Goal: Task Accomplishment & Management: Manage account settings

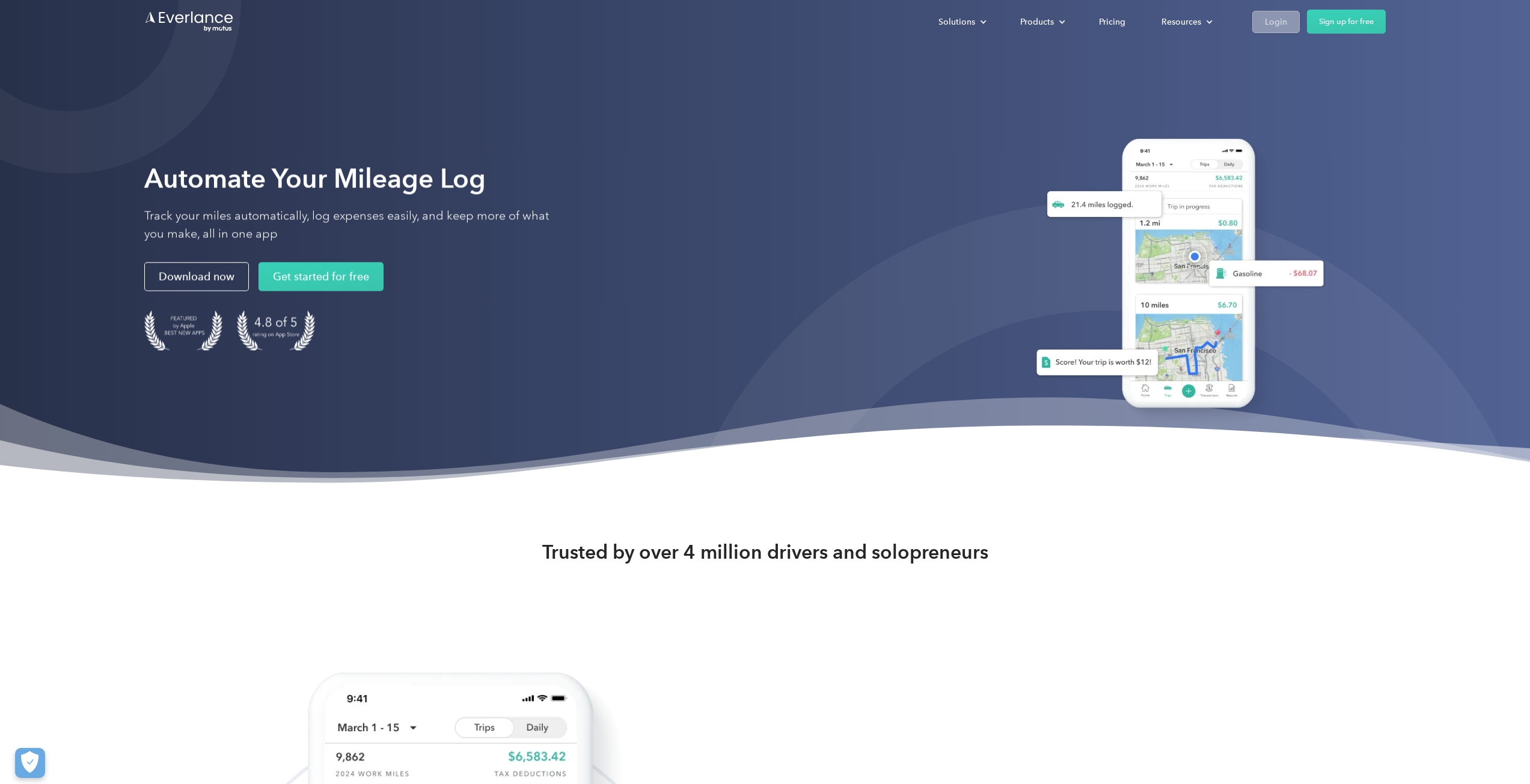
click at [1293, 16] on link "Login" at bounding box center [1276, 22] width 48 height 22
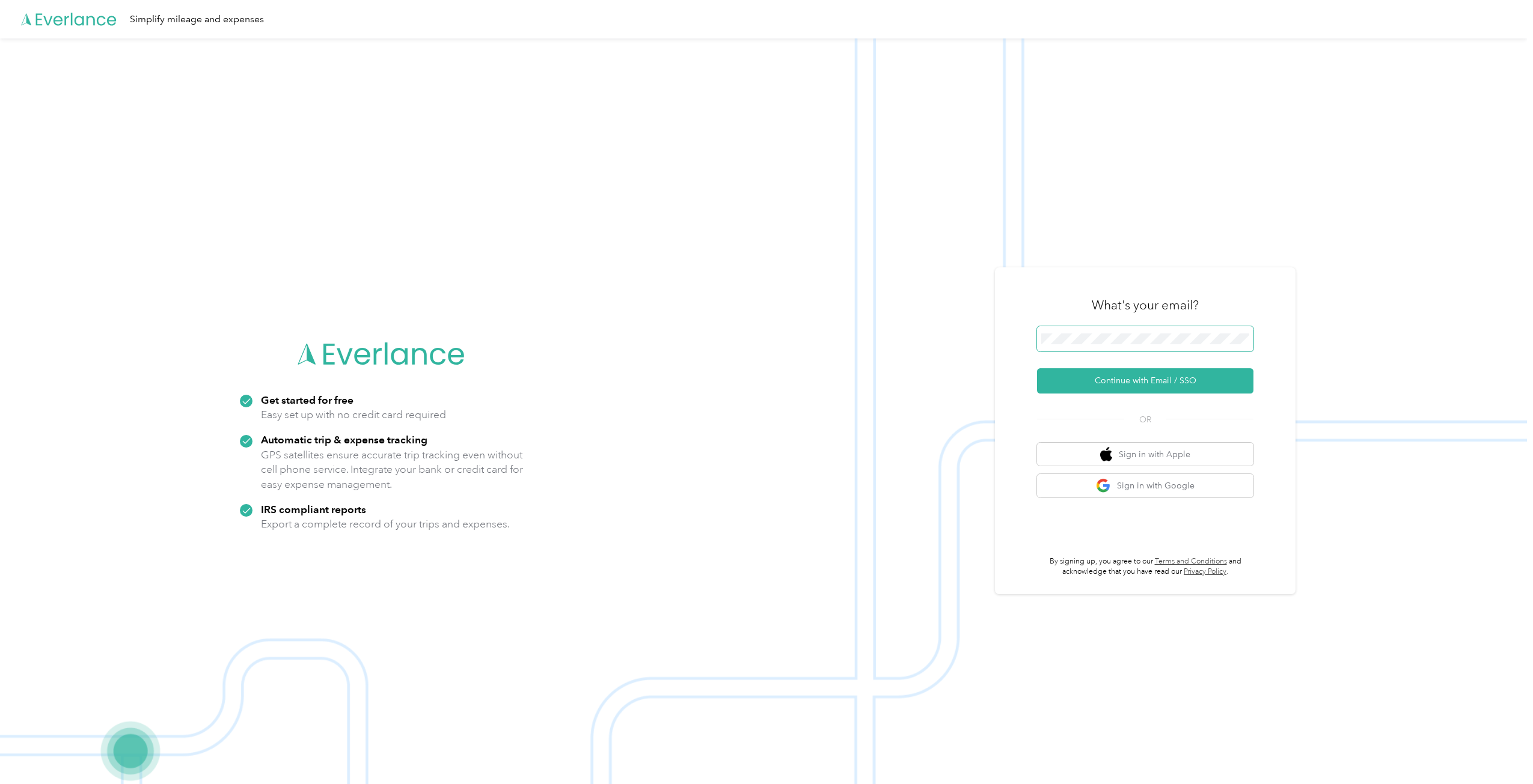
click at [1183, 327] on span at bounding box center [1145, 339] width 216 height 25
click at [1168, 351] on div at bounding box center [1145, 341] width 216 height 29
click at [1156, 332] on span at bounding box center [1145, 339] width 216 height 25
click at [1152, 331] on span at bounding box center [1145, 339] width 216 height 25
click at [1037, 368] on button "Continue with Email / SSO" at bounding box center [1145, 380] width 216 height 25
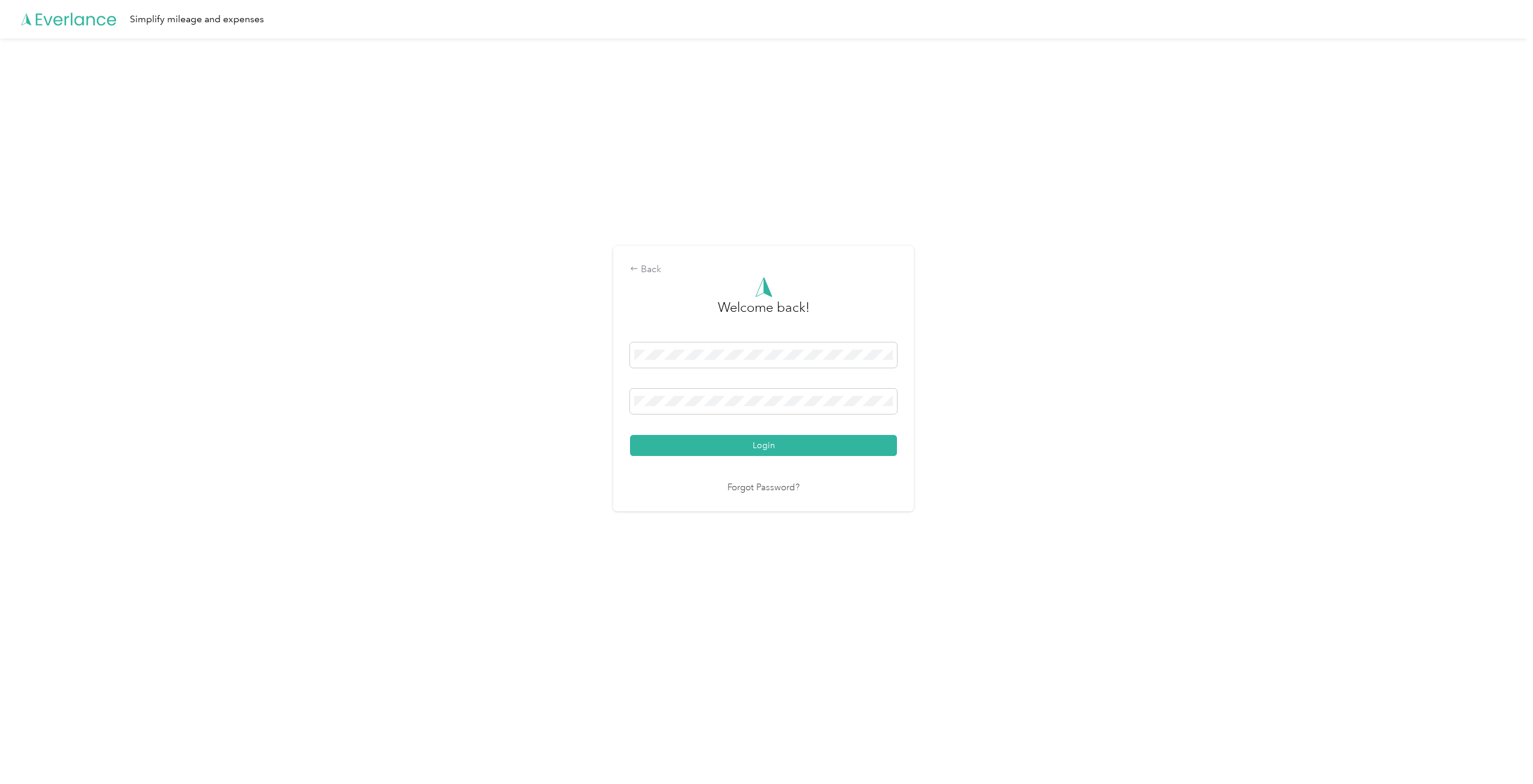
click at [630, 435] on button "Login" at bounding box center [763, 445] width 267 height 21
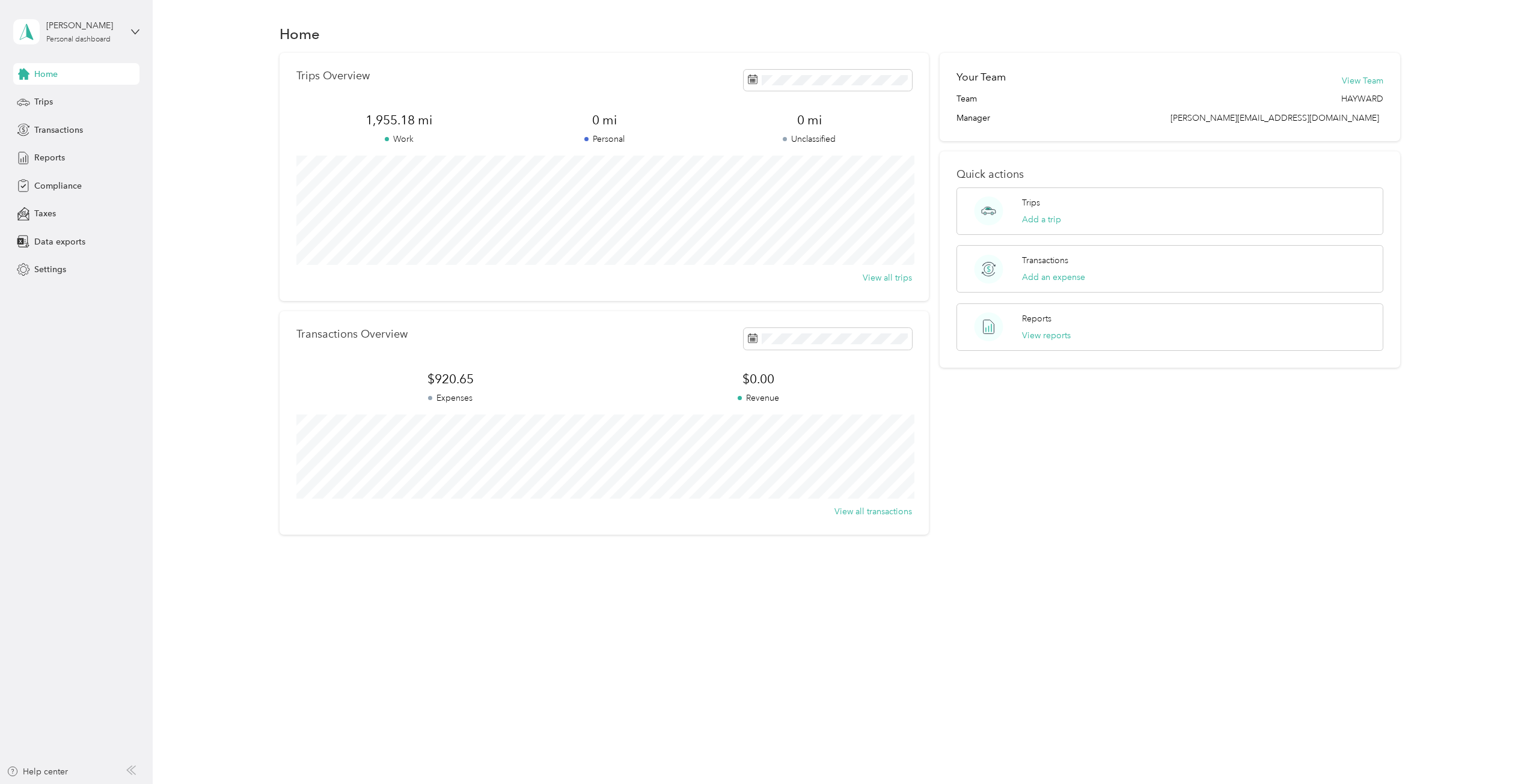
click at [205, 350] on div "Trips Overview 1,955.18 mi Work 0 mi Personal 0 mi Unclassified View all trips …" at bounding box center [840, 294] width 1344 height 482
click at [59, 95] on div "Trips" at bounding box center [76, 102] width 126 height 22
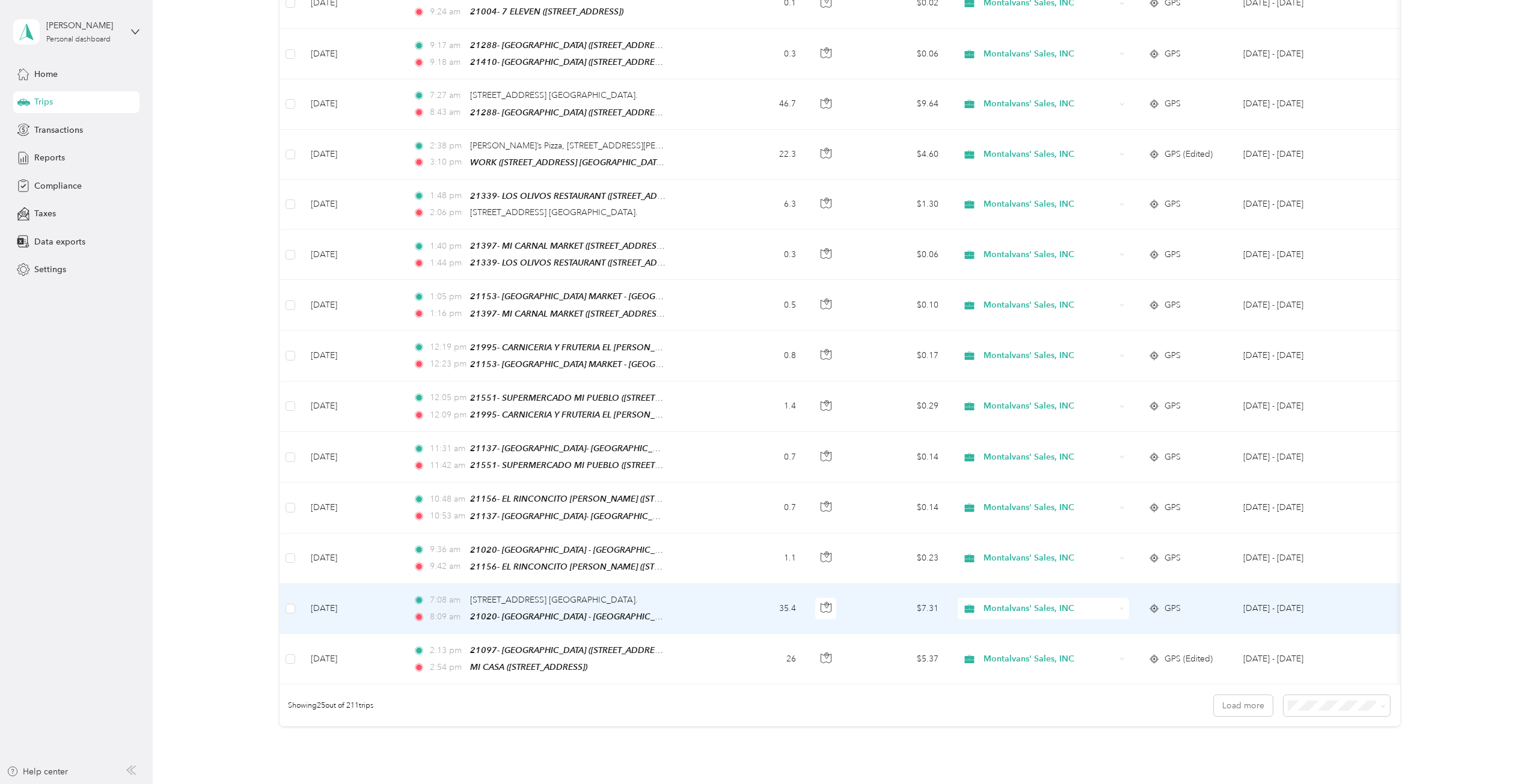
scroll to position [871, 0]
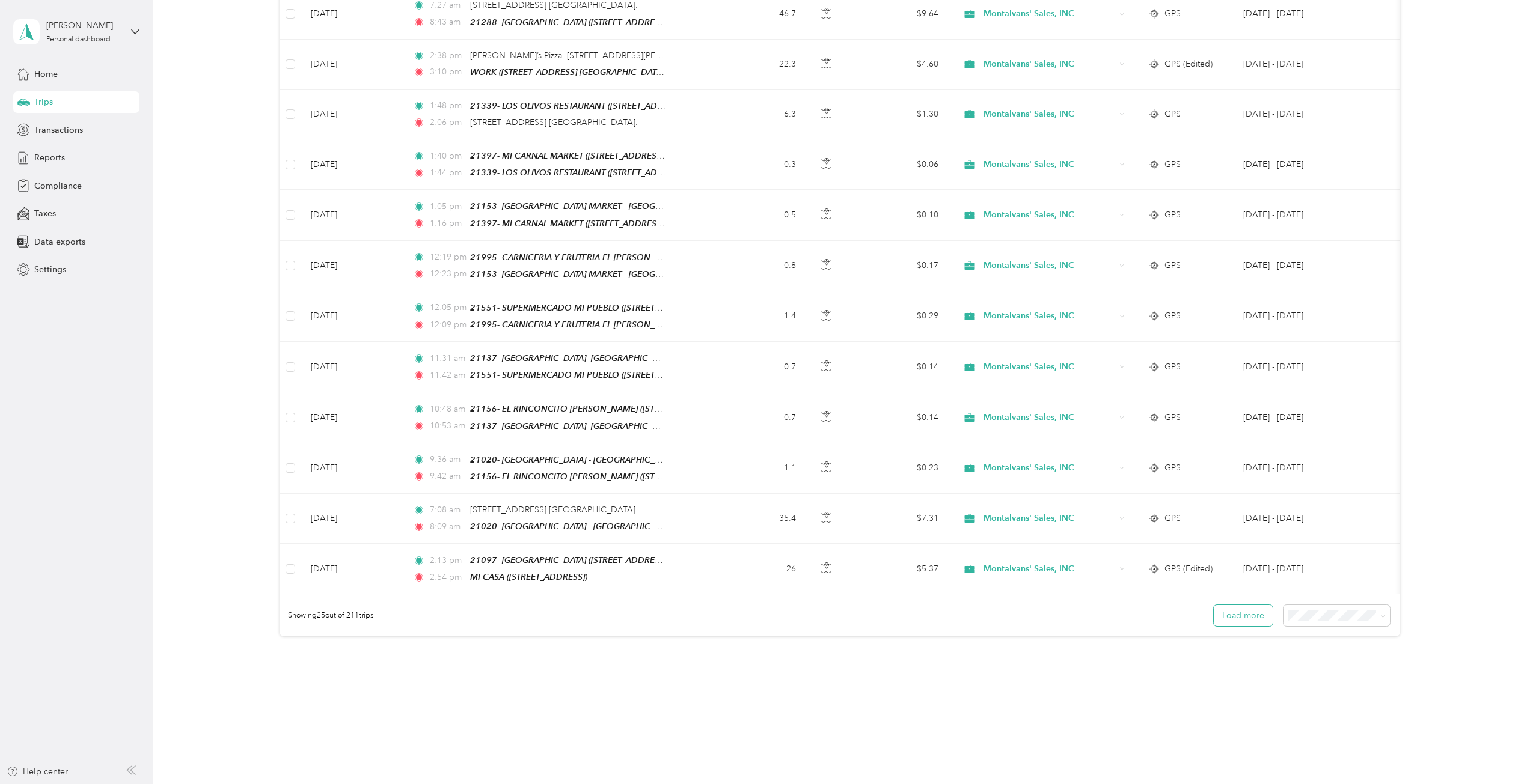
click at [1228, 605] on button "Load more" at bounding box center [1243, 615] width 59 height 21
click at [1243, 605] on button "Load more" at bounding box center [1243, 615] width 59 height 21
click at [1241, 605] on button "Load more" at bounding box center [1243, 615] width 59 height 21
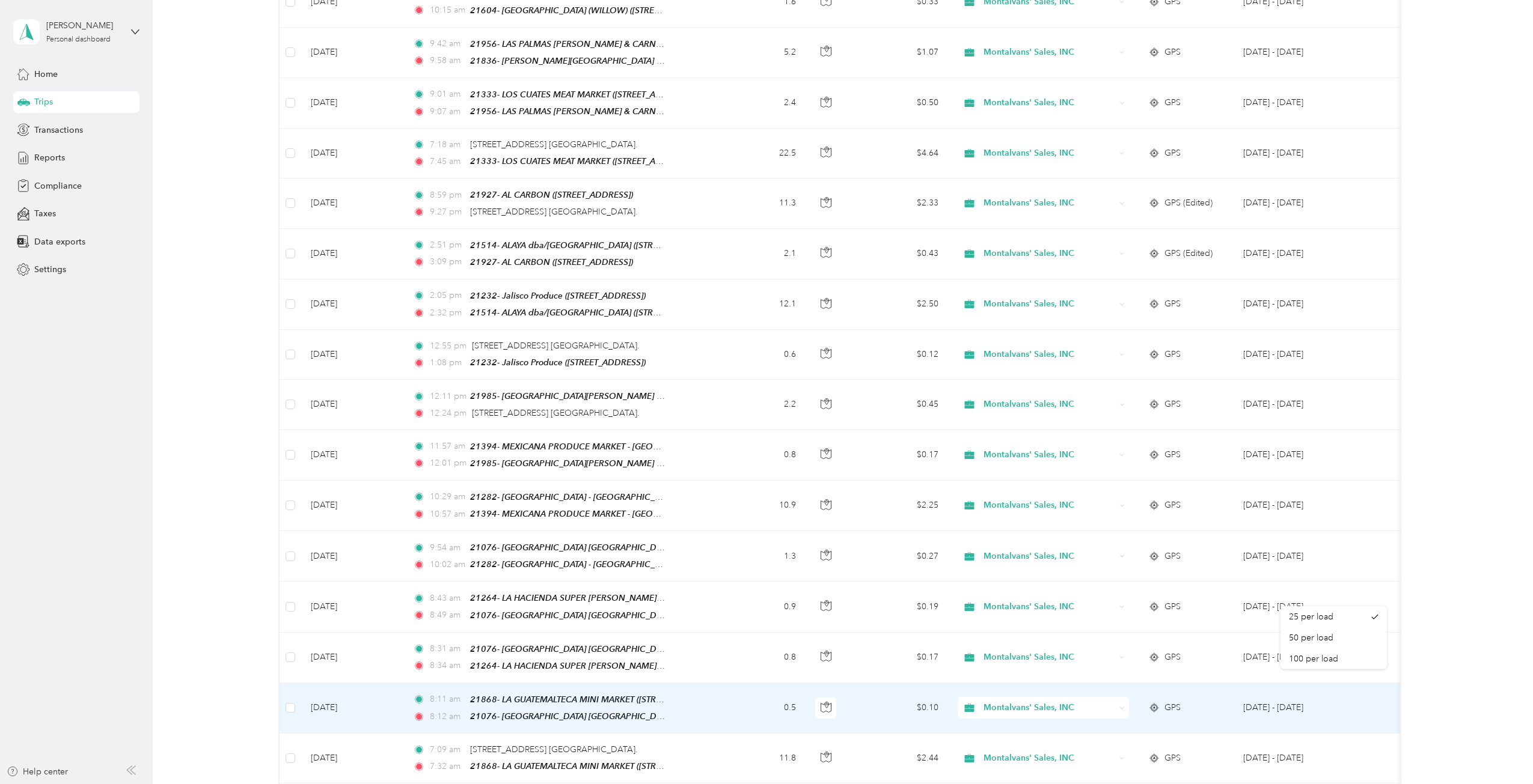
scroll to position [2107, 0]
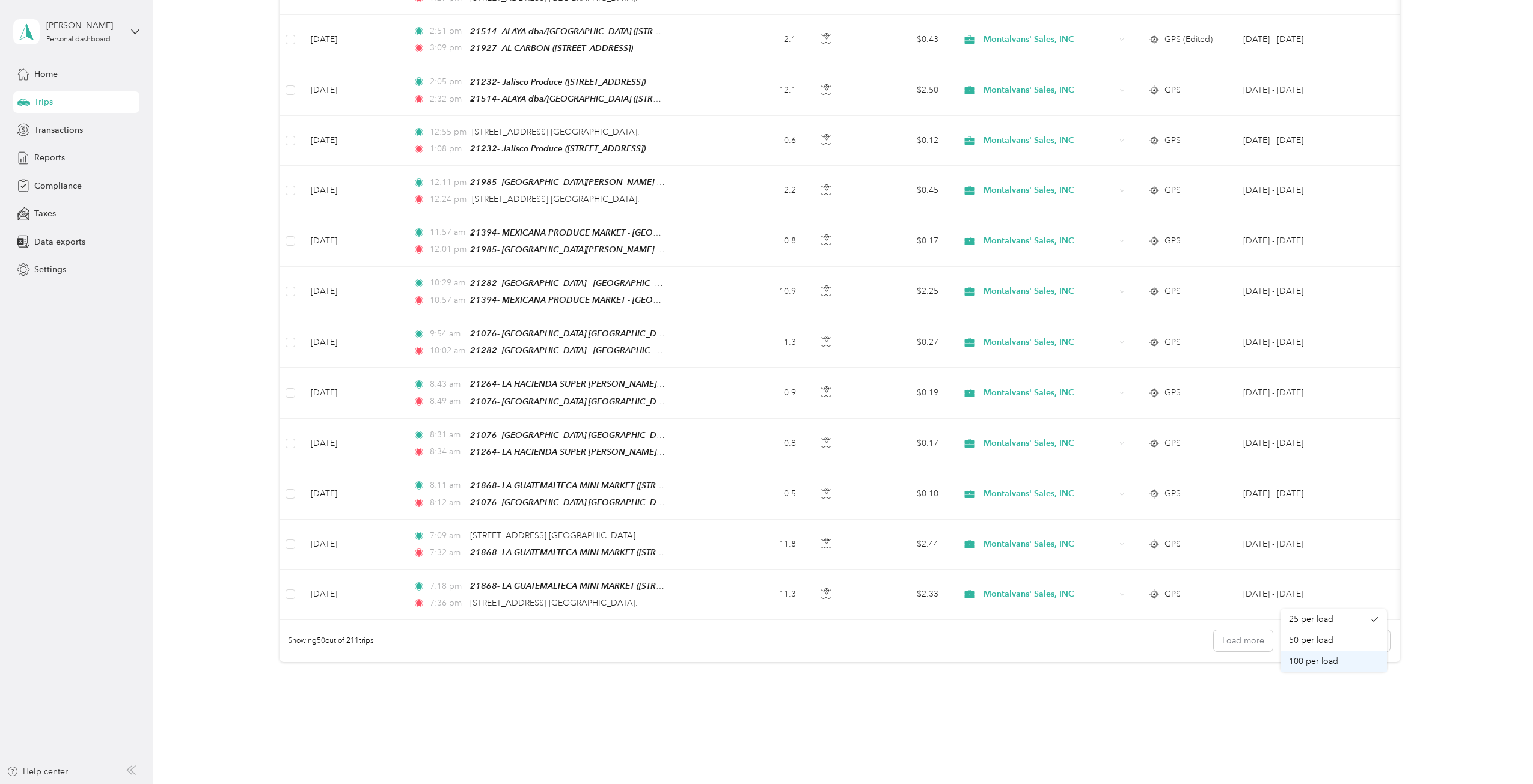
click at [1336, 658] on span "100 per load" at bounding box center [1313, 661] width 49 height 10
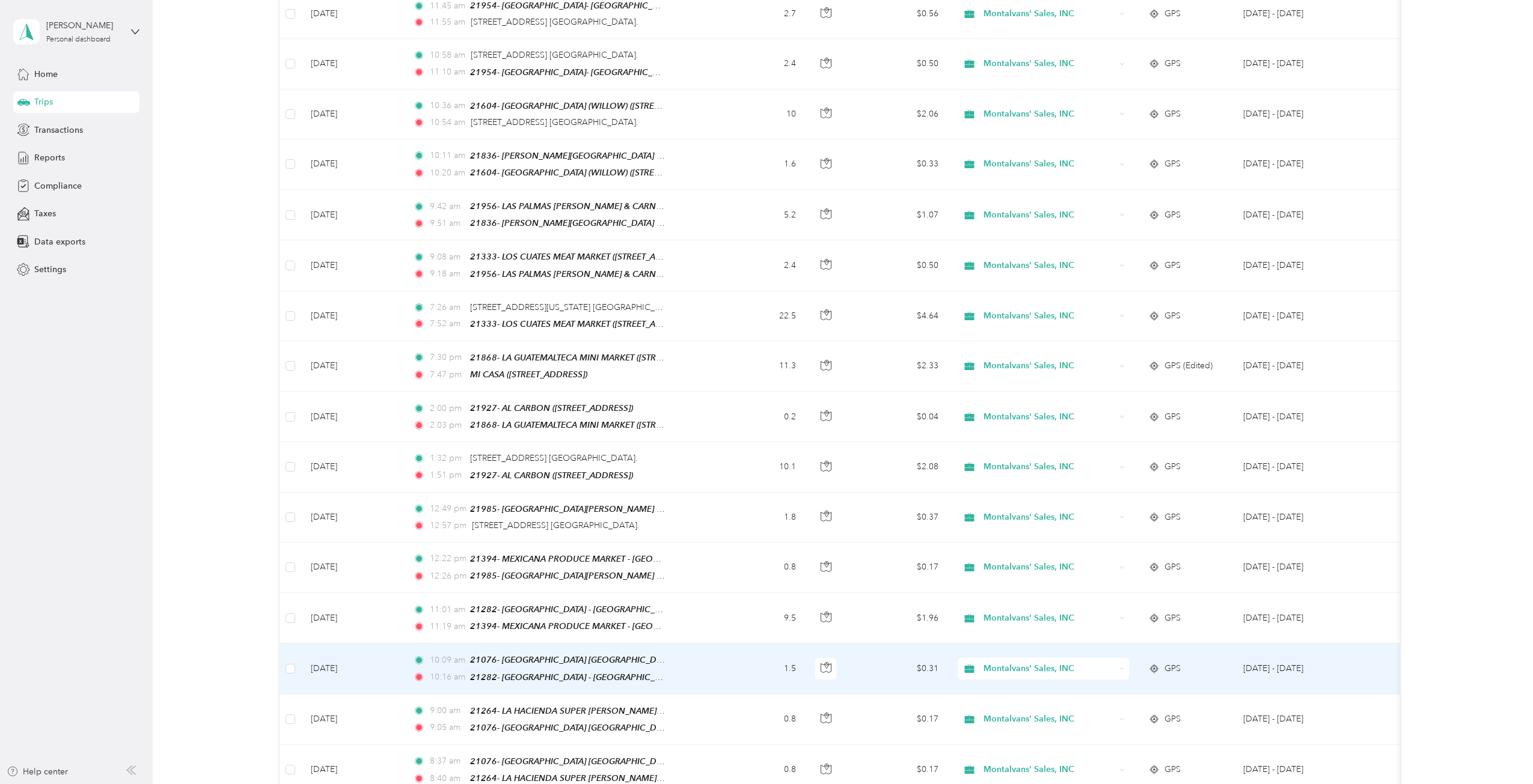
scroll to position [4569, 0]
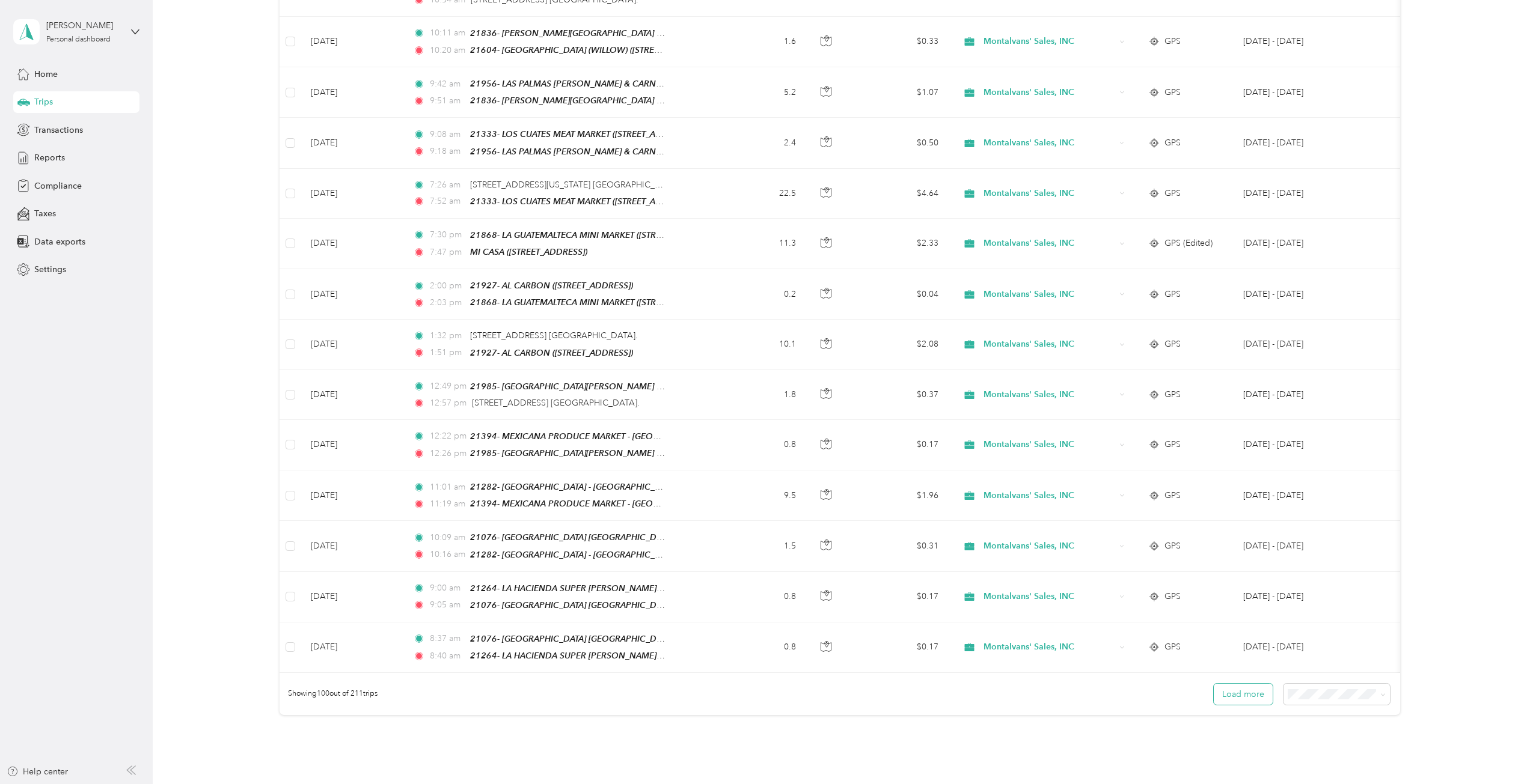
click at [1244, 684] on button "Load more" at bounding box center [1243, 694] width 59 height 21
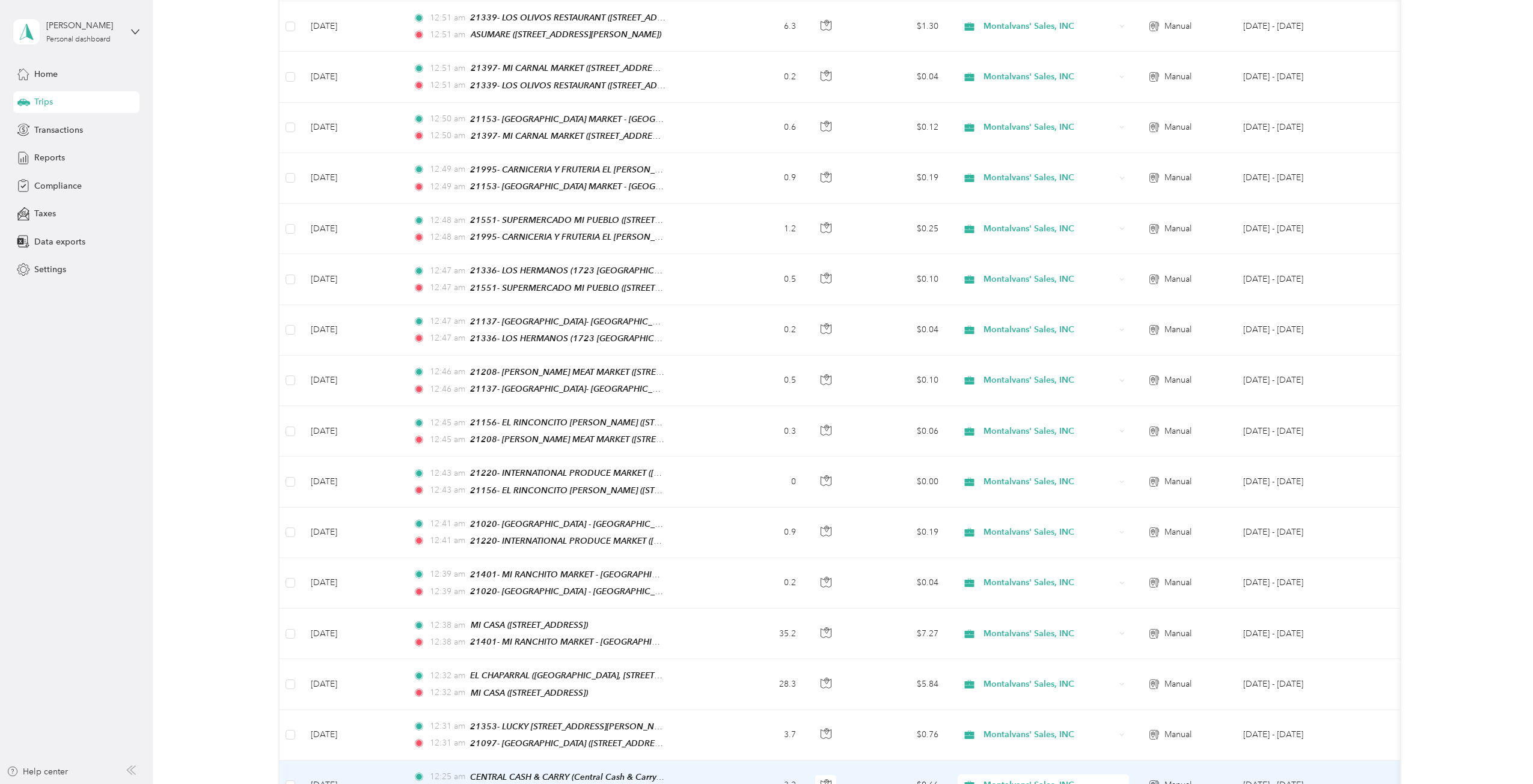
scroll to position [9520, 0]
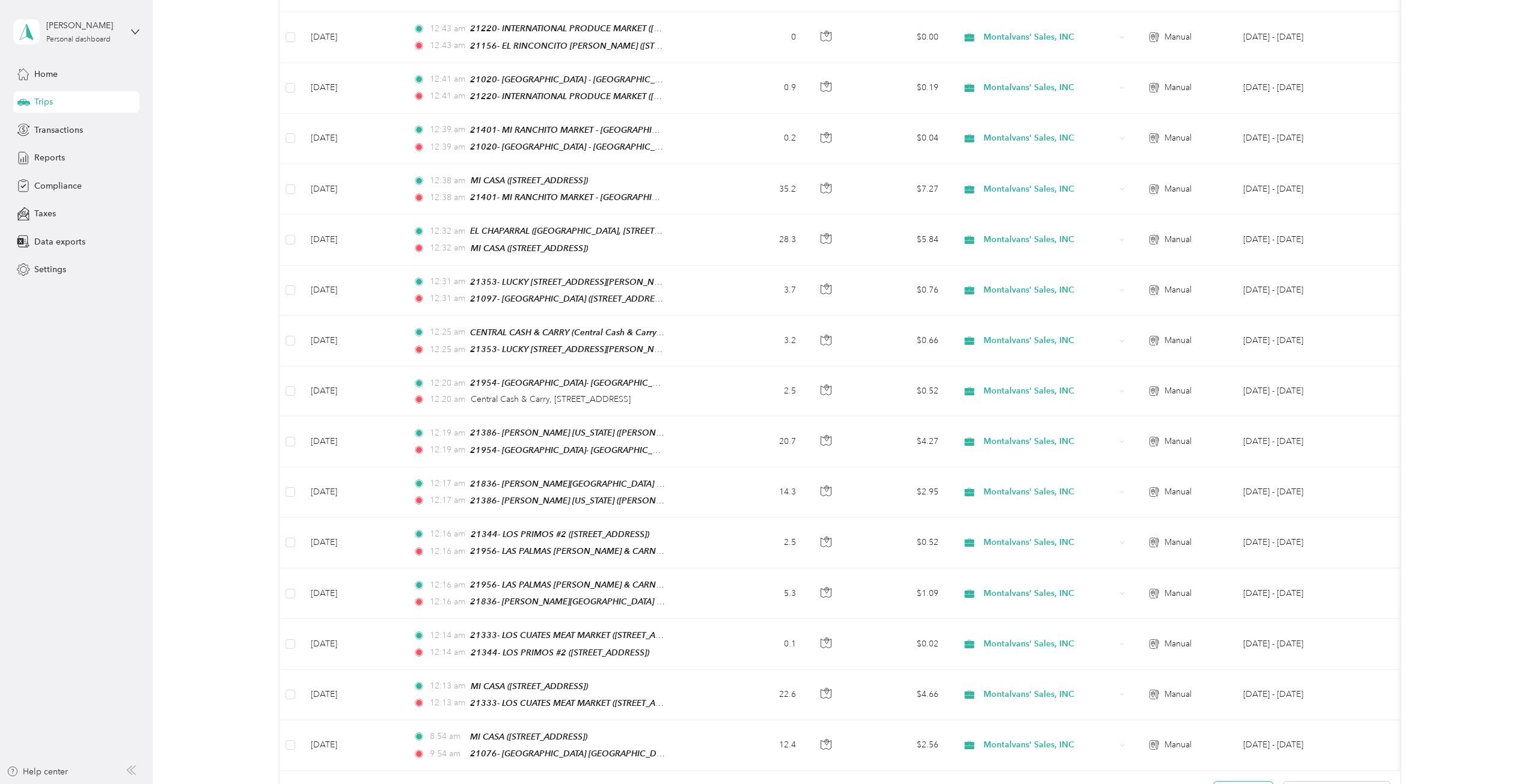
click at [1240, 782] on button "Load more" at bounding box center [1243, 792] width 59 height 21
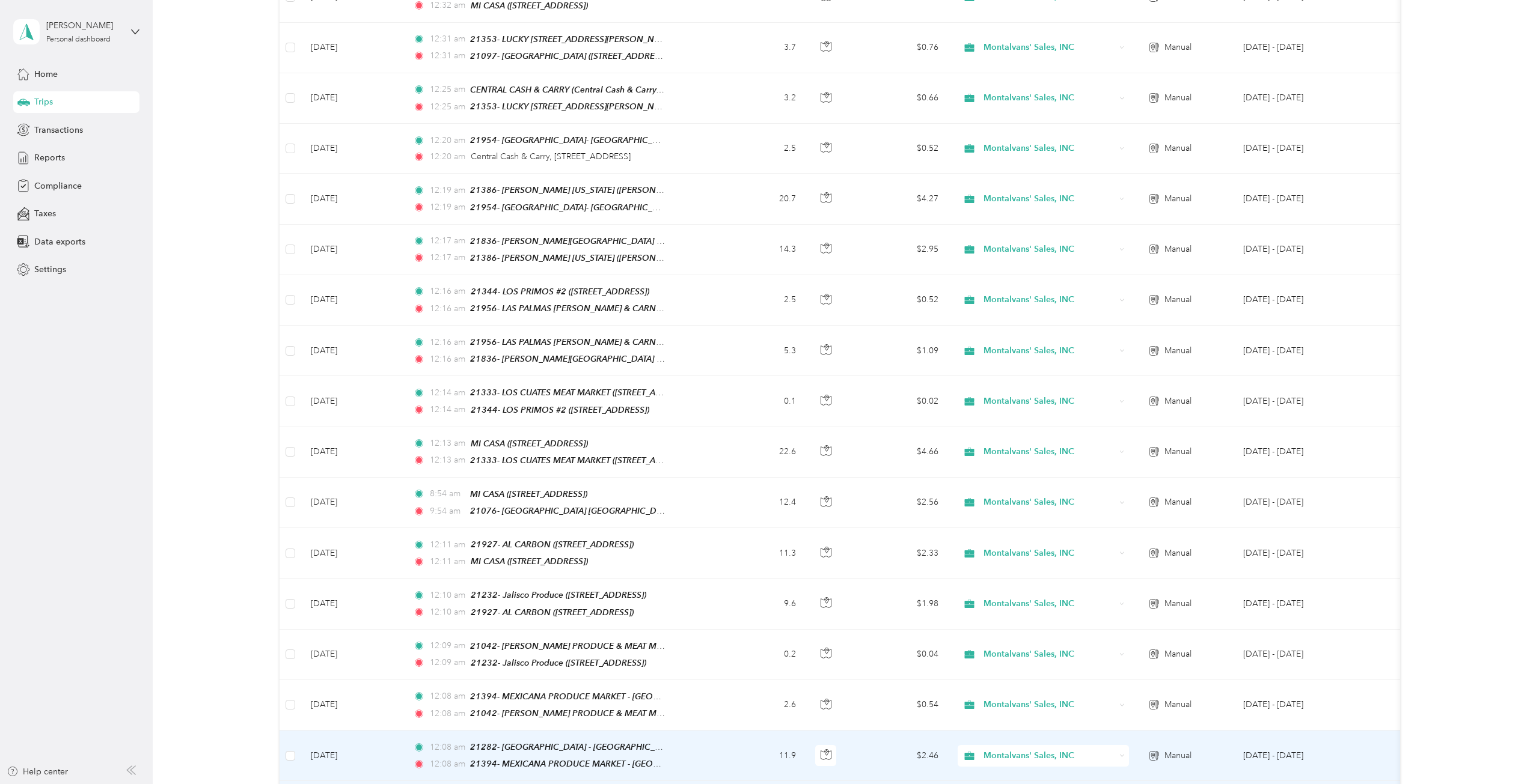
click at [288, 731] on td at bounding box center [290, 756] width 22 height 51
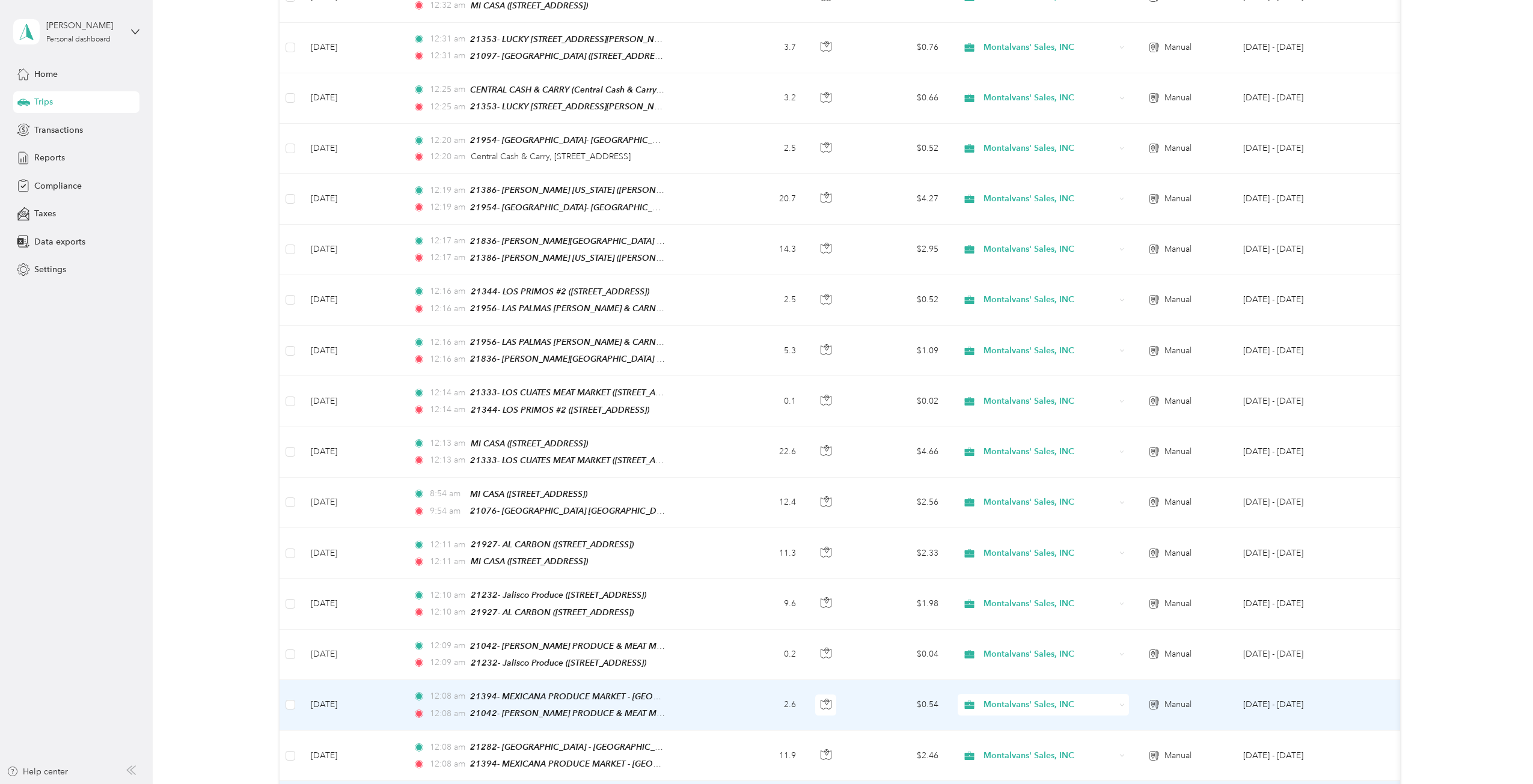
click at [289, 680] on td at bounding box center [290, 705] width 22 height 51
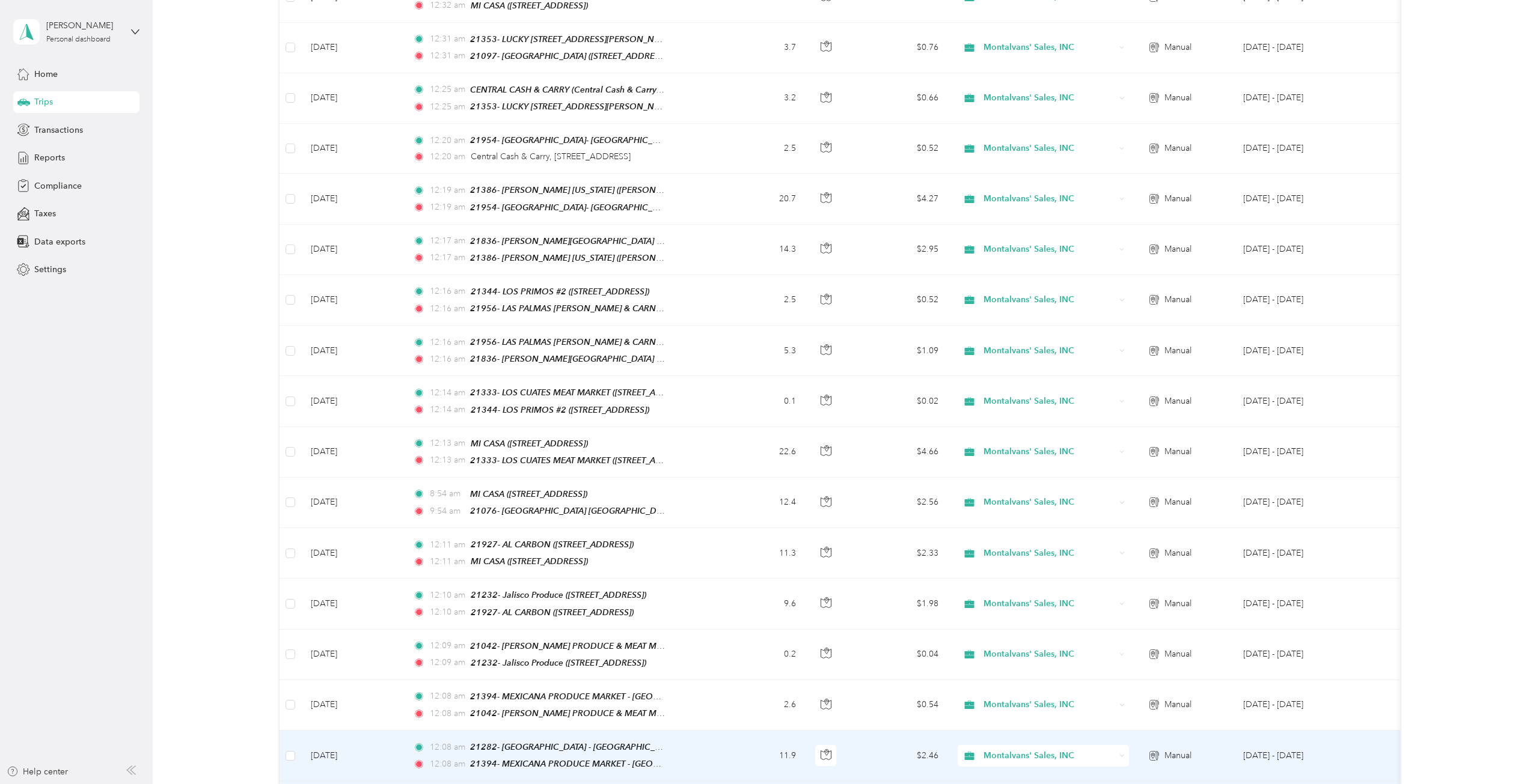
click at [283, 731] on td at bounding box center [290, 756] width 22 height 51
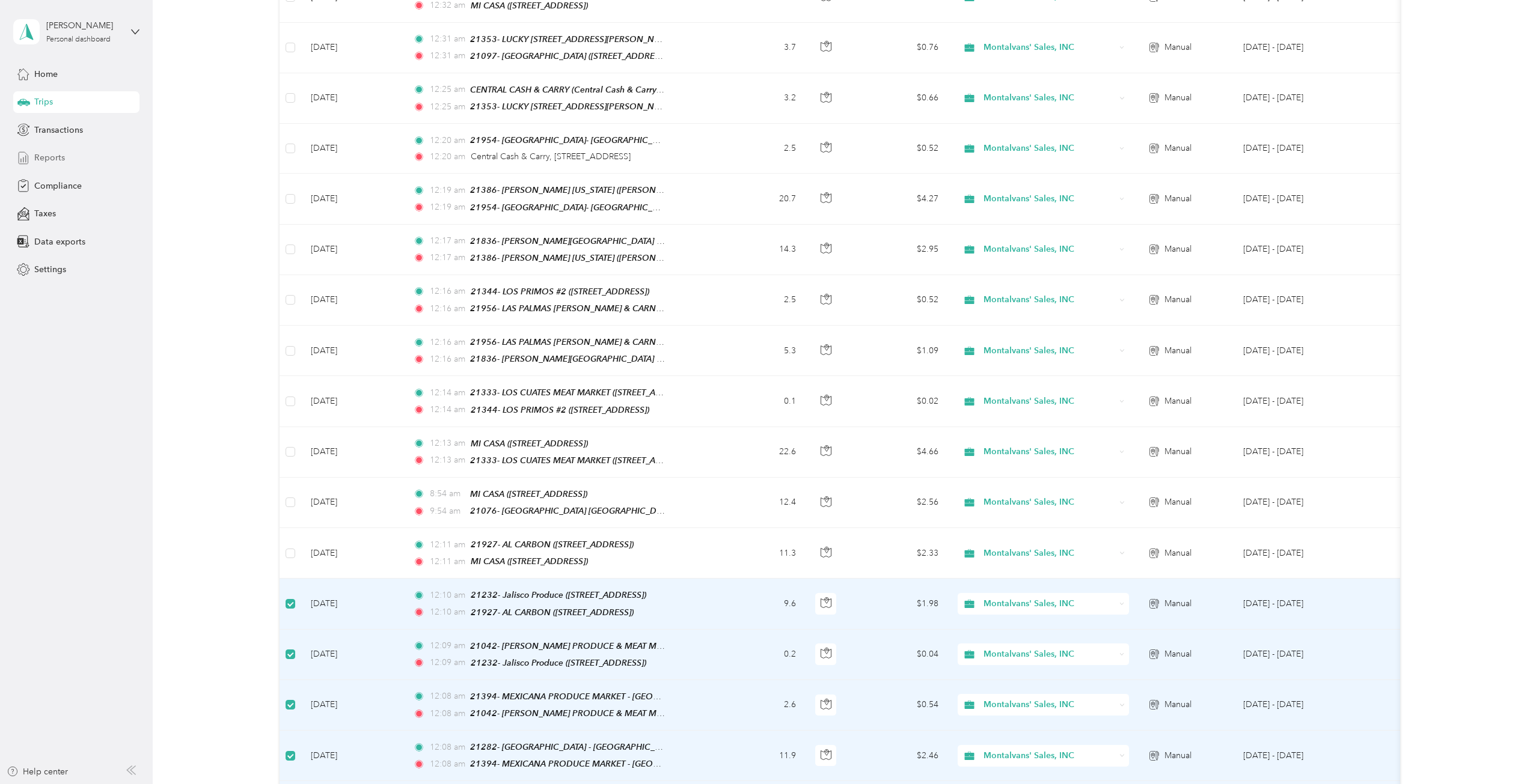
click at [50, 153] on span "Reports" at bounding box center [49, 158] width 31 height 12
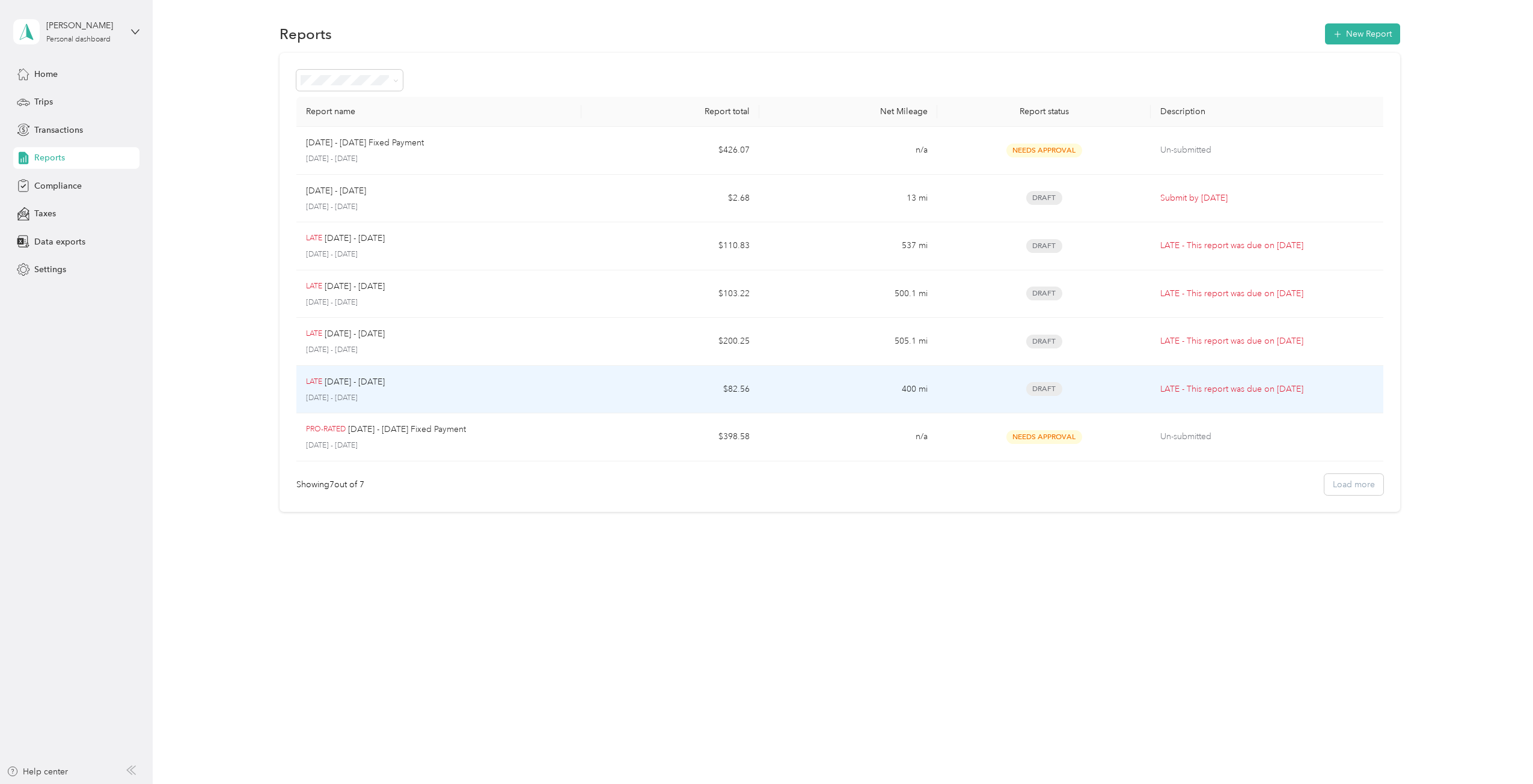
click at [455, 390] on div "LATE Aug 3 - 9, 2025 August 3 - 9, 2025" at bounding box center [438, 390] width 266 height 28
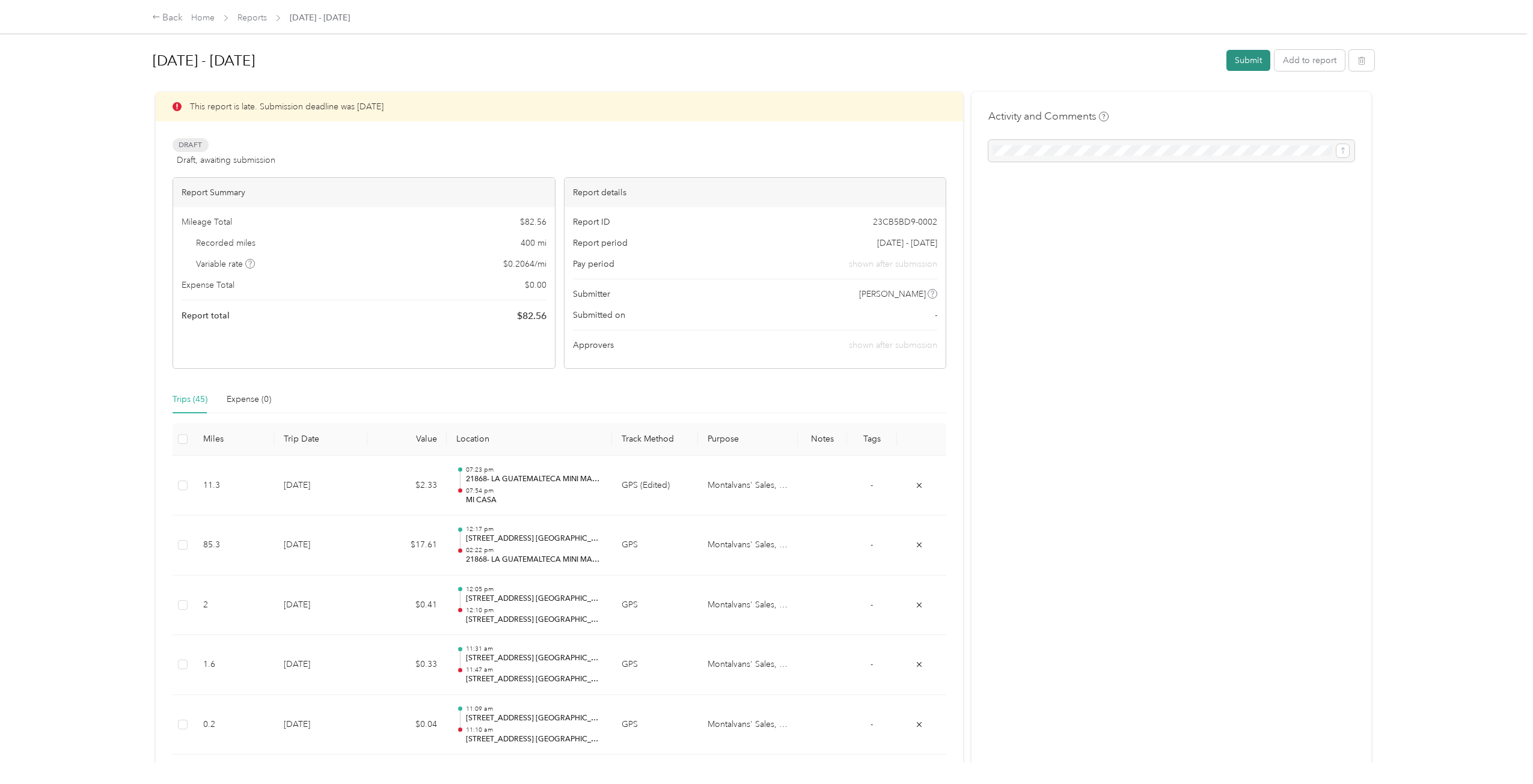
click at [1246, 62] on button "Submit" at bounding box center [1248, 60] width 44 height 21
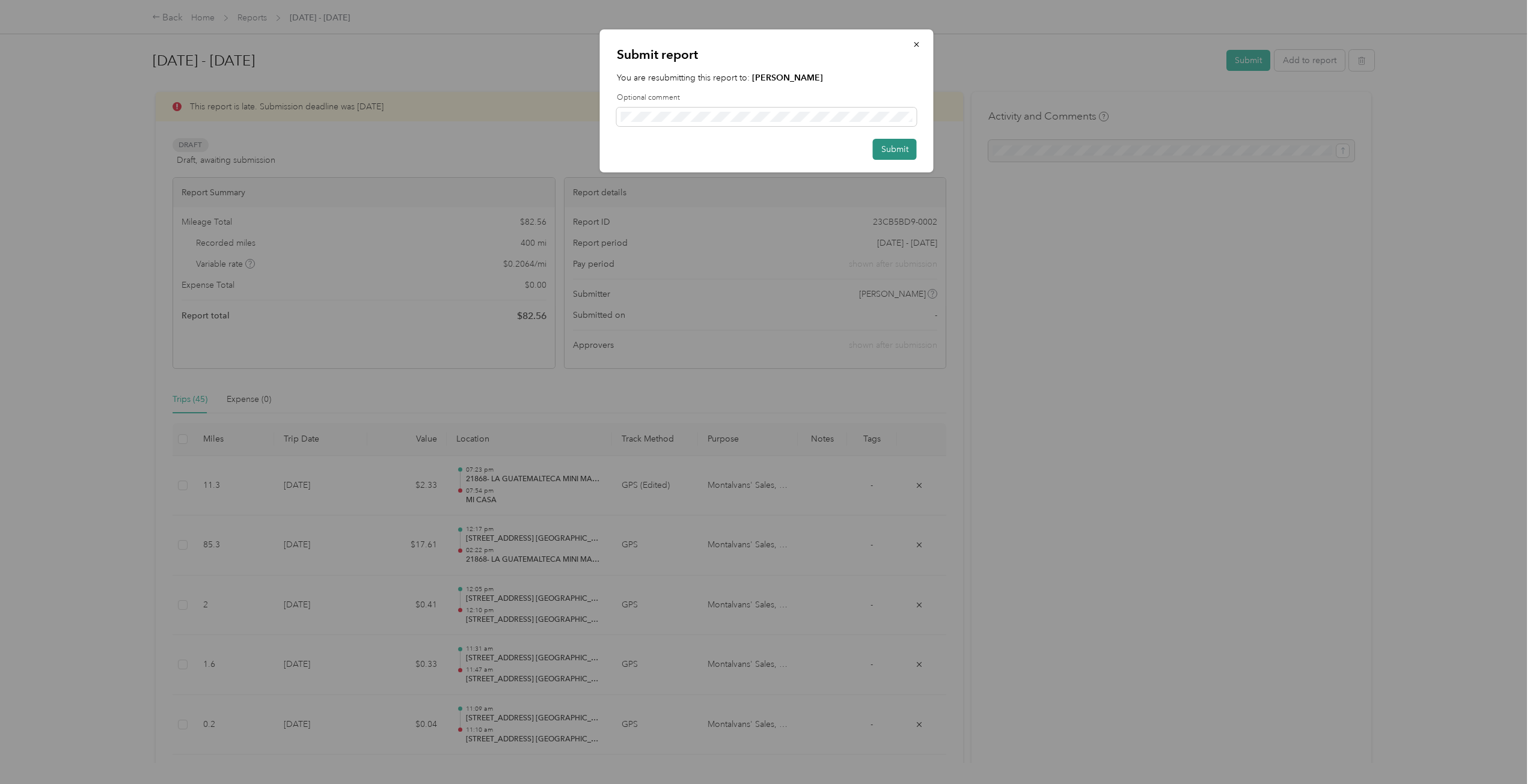
click at [896, 152] on button "Submit" at bounding box center [894, 149] width 44 height 21
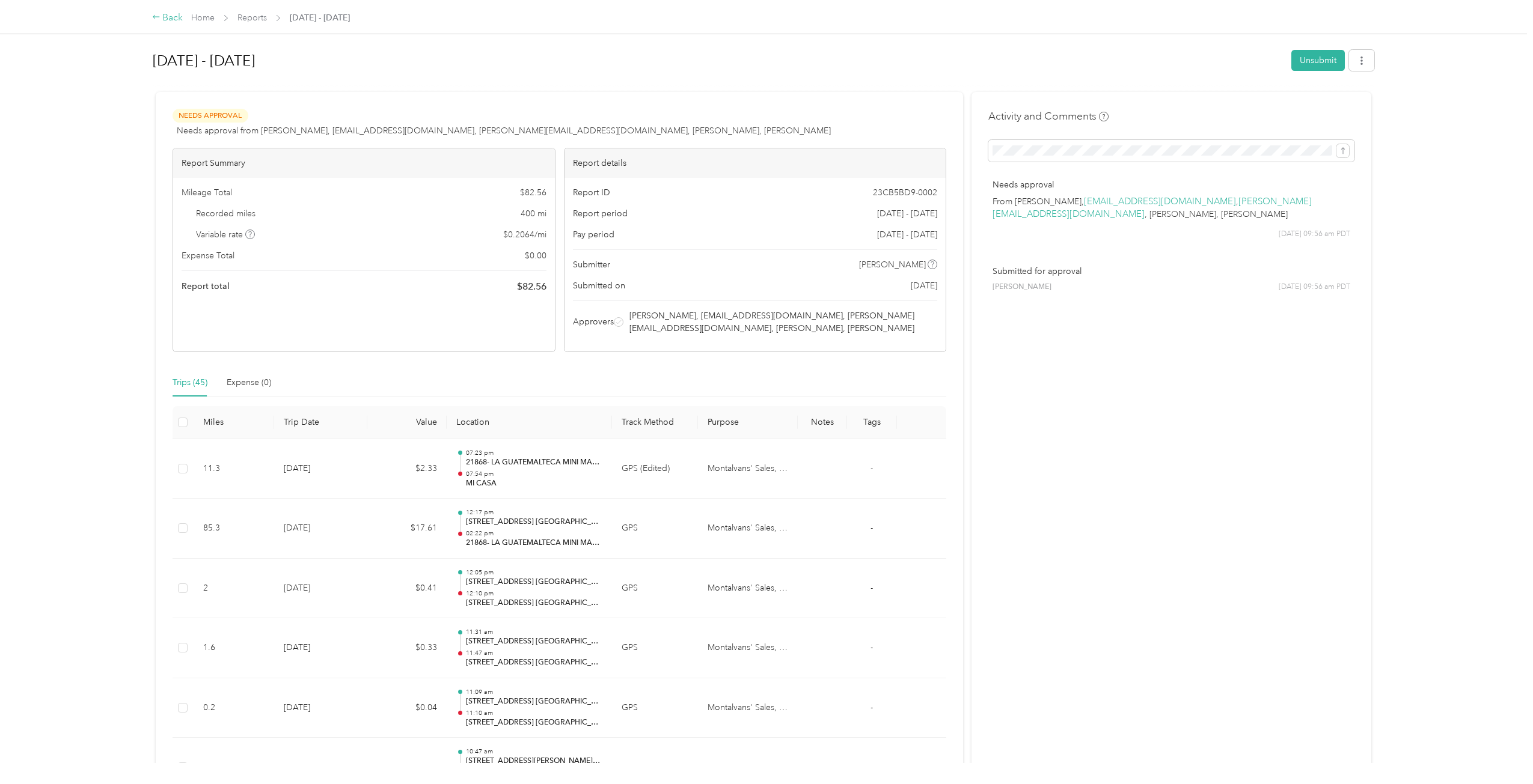
click at [166, 15] on div "Back" at bounding box center [167, 18] width 32 height 15
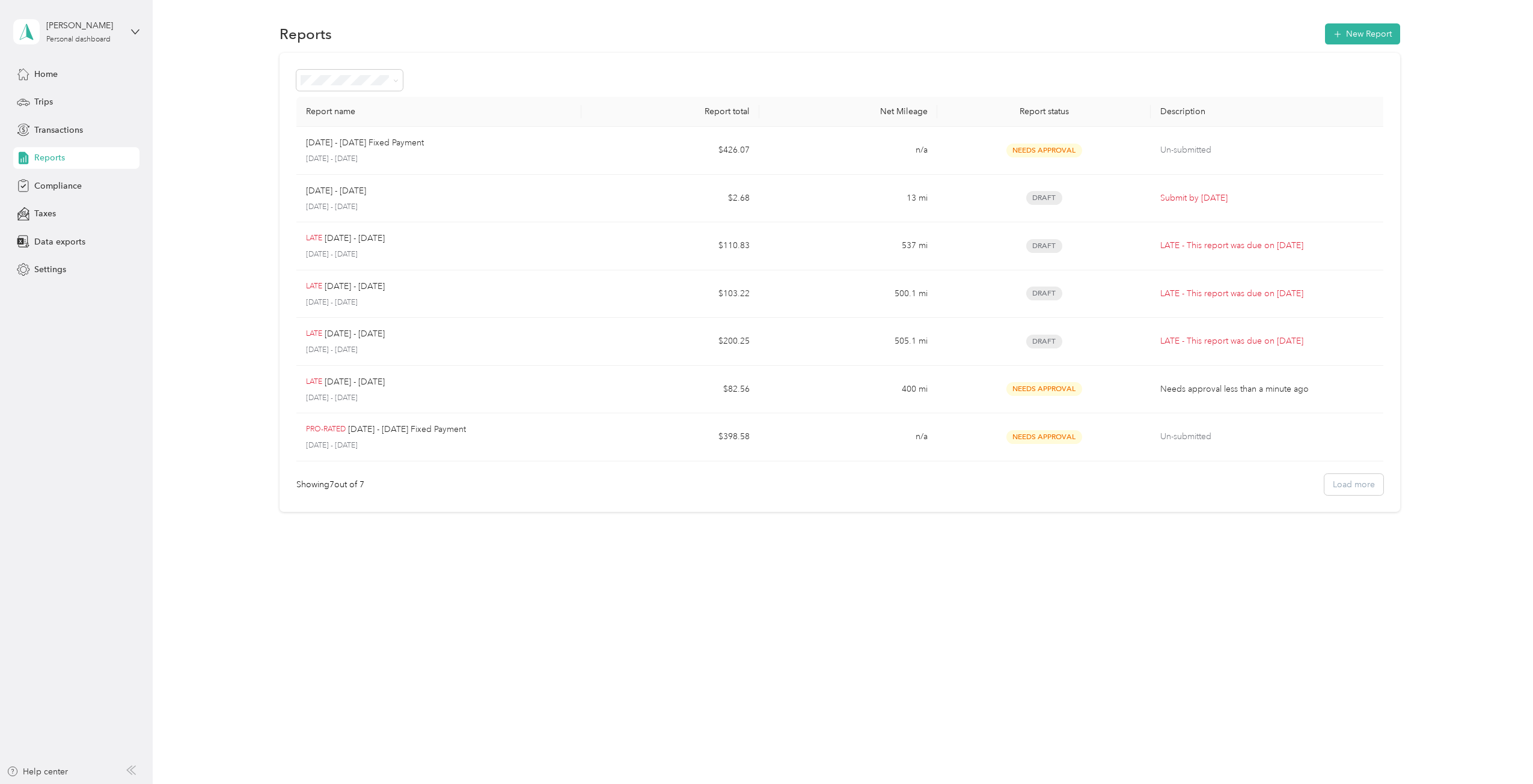
click at [502, 518] on div "Reports New Report Report name Report total Net Mileage Report status Descripti…" at bounding box center [840, 288] width 1374 height 577
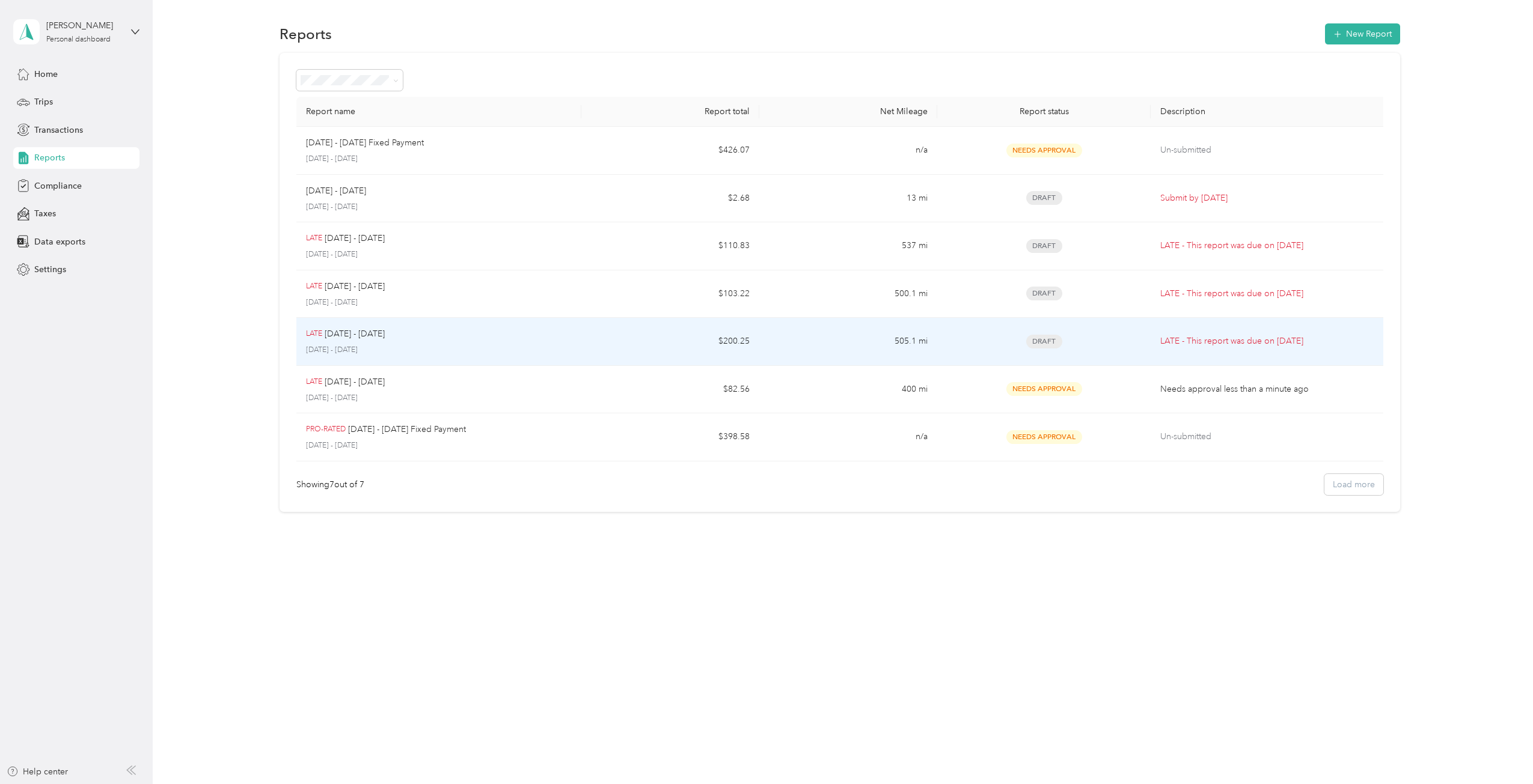
click at [557, 336] on div "LATE Aug 24 - 30, 2025" at bounding box center [438, 333] width 266 height 13
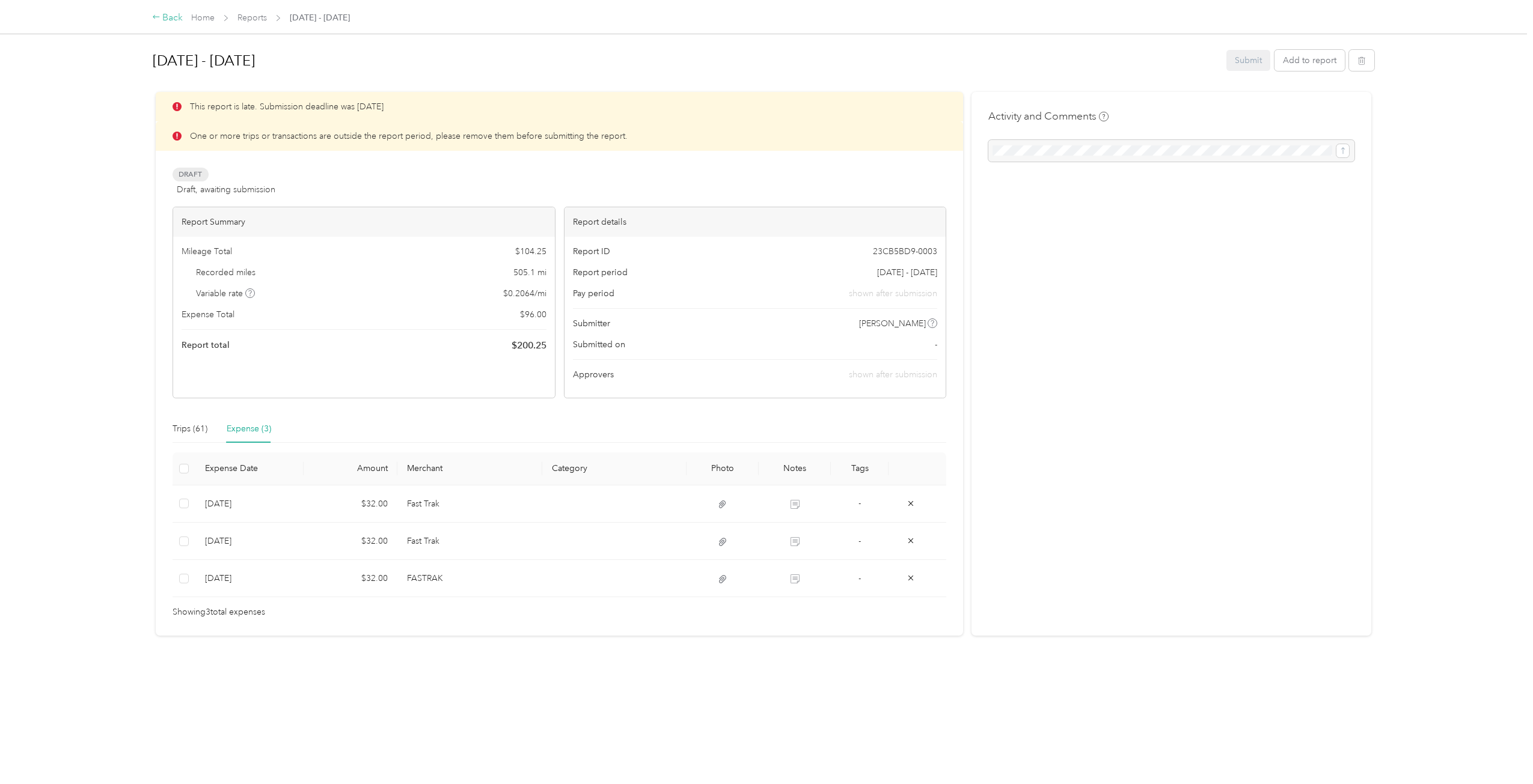
click at [166, 18] on div "Back" at bounding box center [167, 18] width 32 height 15
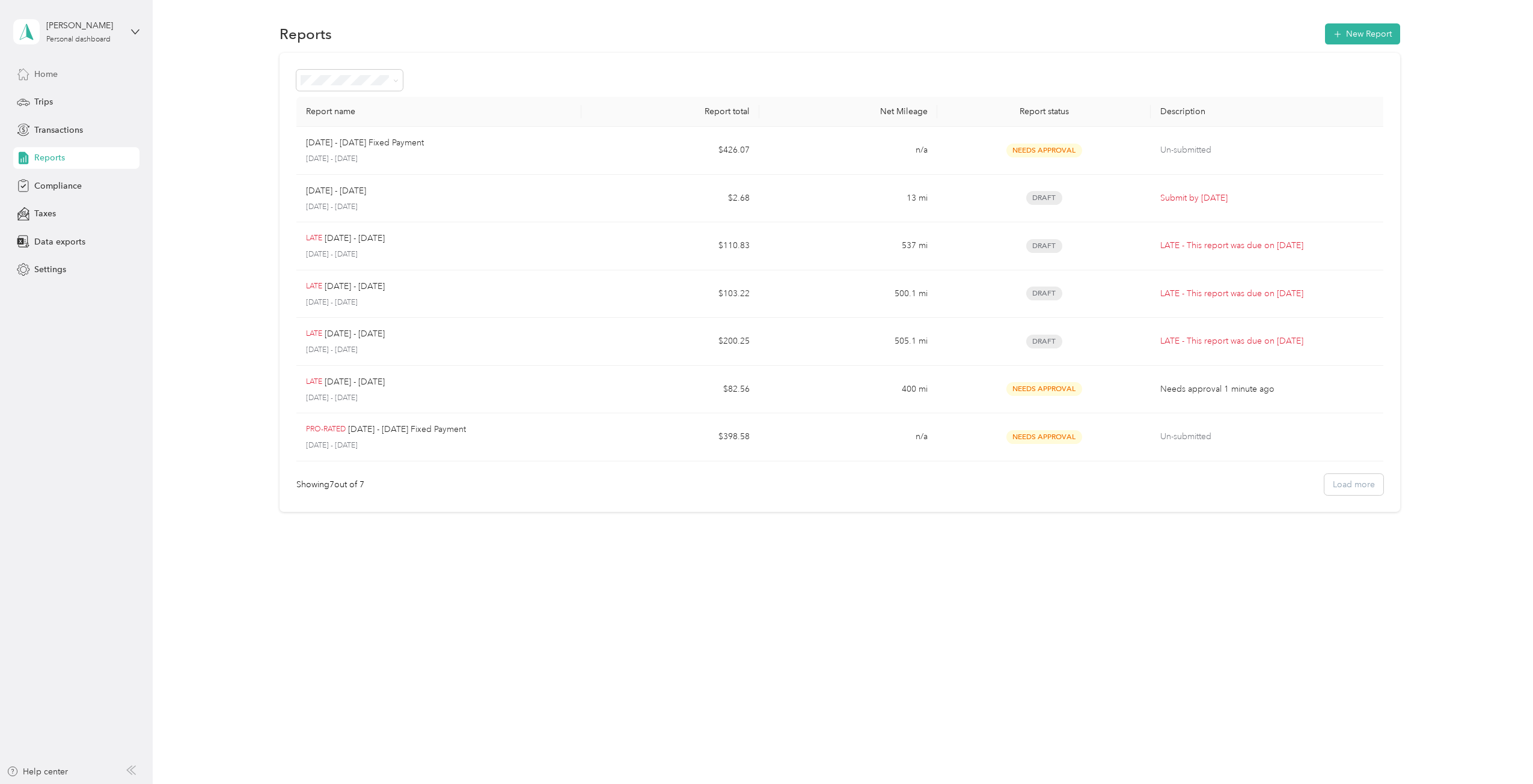
click at [73, 67] on div "Home" at bounding box center [76, 74] width 126 height 22
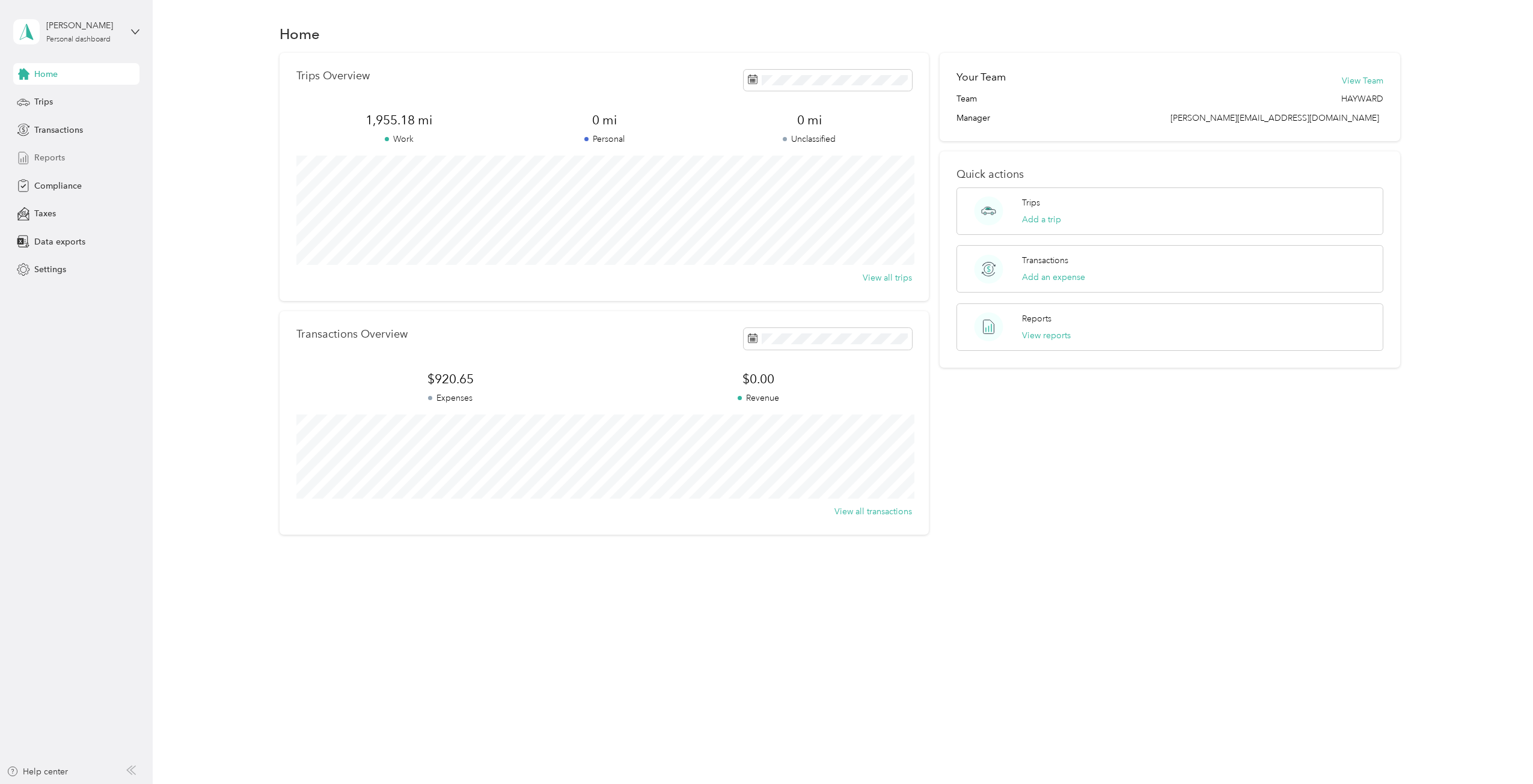
click at [58, 165] on div "Reports" at bounding box center [76, 158] width 126 height 22
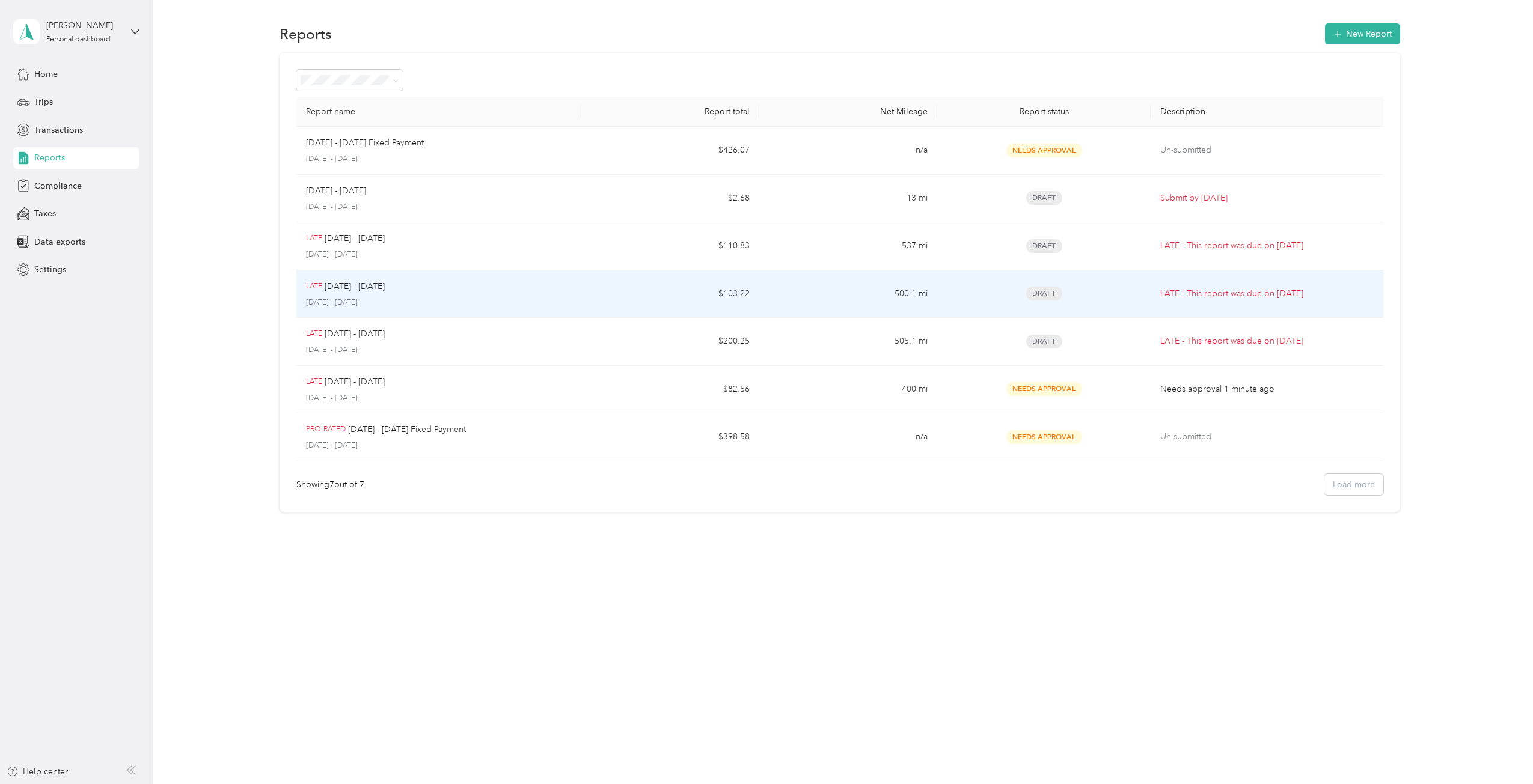
click at [351, 297] on p "[DATE] - [DATE]" at bounding box center [438, 303] width 266 height 11
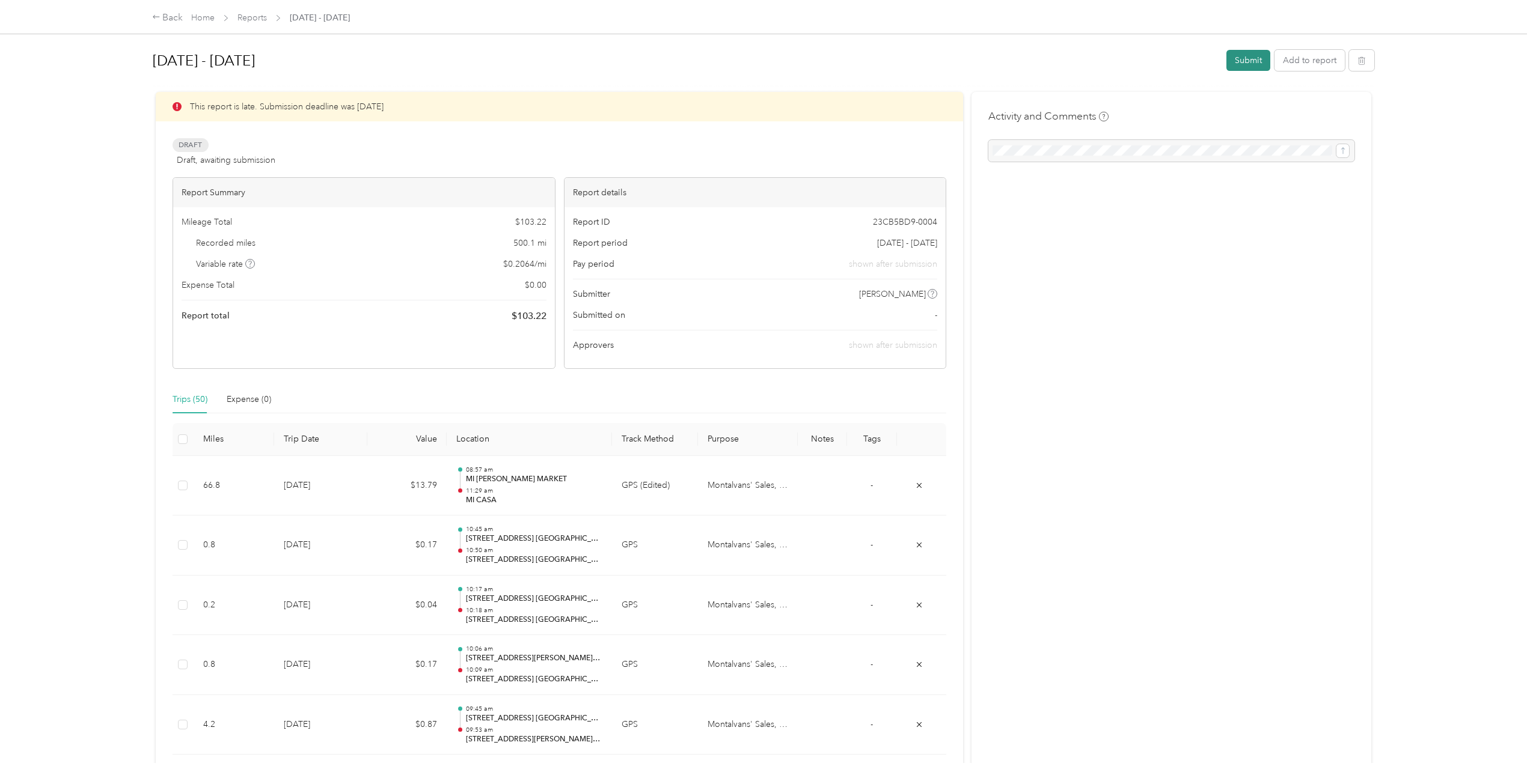
click at [1242, 58] on button "Submit" at bounding box center [1248, 60] width 44 height 21
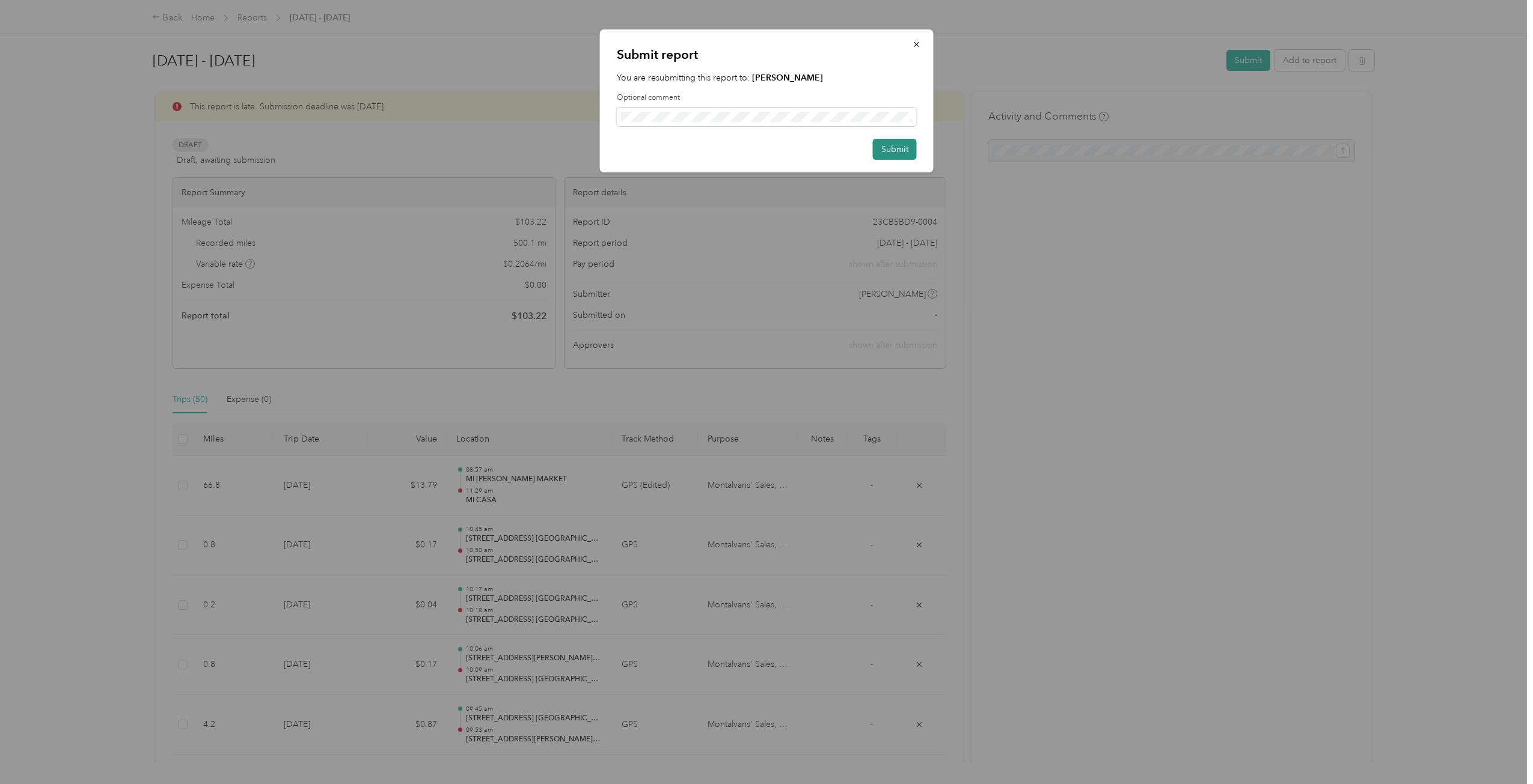
click at [894, 149] on button "Submit" at bounding box center [894, 149] width 44 height 21
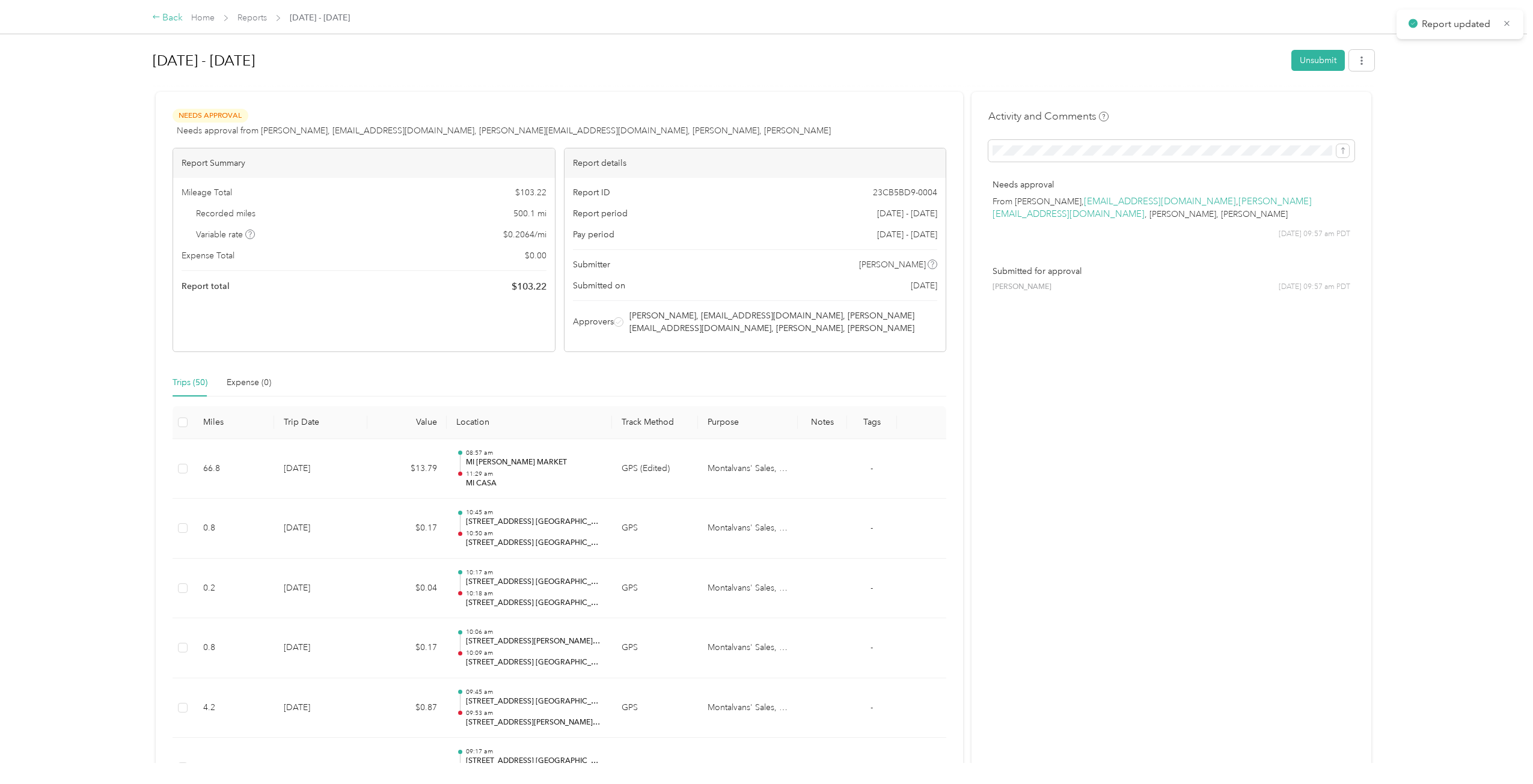
click at [171, 14] on div "Back" at bounding box center [167, 18] width 32 height 15
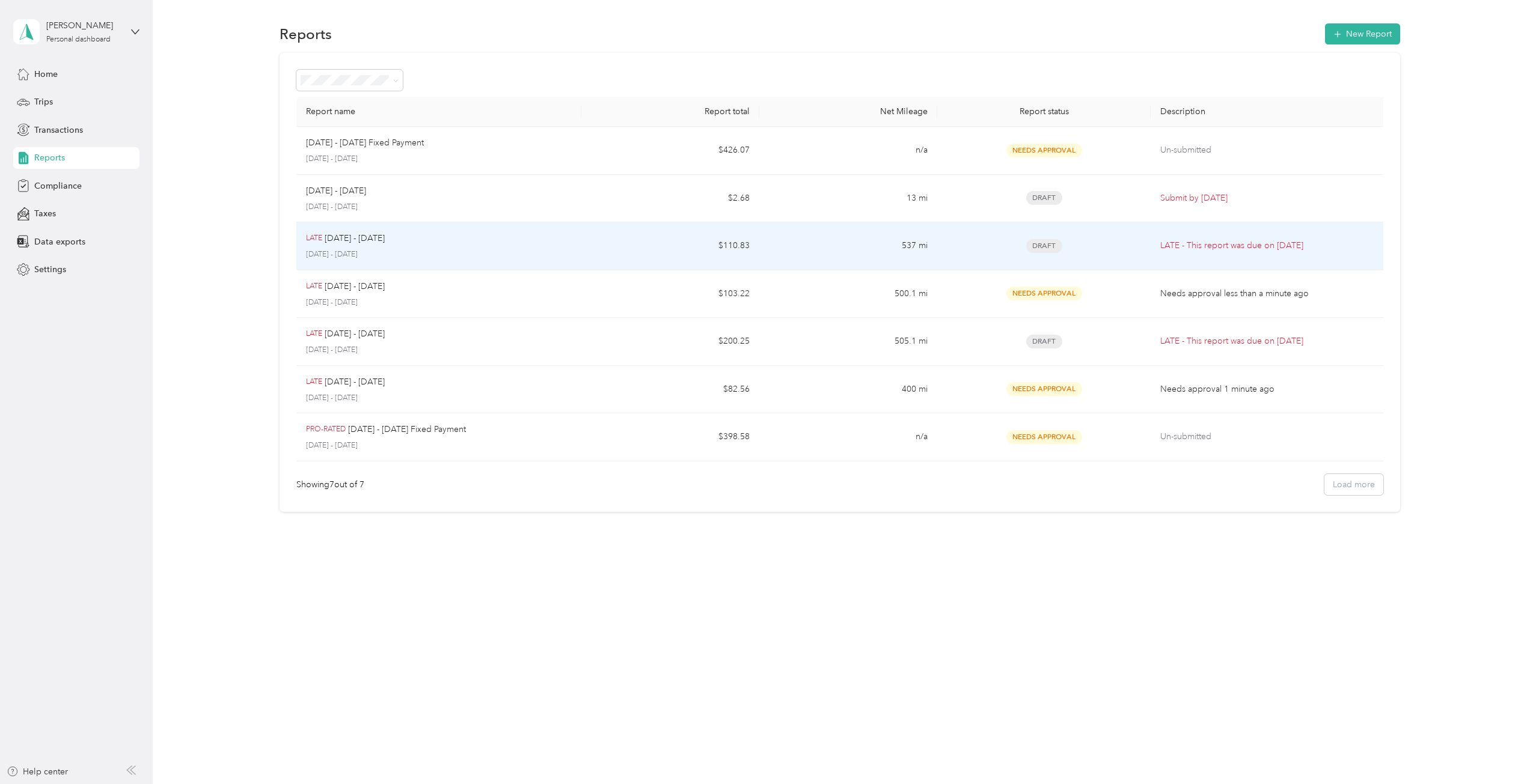
click at [398, 258] on p "[DATE] - [DATE]" at bounding box center [438, 255] width 266 height 11
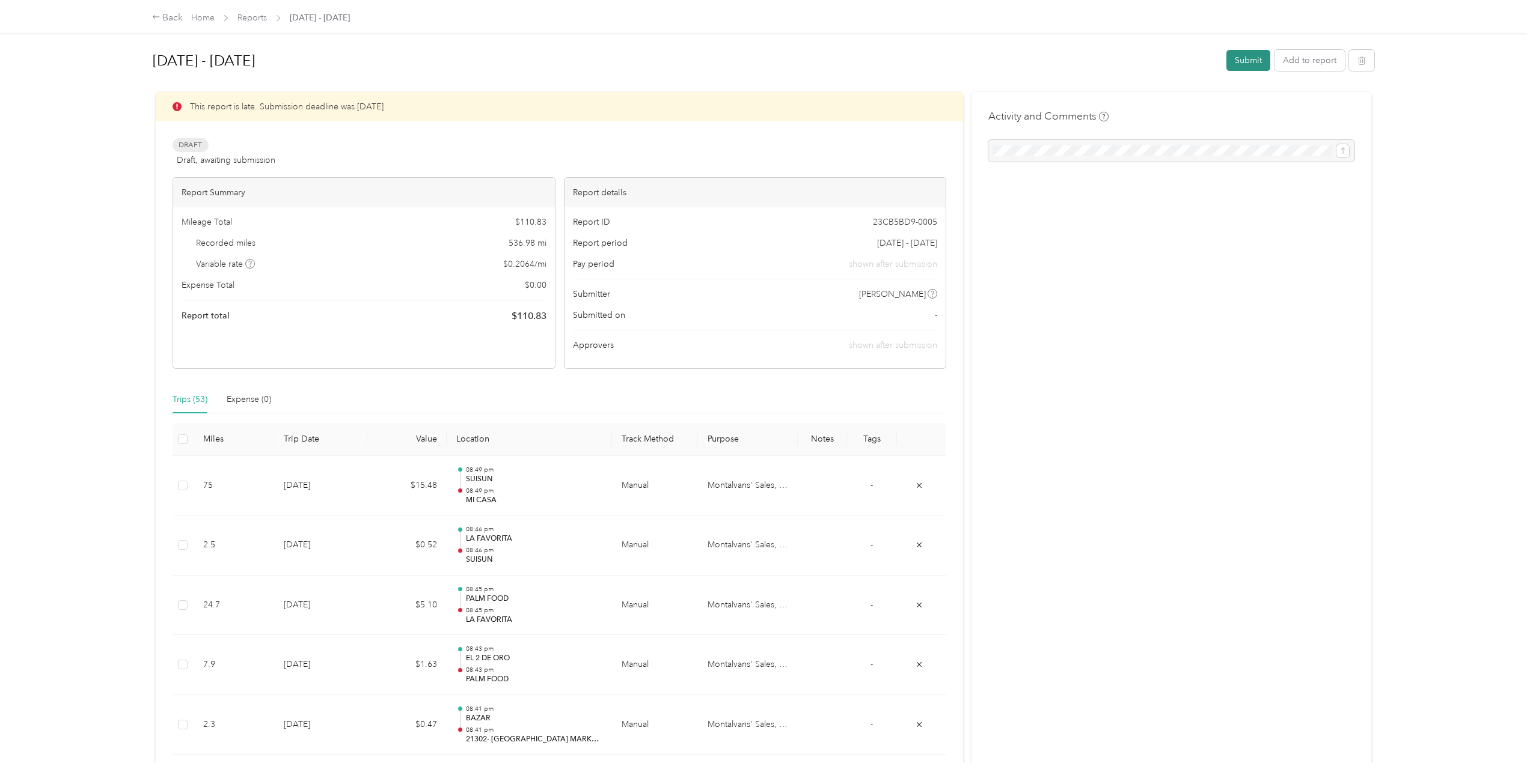
click at [1252, 69] on button "Submit" at bounding box center [1248, 60] width 44 height 21
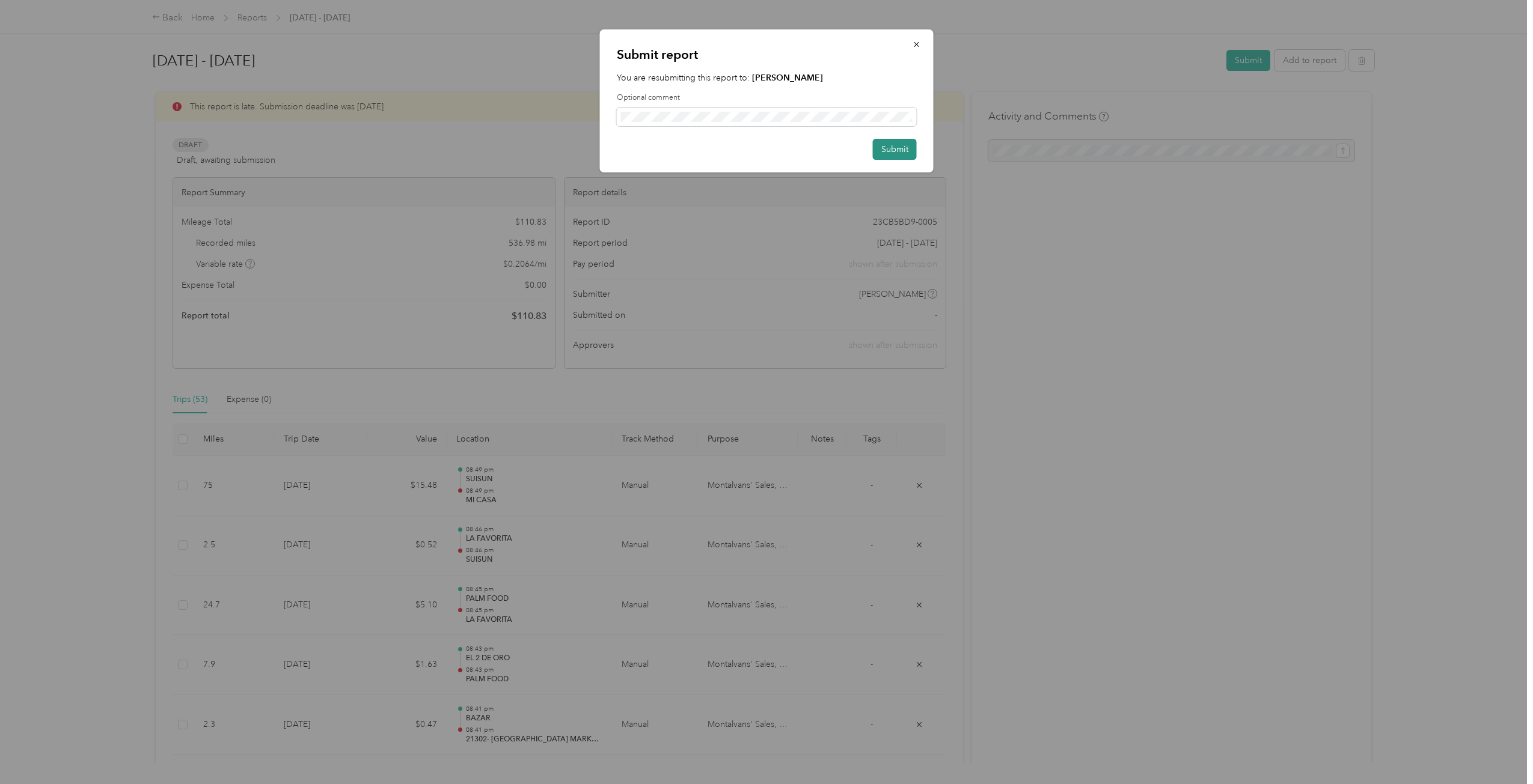
click at [900, 159] on button "Submit" at bounding box center [894, 149] width 44 height 21
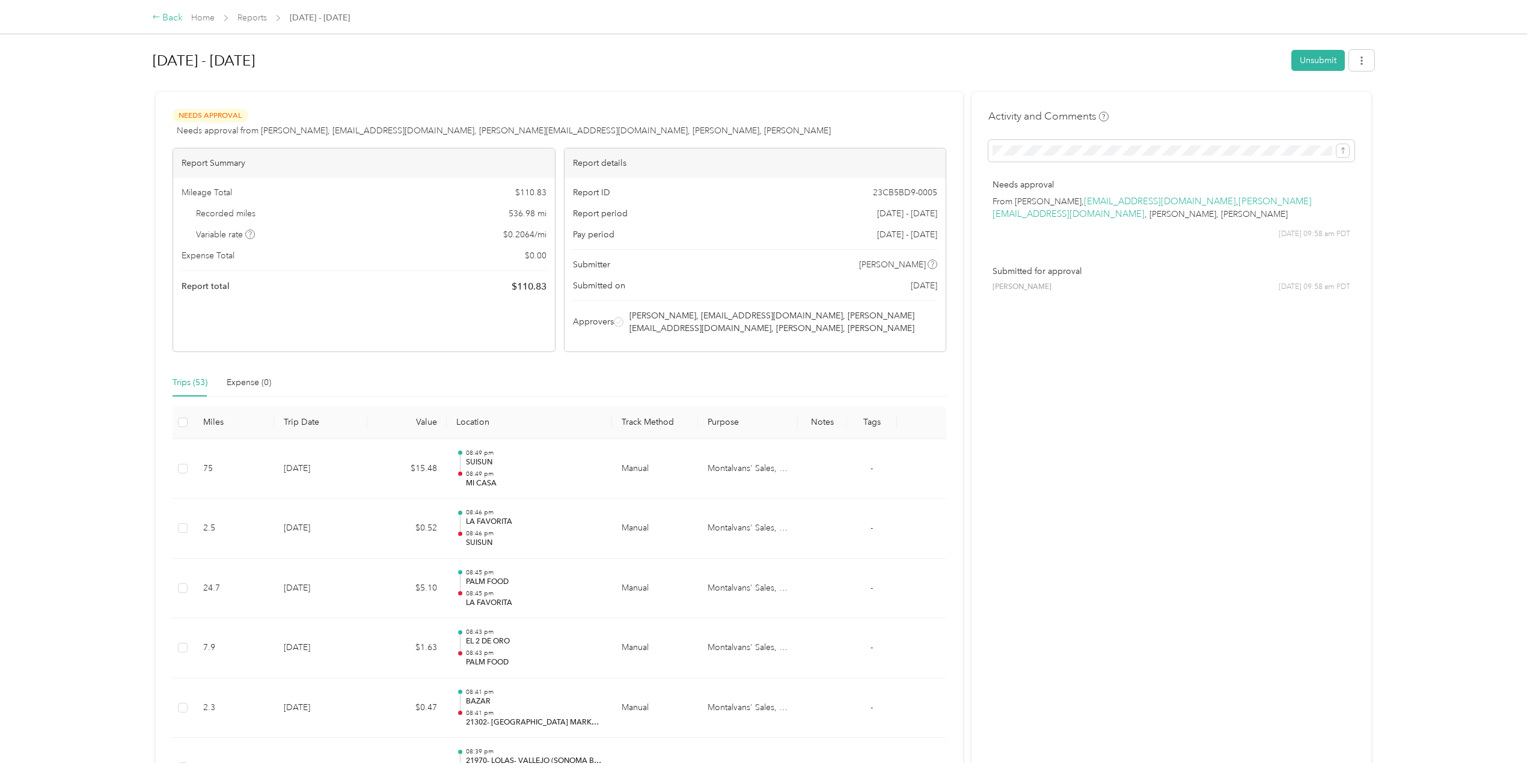
click at [163, 16] on div "Back" at bounding box center [167, 18] width 32 height 15
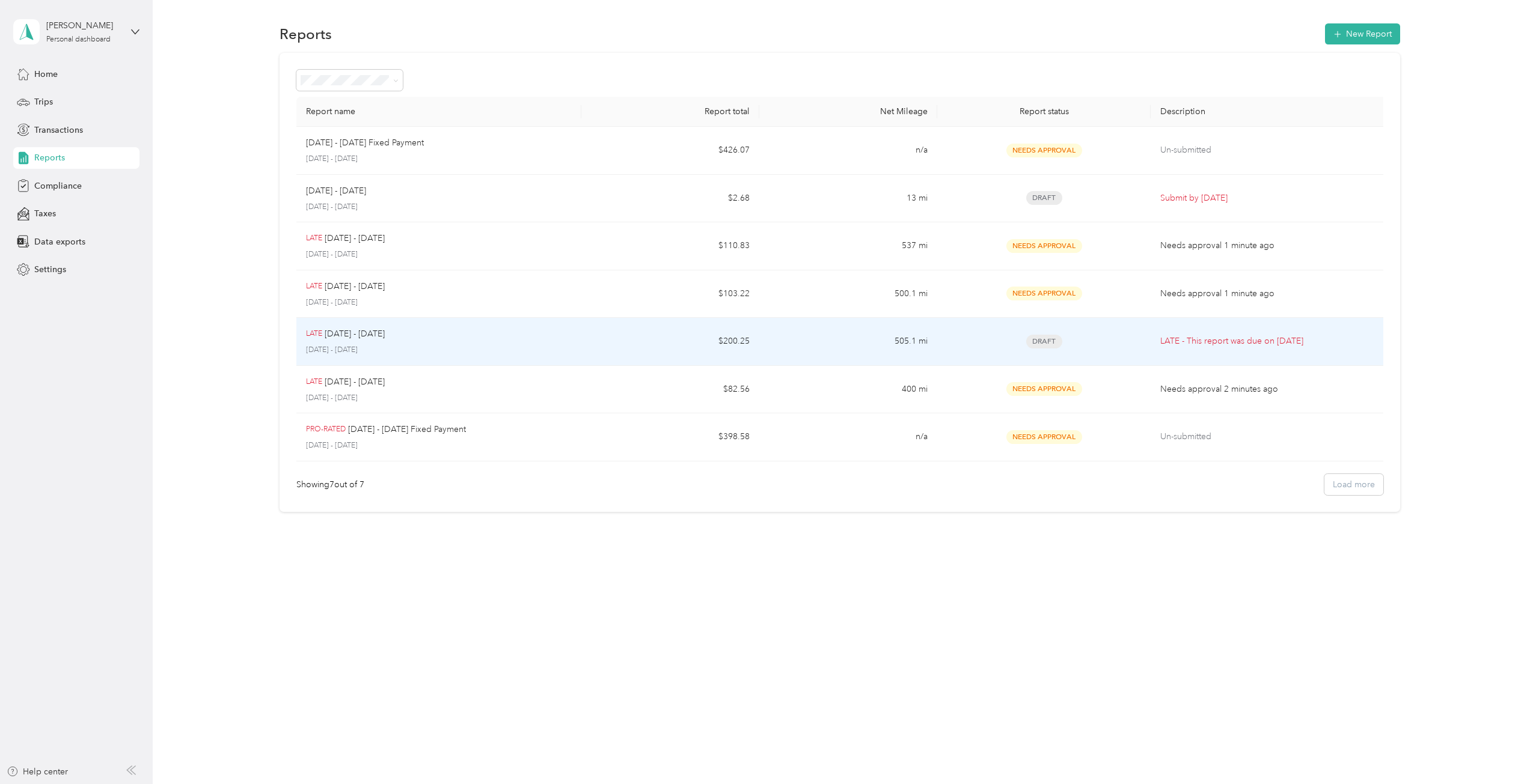
click at [520, 343] on div "LATE [DATE] - [DATE] [DATE] - [DATE]" at bounding box center [438, 341] width 266 height 28
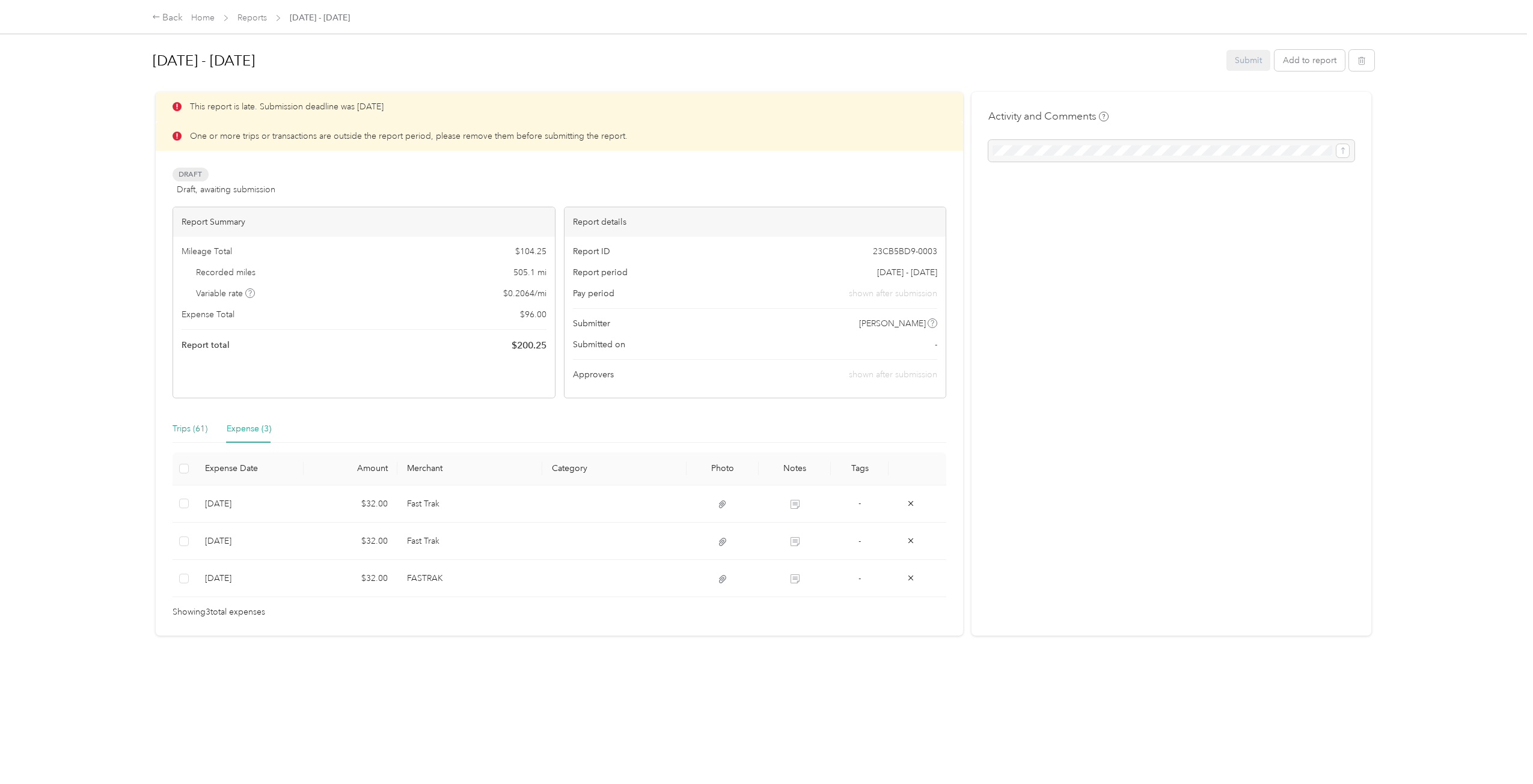
click at [186, 428] on div "Trips (61)" at bounding box center [190, 429] width 35 height 13
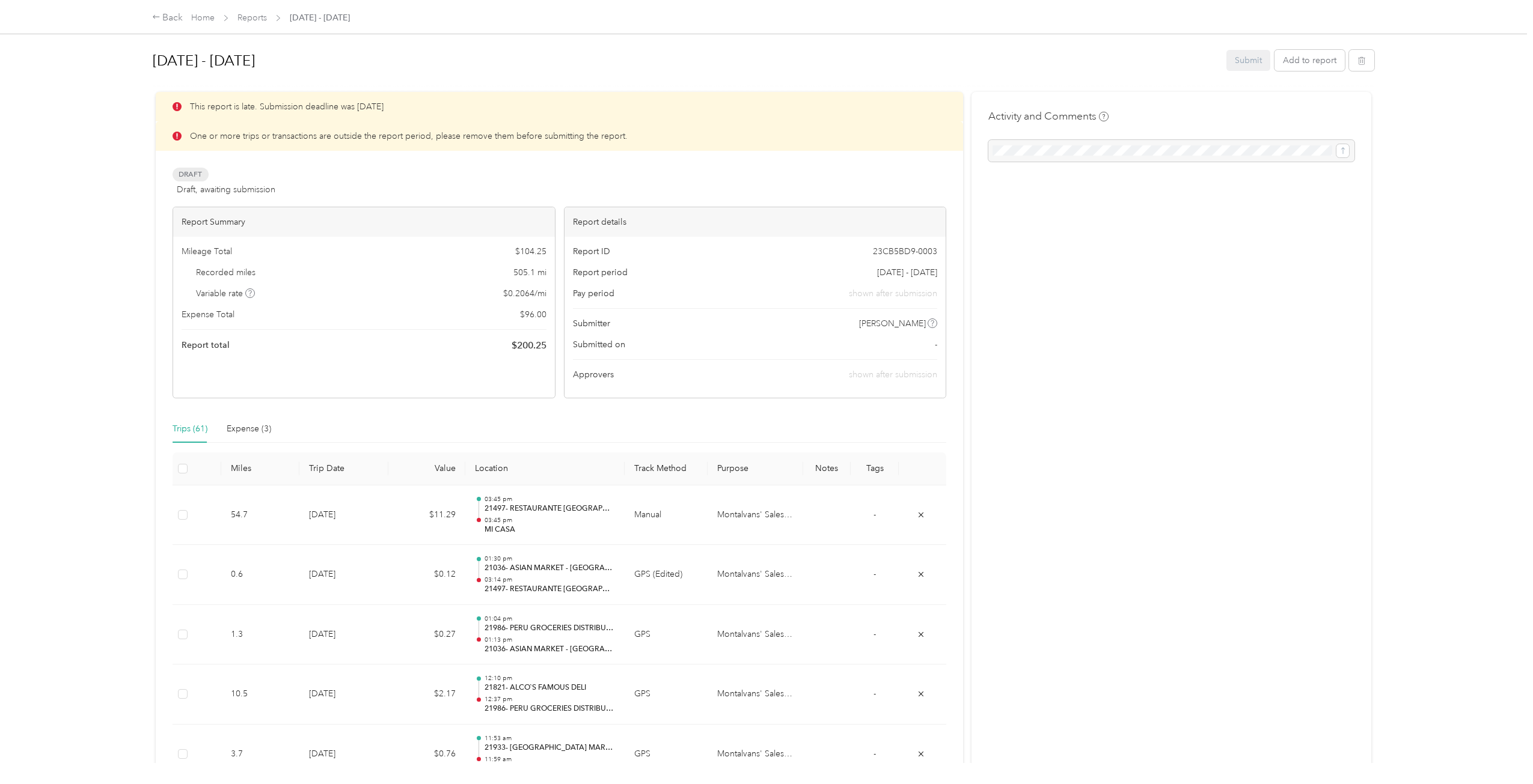
click at [1244, 61] on div "Submit Add to report" at bounding box center [1300, 60] width 148 height 21
click at [1244, 60] on div "Submit Add to report" at bounding box center [1300, 60] width 148 height 21
click at [177, 17] on div "Back" at bounding box center [167, 18] width 32 height 15
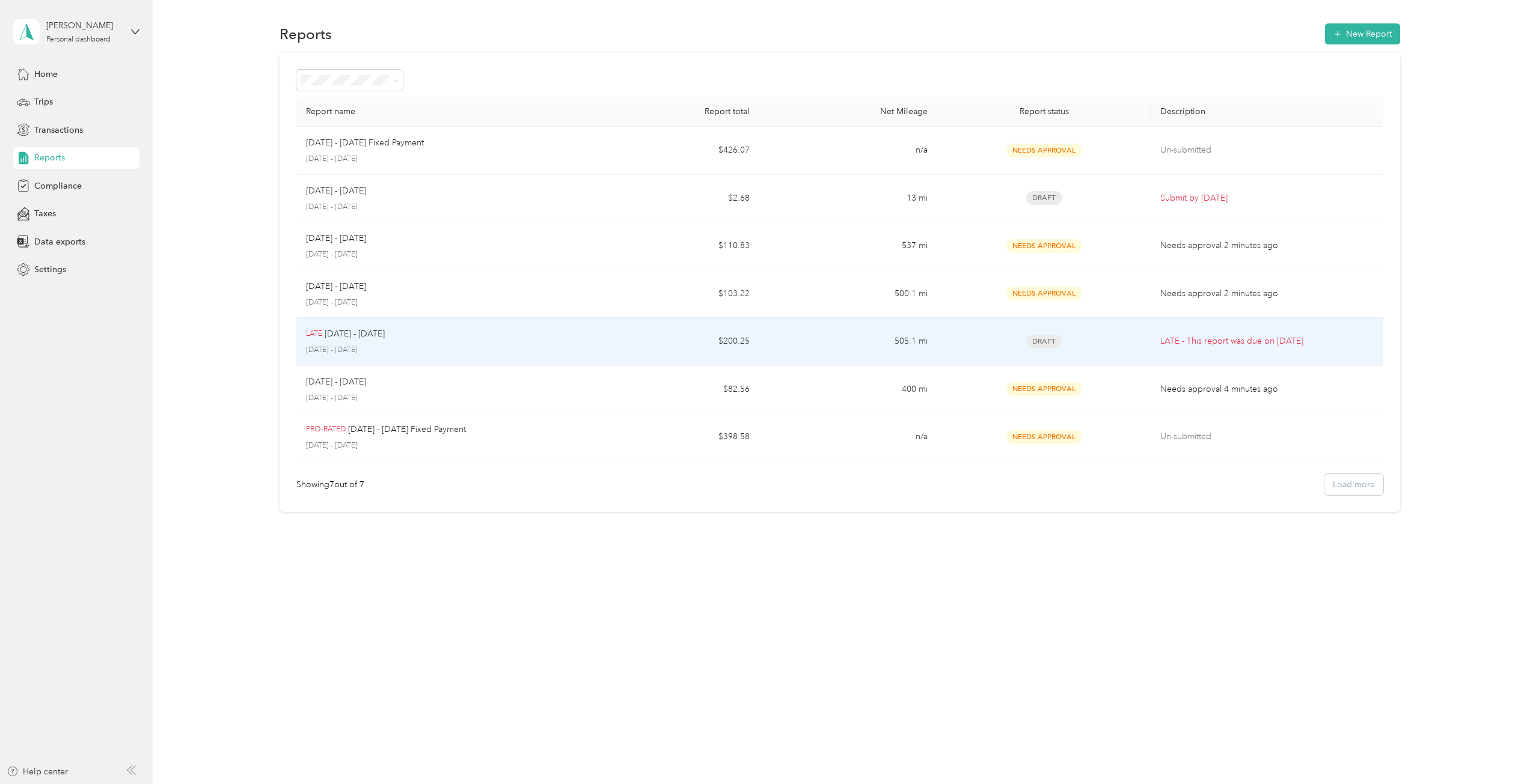
click at [402, 346] on p "[DATE] - [DATE]" at bounding box center [438, 350] width 266 height 11
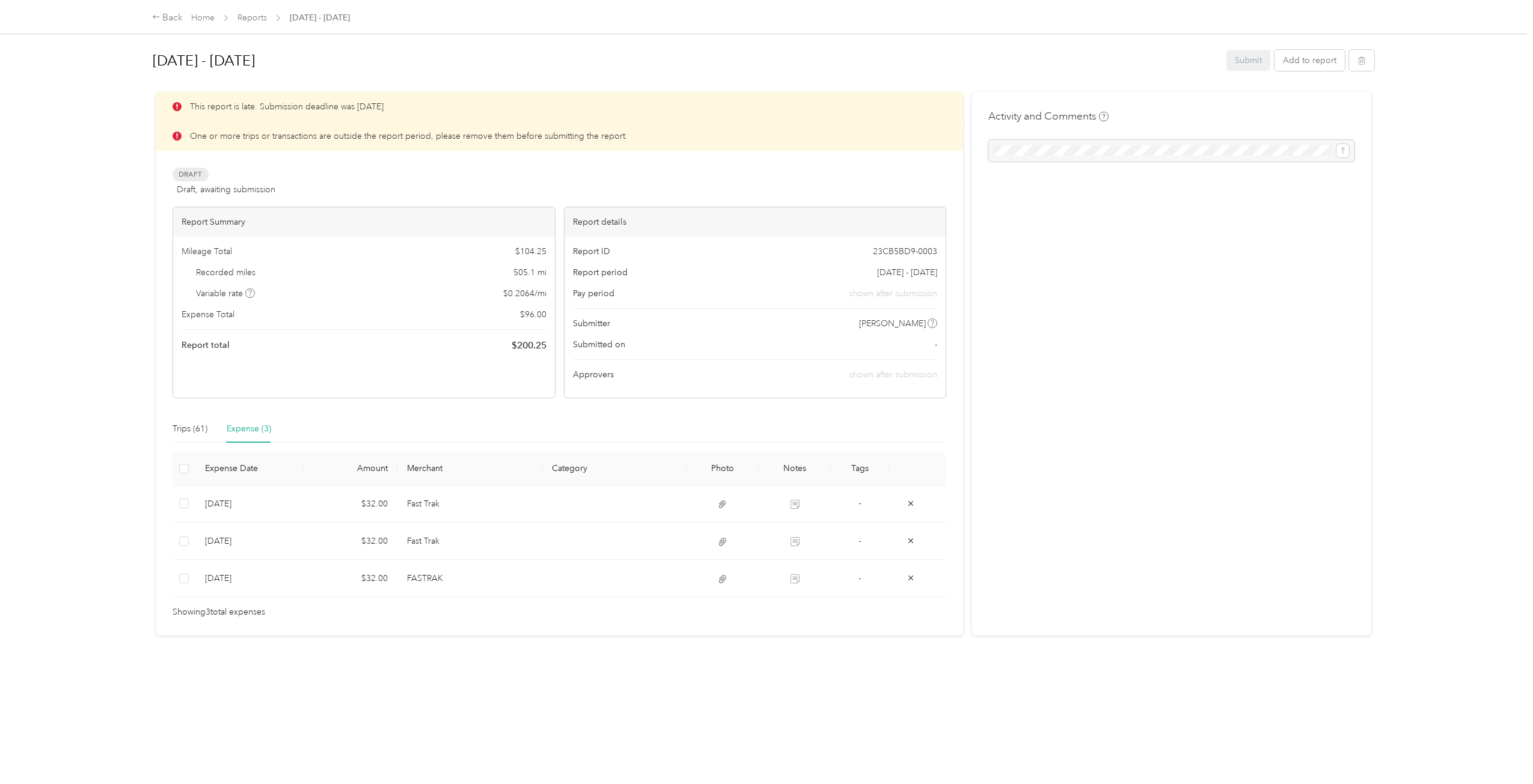
click at [1250, 62] on div "Submit Add to report" at bounding box center [1300, 60] width 148 height 21
click at [168, 14] on div "Back" at bounding box center [167, 18] width 32 height 15
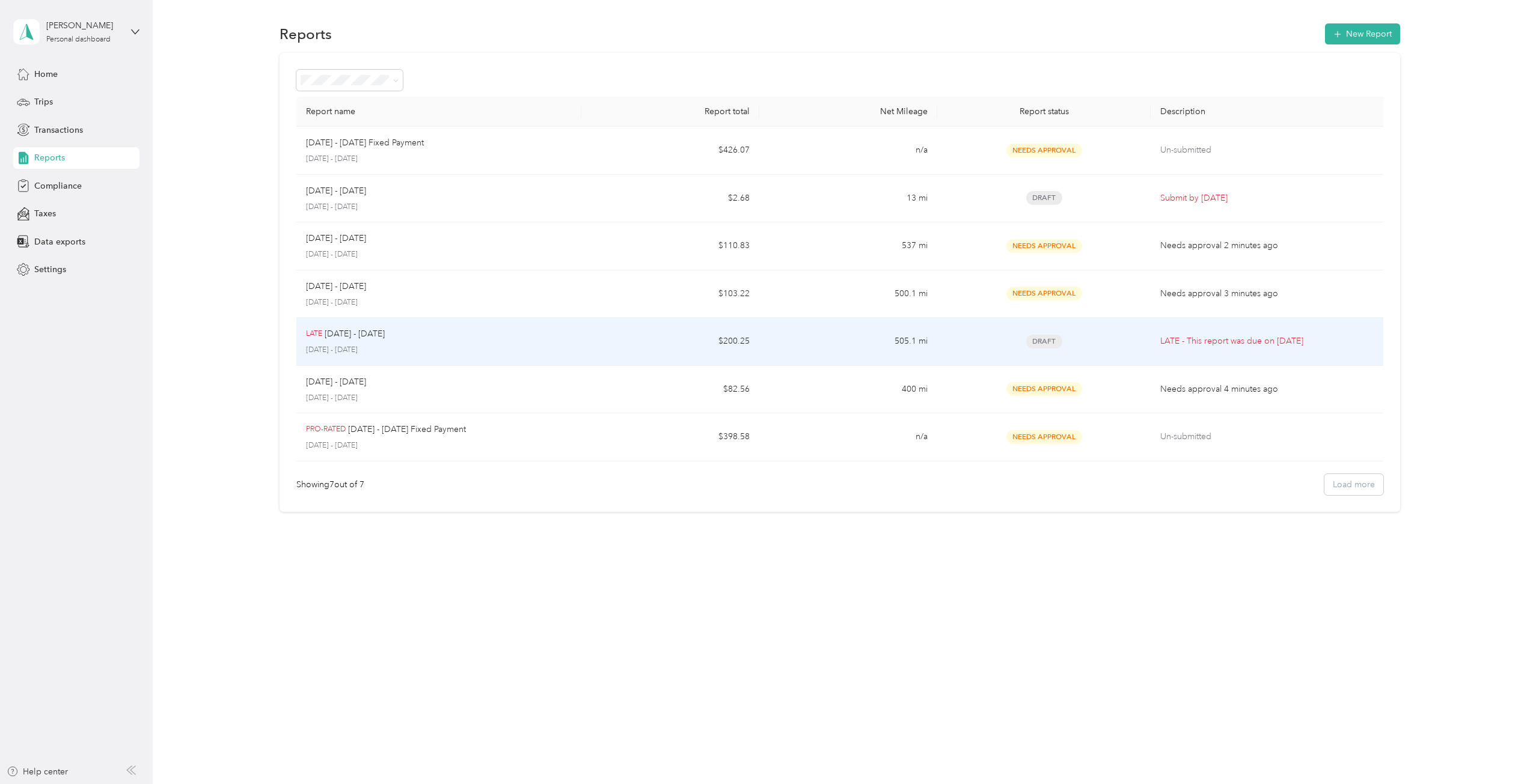
click at [603, 343] on td "$200.25" at bounding box center [669, 342] width 178 height 48
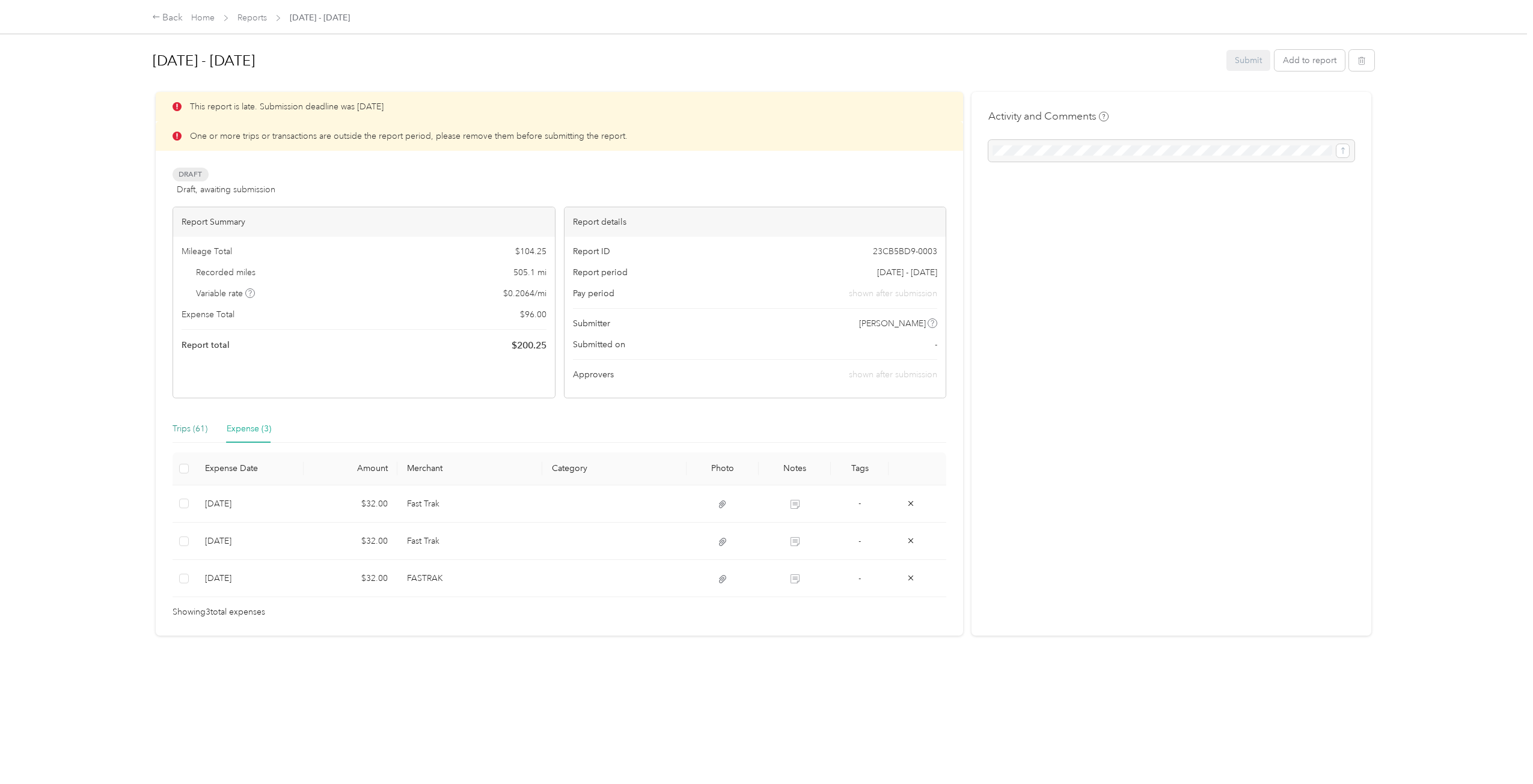
drag, startPoint x: 182, startPoint y: 423, endPoint x: 189, endPoint y: 427, distance: 8.1
click at [182, 423] on div "Trips (61)" at bounding box center [190, 429] width 35 height 13
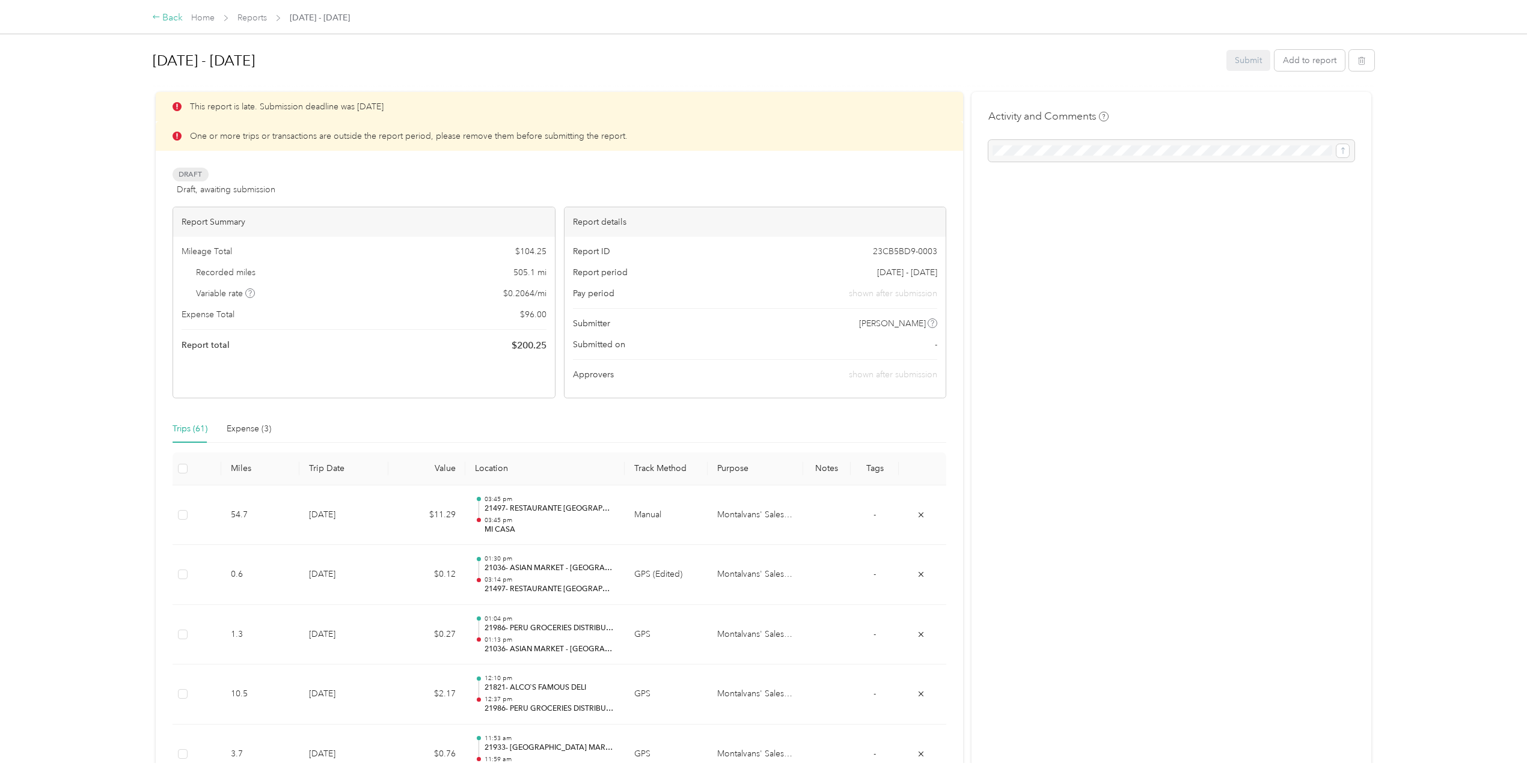
click at [166, 16] on div "Back" at bounding box center [167, 18] width 32 height 15
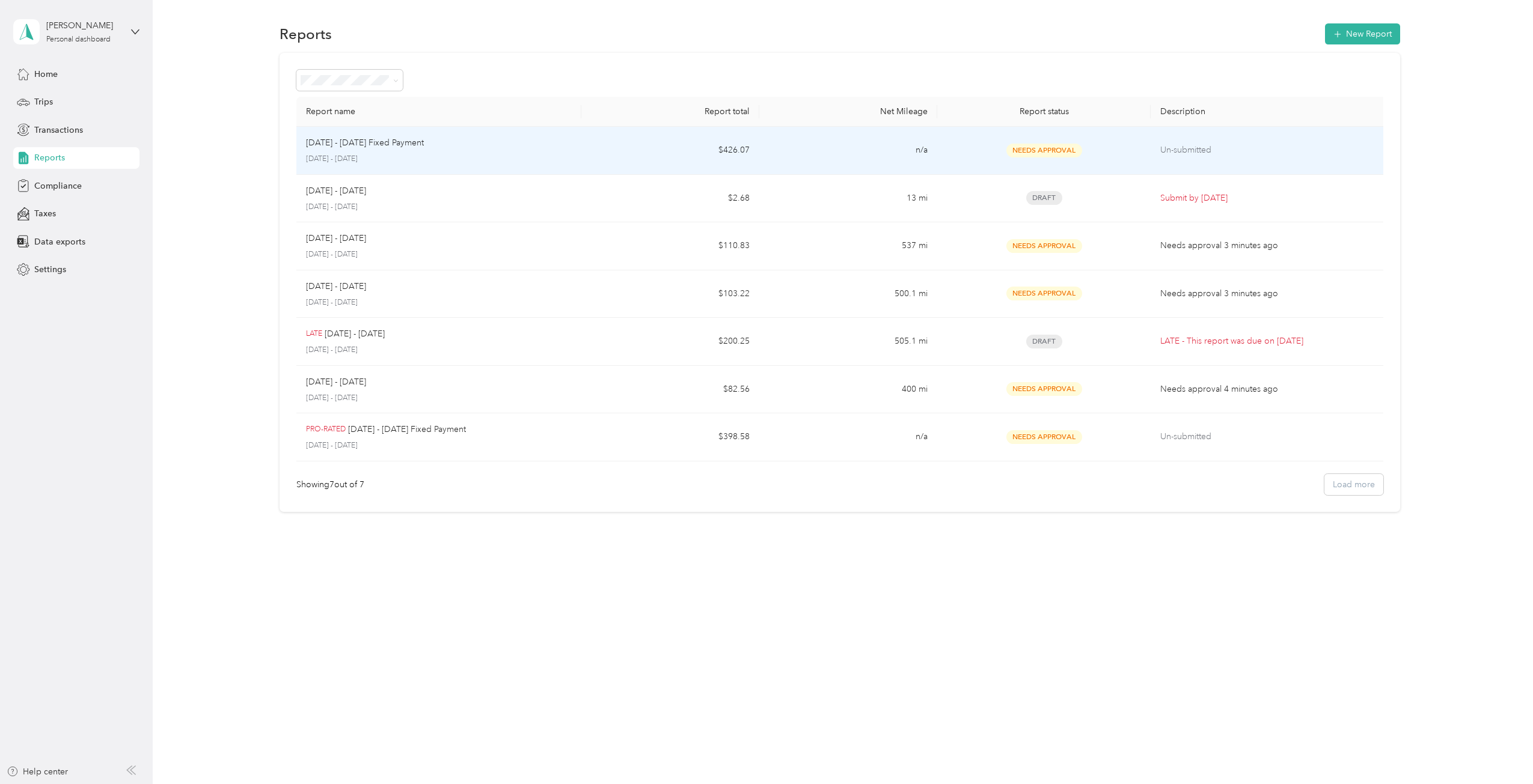
click at [480, 146] on div "[DATE] - [DATE] Fixed Payment" at bounding box center [438, 142] width 266 height 13
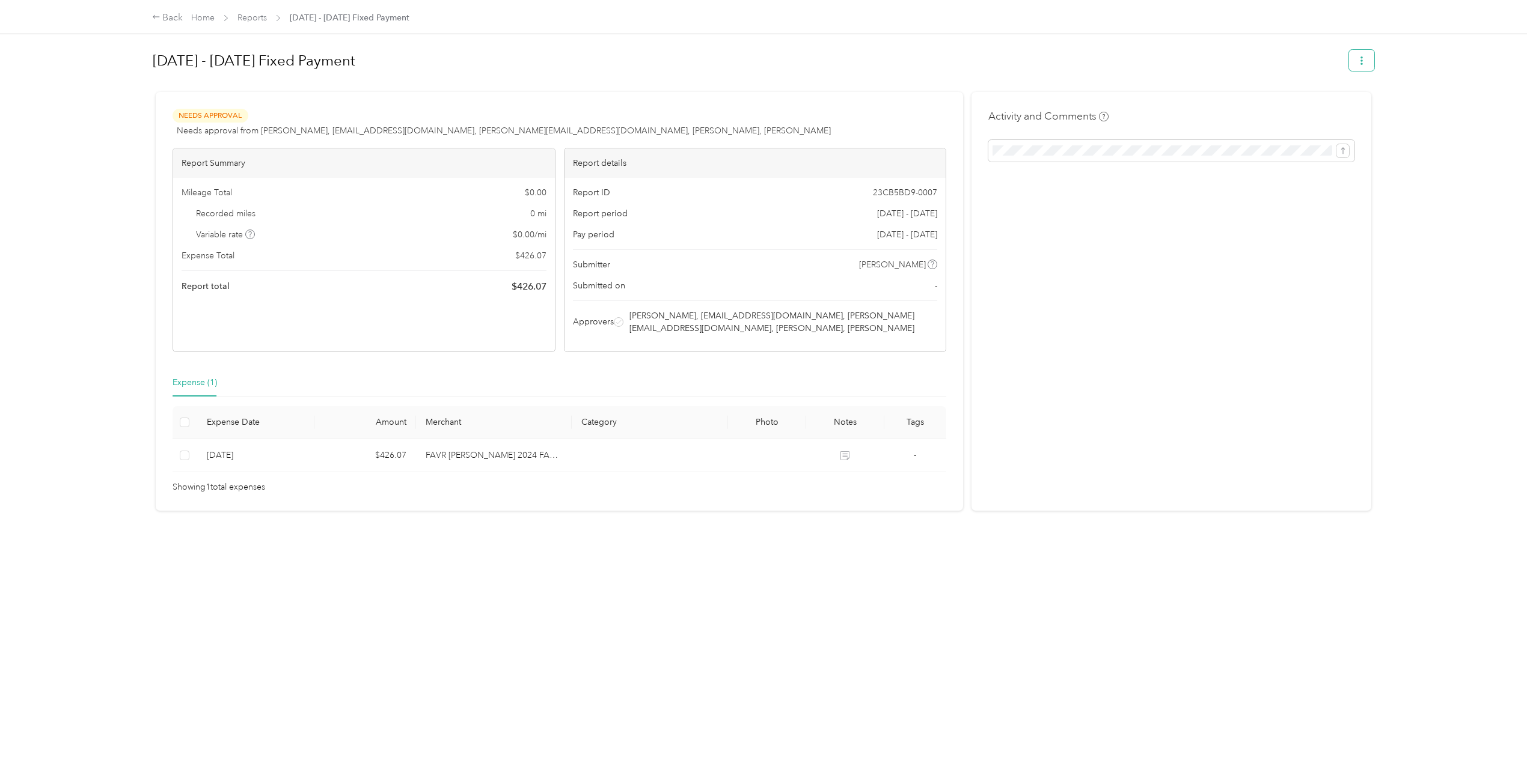
click at [1360, 62] on icon "button" at bounding box center [1361, 60] width 2 height 8
click at [1057, 223] on div "Activity and Comments" at bounding box center [1171, 301] width 400 height 419
click at [155, 16] on icon at bounding box center [156, 16] width 8 height 8
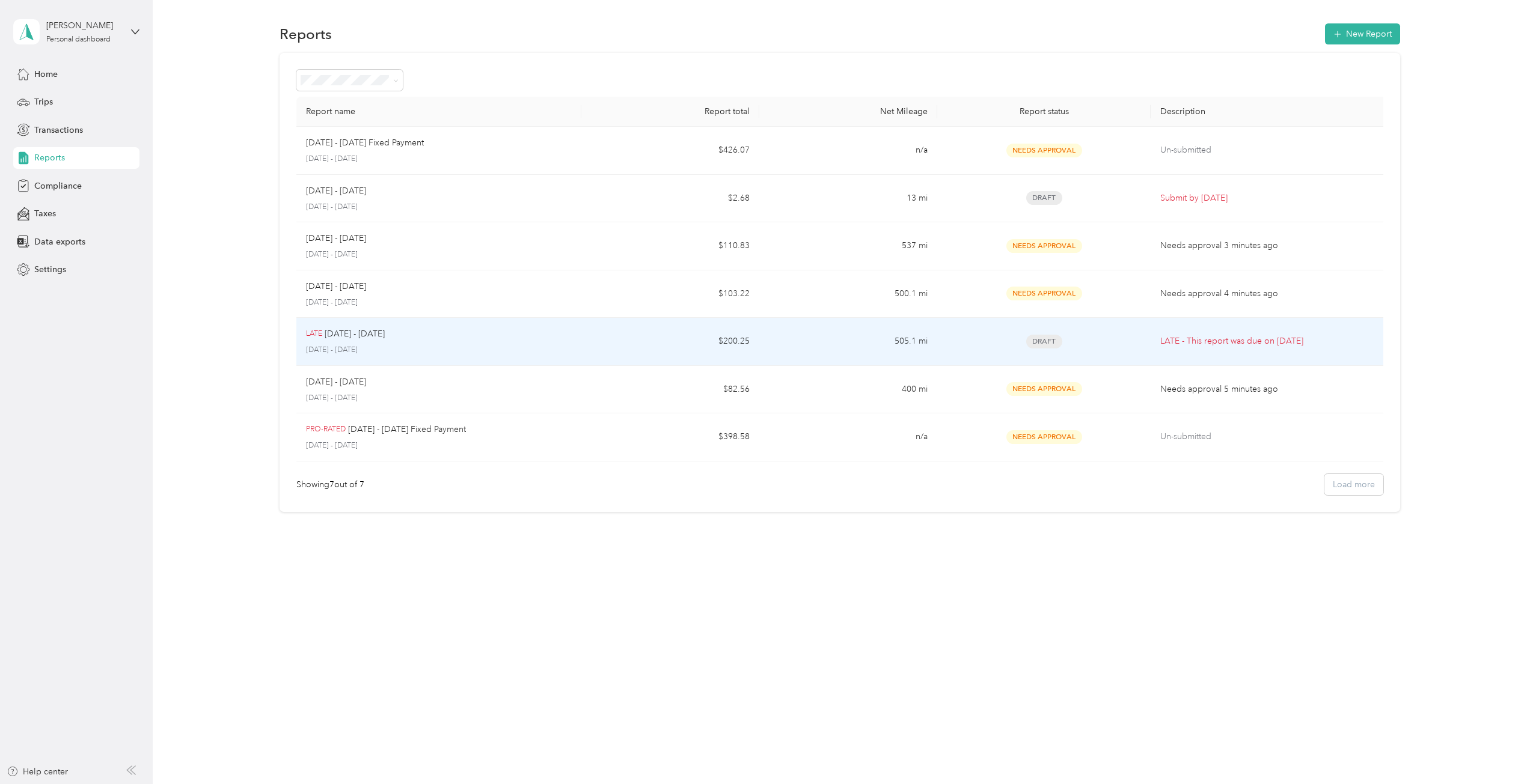
click at [439, 356] on td "LATE [DATE] - [DATE] [DATE] - [DATE]" at bounding box center [439, 342] width 285 height 48
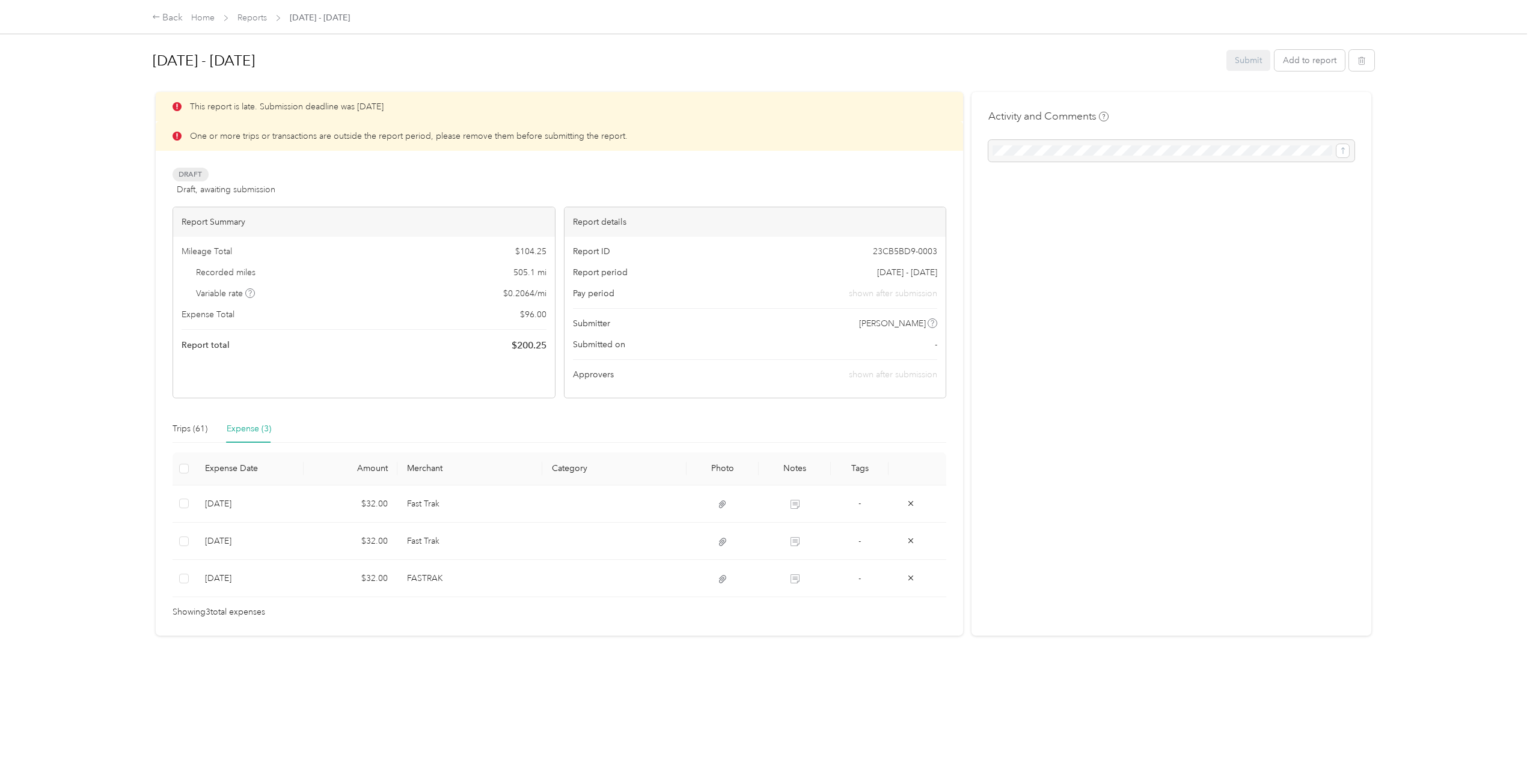
click at [1246, 59] on div "Submit Add to report" at bounding box center [1300, 60] width 148 height 21
click at [1310, 62] on button "Add to report" at bounding box center [1309, 60] width 70 height 21
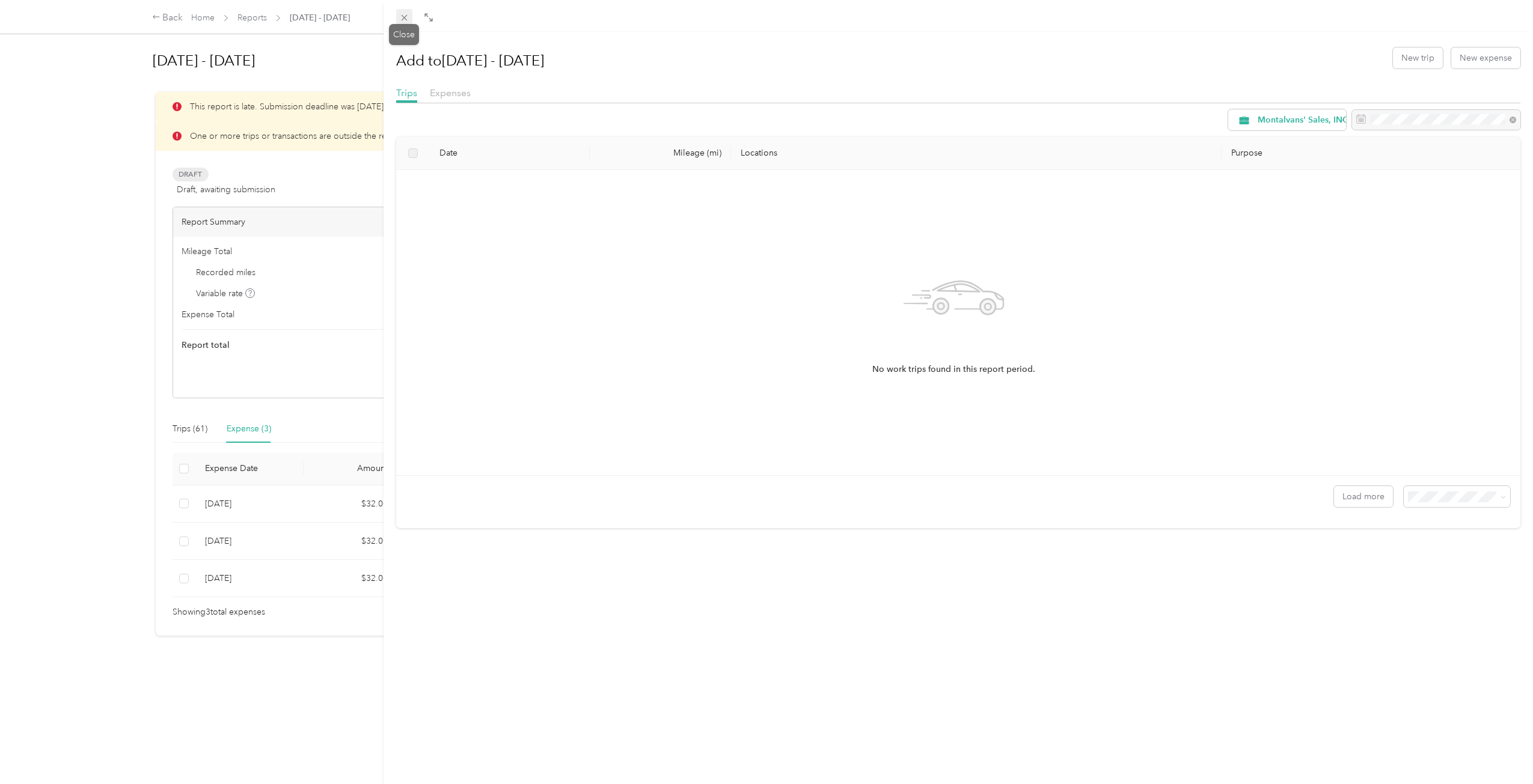
click at [401, 12] on span at bounding box center [404, 18] width 17 height 17
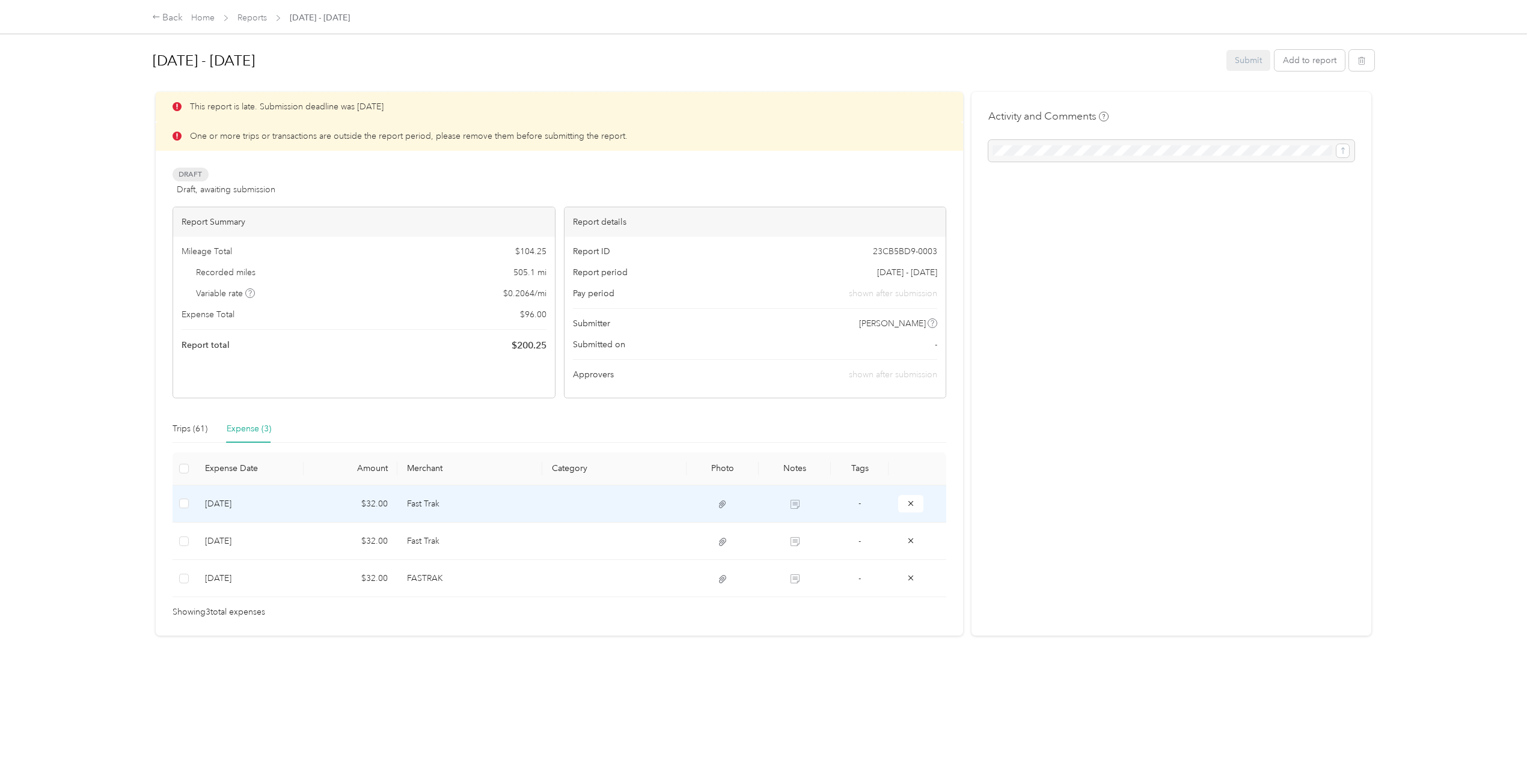
click at [213, 501] on td "[DATE]" at bounding box center [250, 504] width 108 height 37
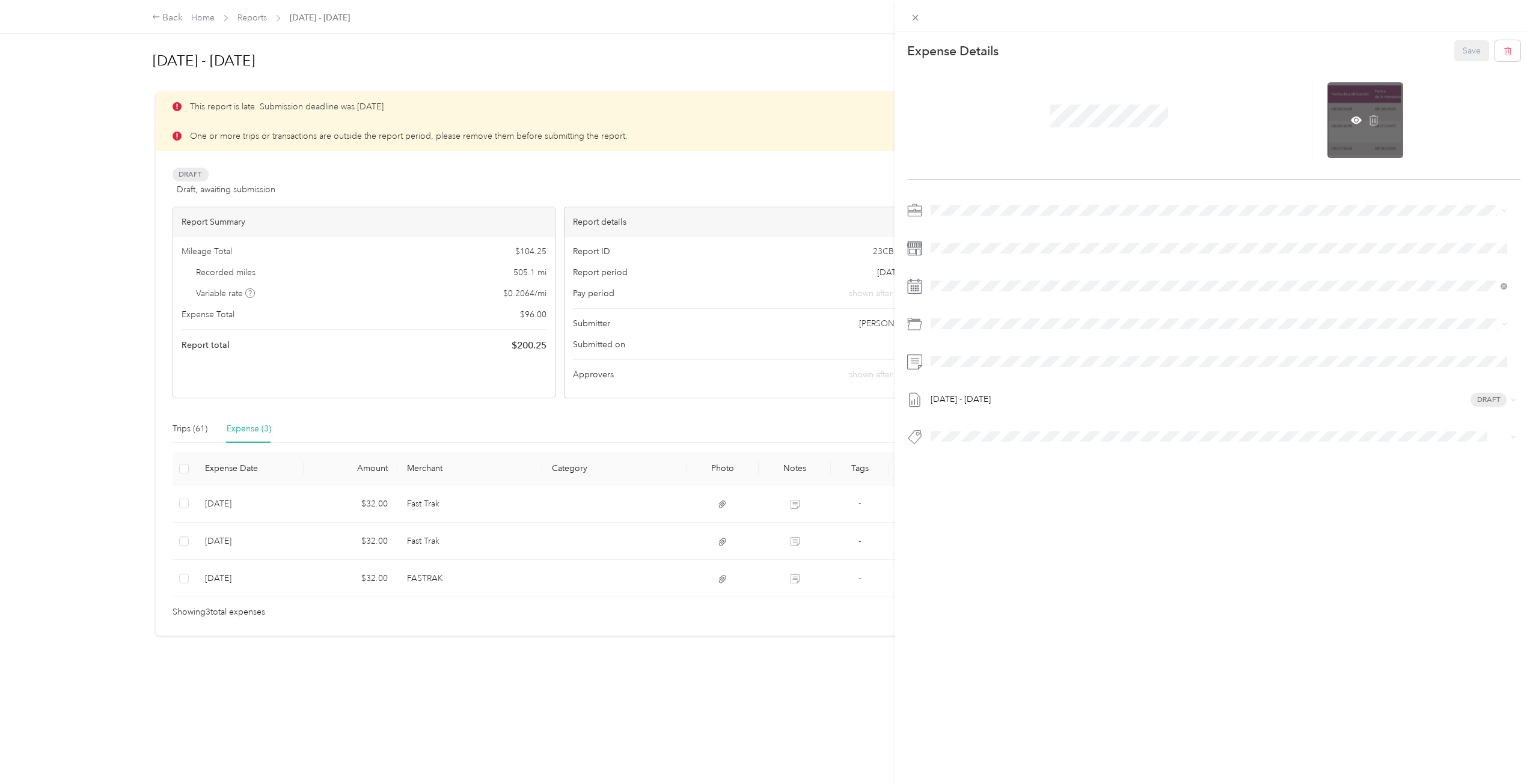
click at [1341, 125] on div at bounding box center [1365, 120] width 75 height 75
click at [1354, 119] on icon at bounding box center [1356, 120] width 4 height 4
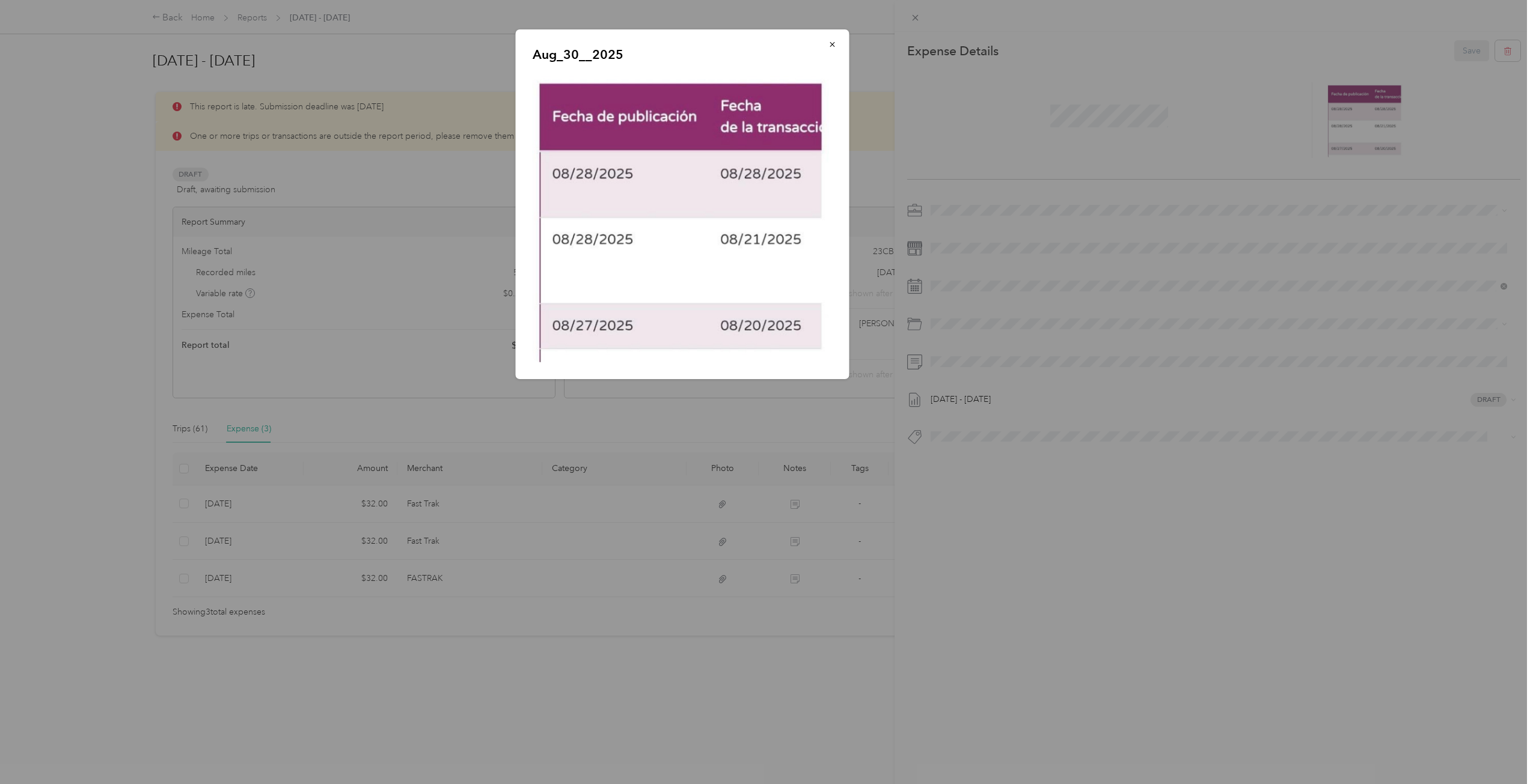
click at [376, 343] on div at bounding box center [766, 392] width 1533 height 784
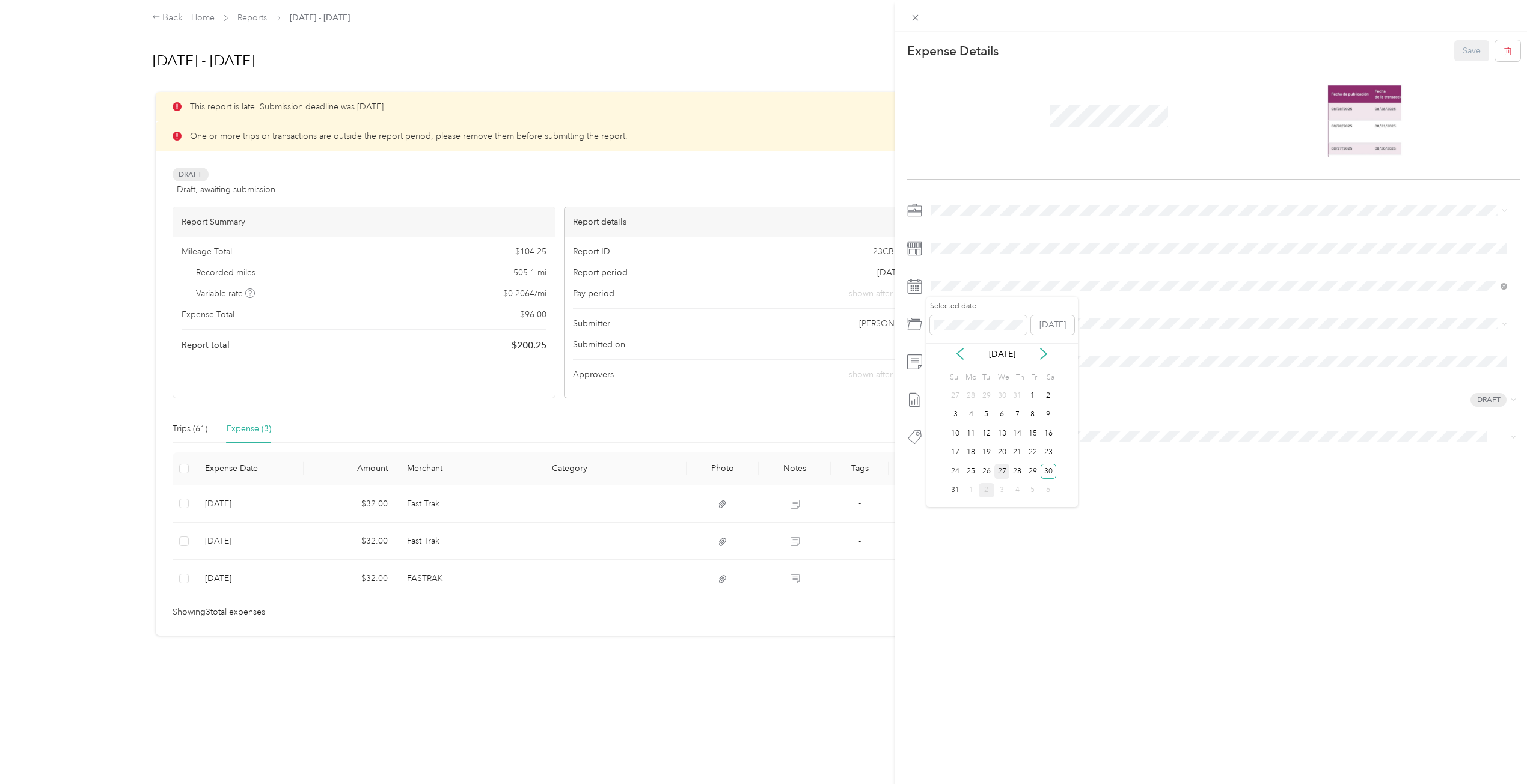
click at [1003, 468] on div "27" at bounding box center [1002, 471] width 15 height 15
click at [1461, 52] on button "Save" at bounding box center [1471, 50] width 35 height 21
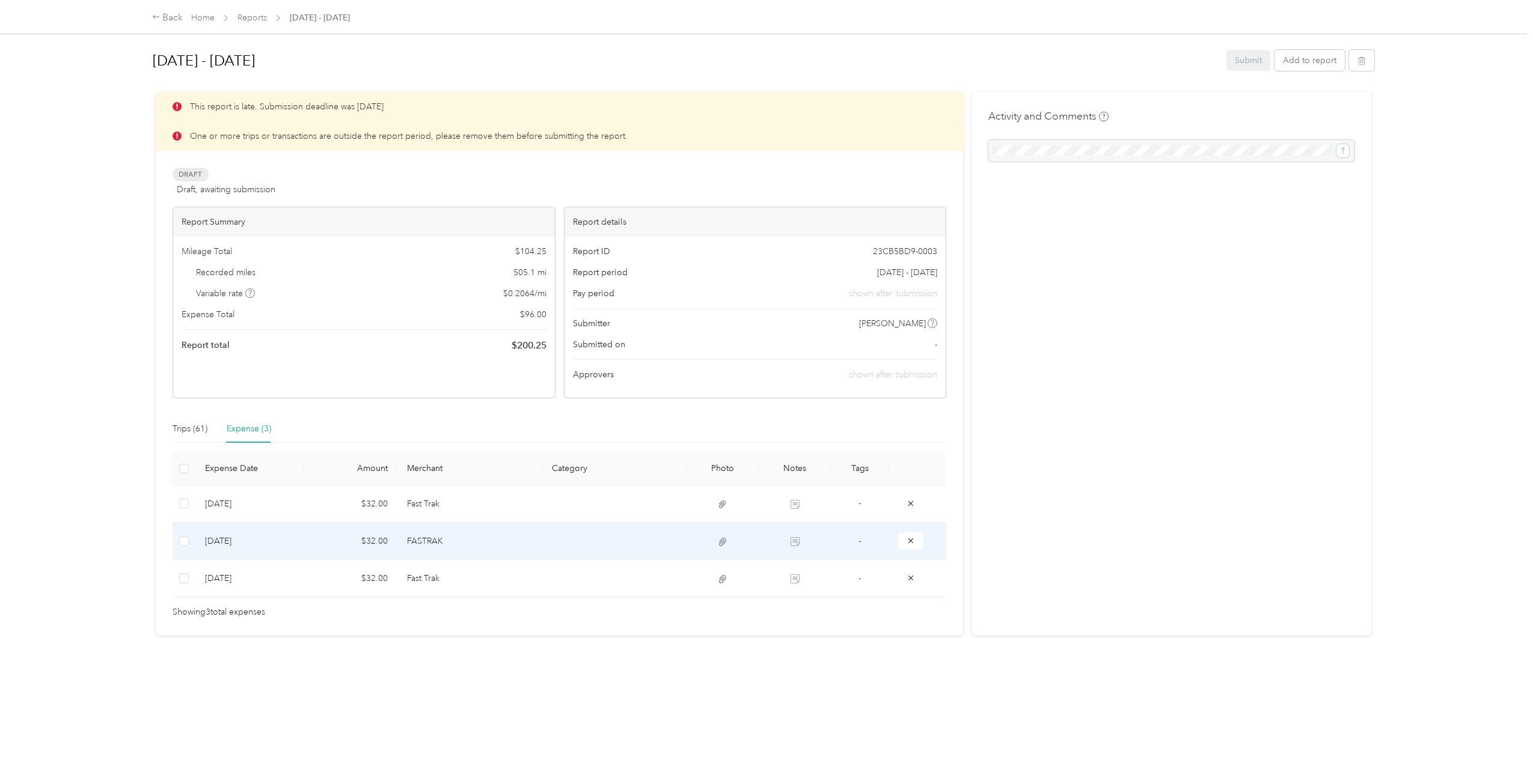
click at [226, 537] on td "[DATE]" at bounding box center [250, 541] width 108 height 37
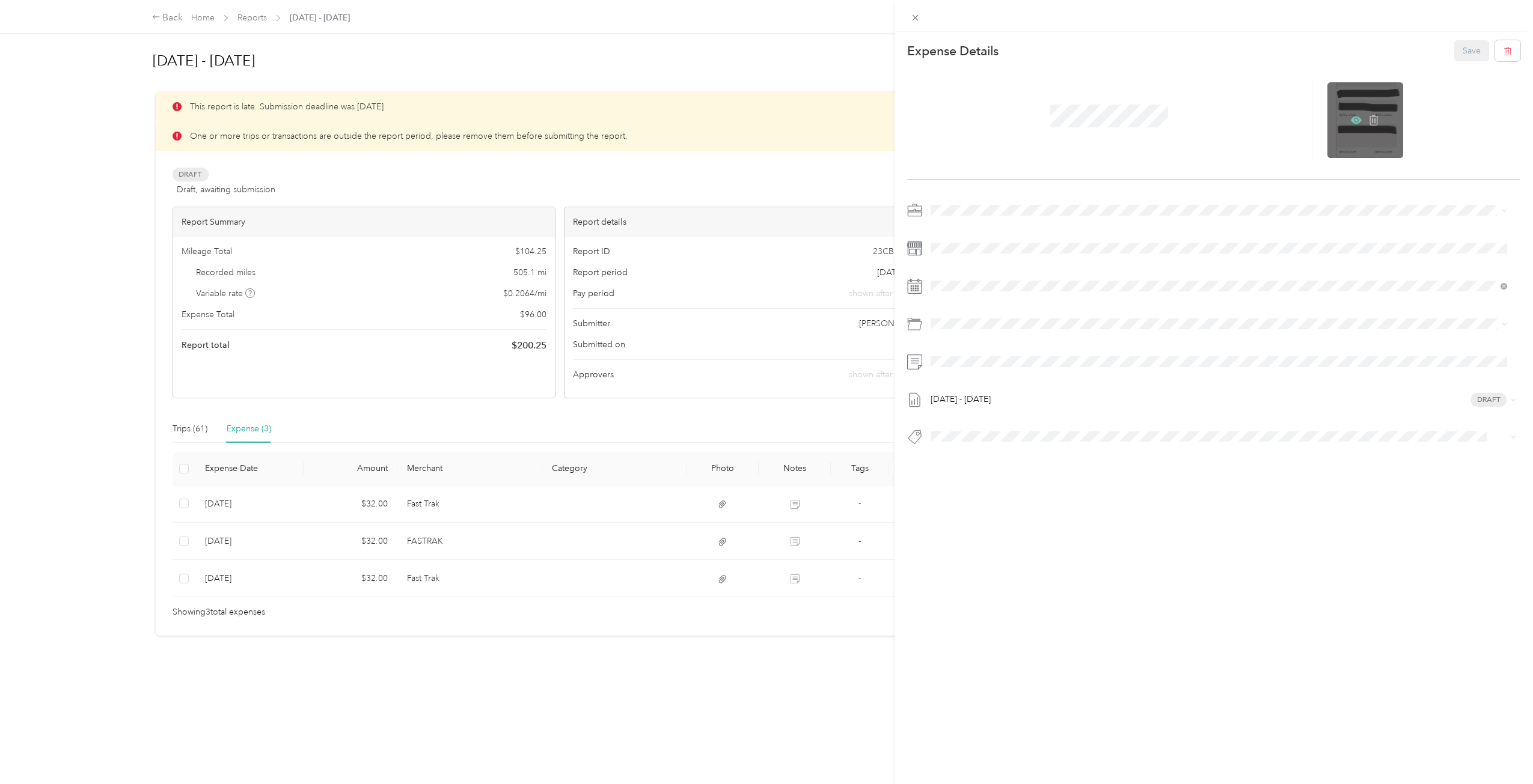
click at [1350, 116] on icon at bounding box center [1356, 120] width 11 height 11
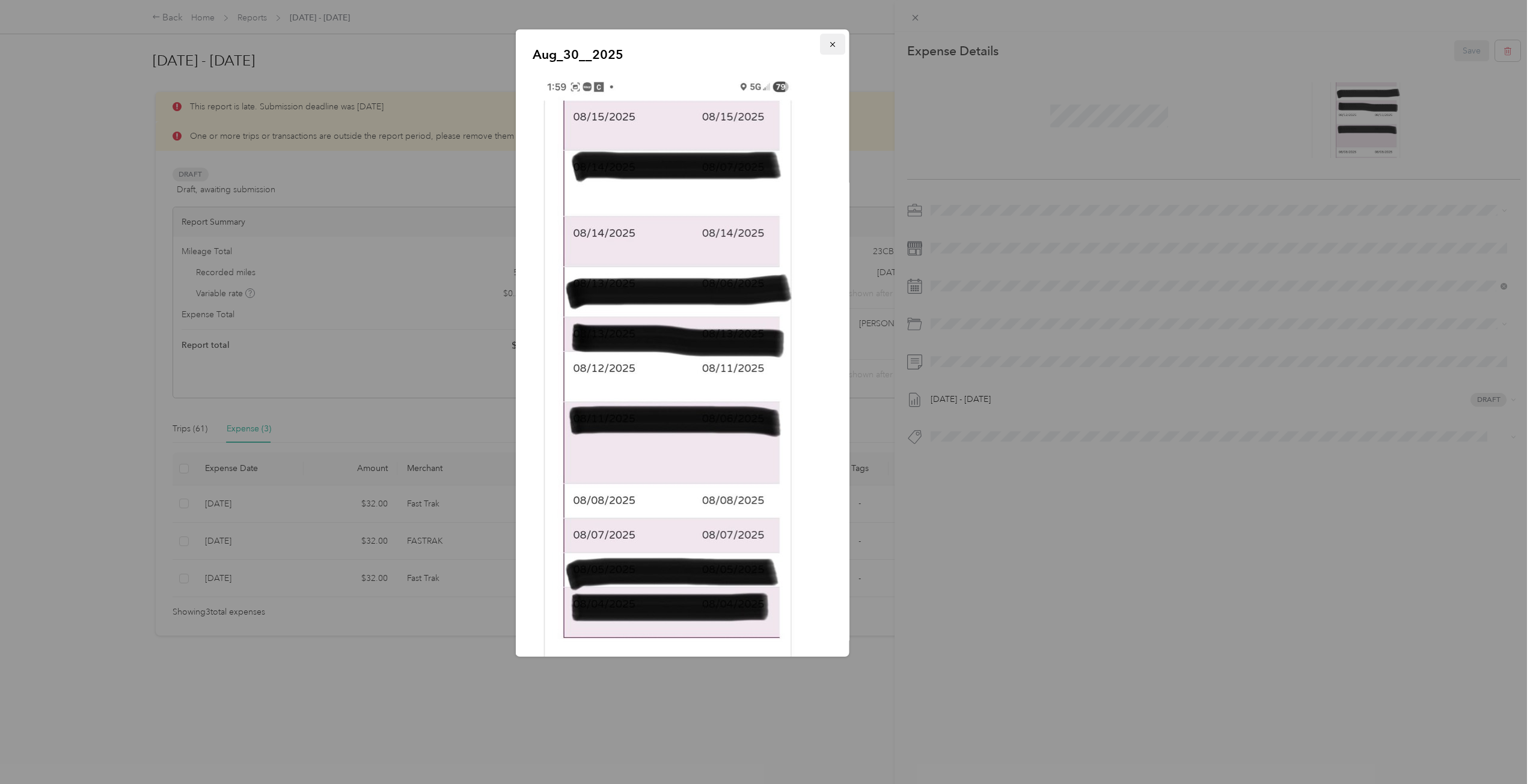
click at [828, 43] on icon "button" at bounding box center [832, 44] width 8 height 8
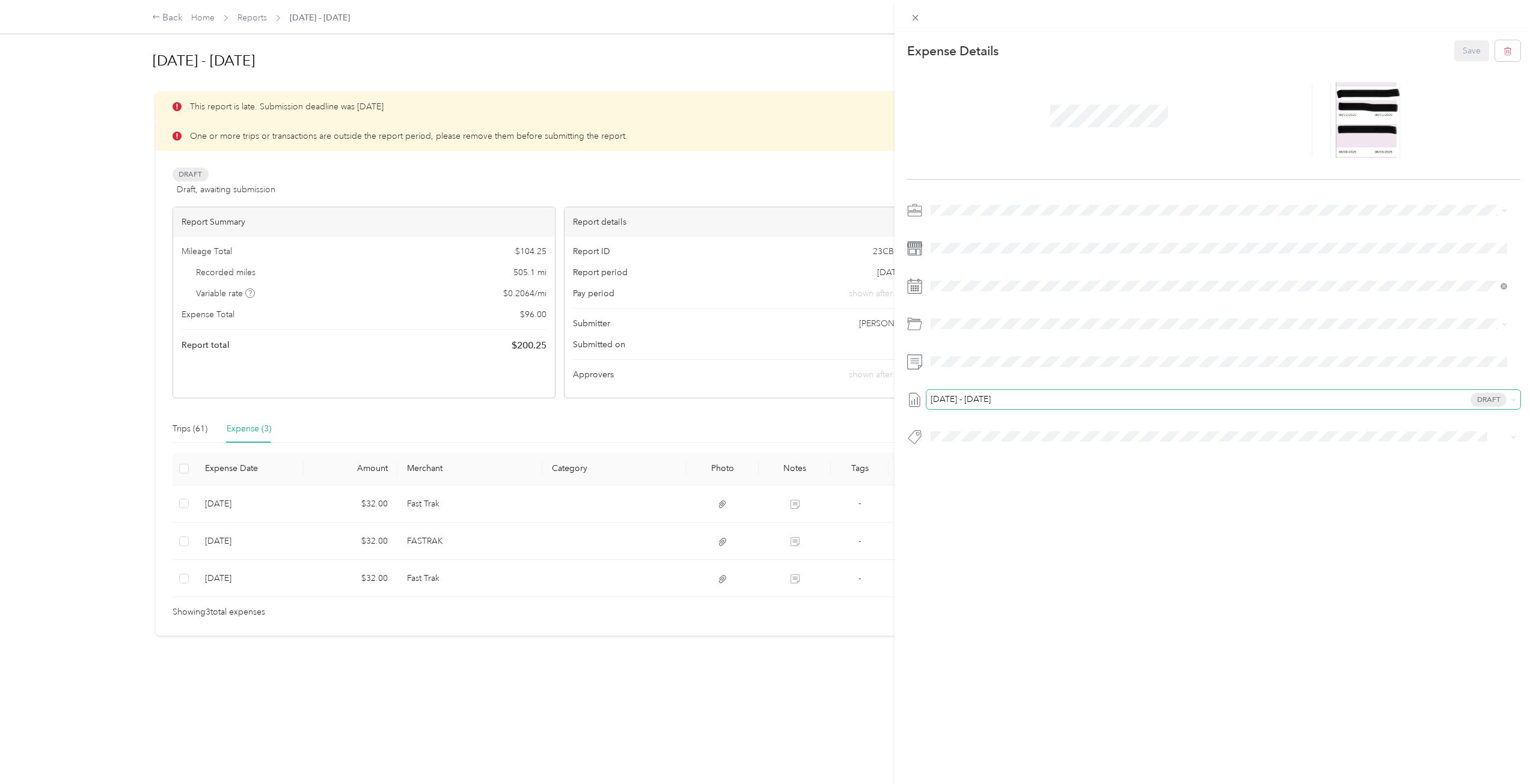
click at [1092, 399] on span "[DATE] - [DATE] Draft" at bounding box center [1220, 400] width 572 height 11
click at [1335, 441] on span "[DATE] - [DATE] Draft" at bounding box center [1211, 439] width 554 height 11
click at [1357, 116] on div at bounding box center [1365, 120] width 75 height 75
click at [1358, 143] on div at bounding box center [1365, 120] width 75 height 75
click at [1350, 117] on icon at bounding box center [1356, 120] width 11 height 11
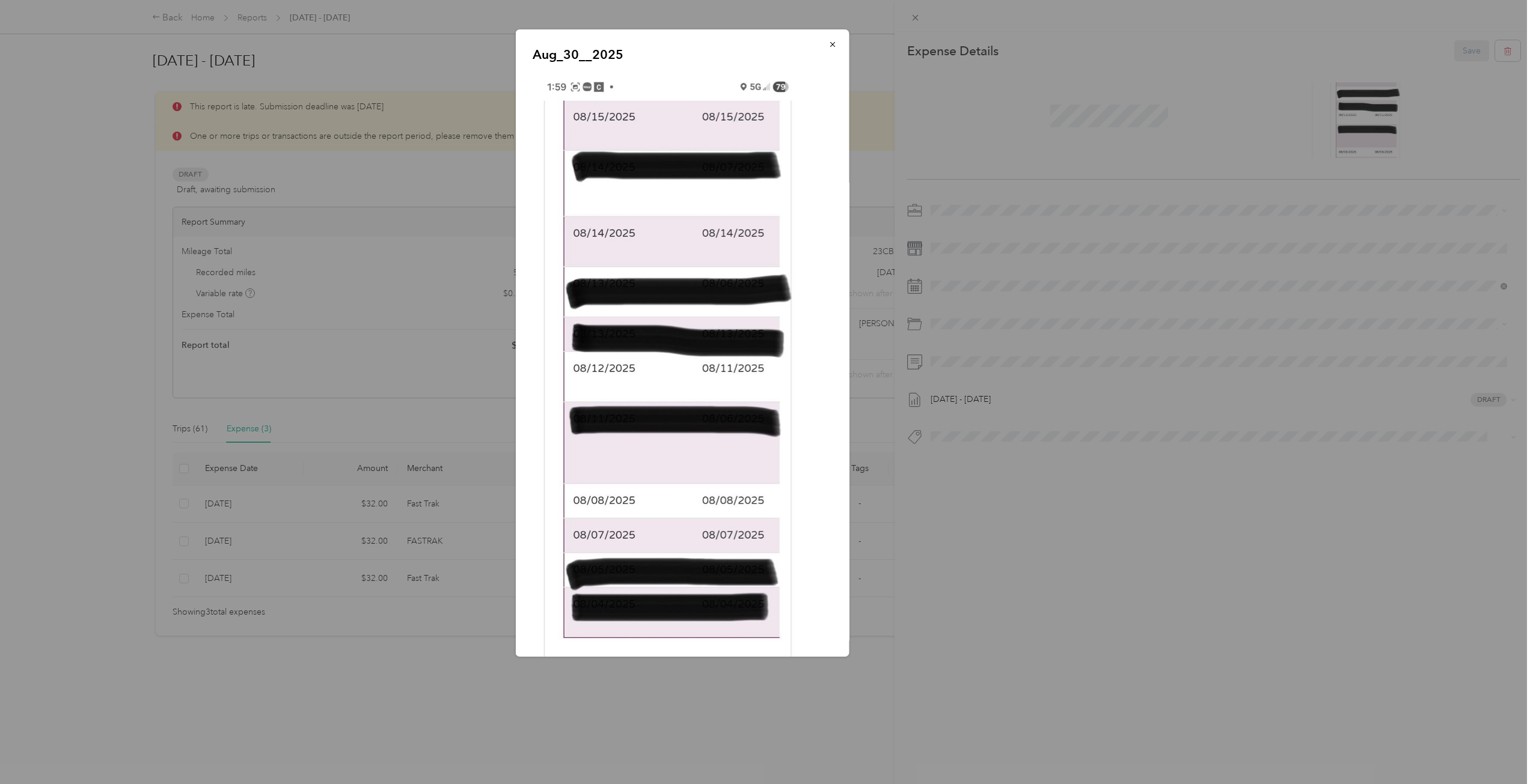
click at [613, 390] on img at bounding box center [667, 387] width 270 height 631
click at [828, 42] on icon "button" at bounding box center [832, 44] width 8 height 8
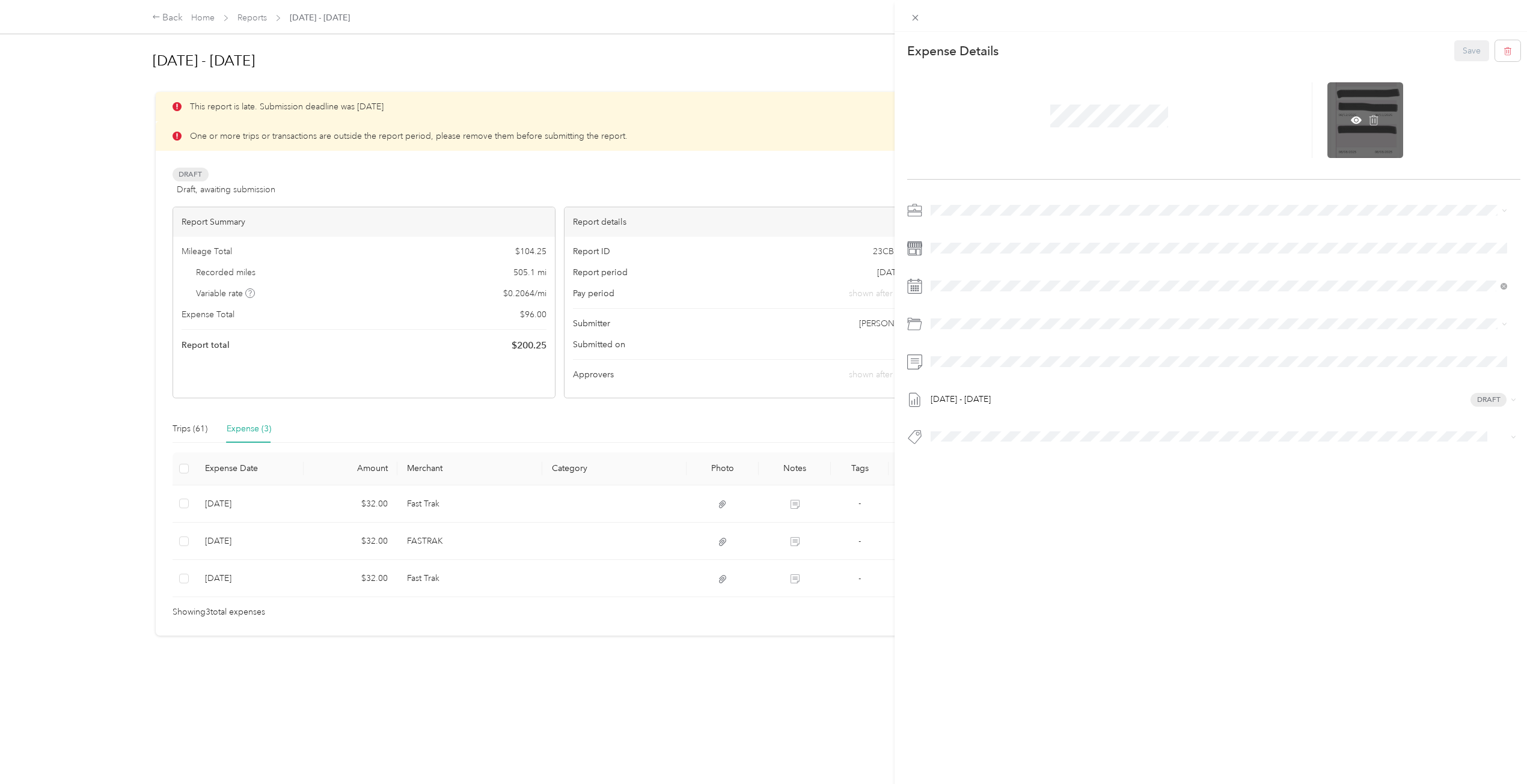
click at [1377, 119] on div at bounding box center [1365, 120] width 75 height 75
drag, startPoint x: 1360, startPoint y: 113, endPoint x: 1364, endPoint y: 89, distance: 24.3
click at [1364, 89] on div at bounding box center [1365, 120] width 75 height 75
click at [1354, 101] on div at bounding box center [1365, 120] width 75 height 75
click at [1357, 143] on div at bounding box center [1365, 120] width 75 height 75
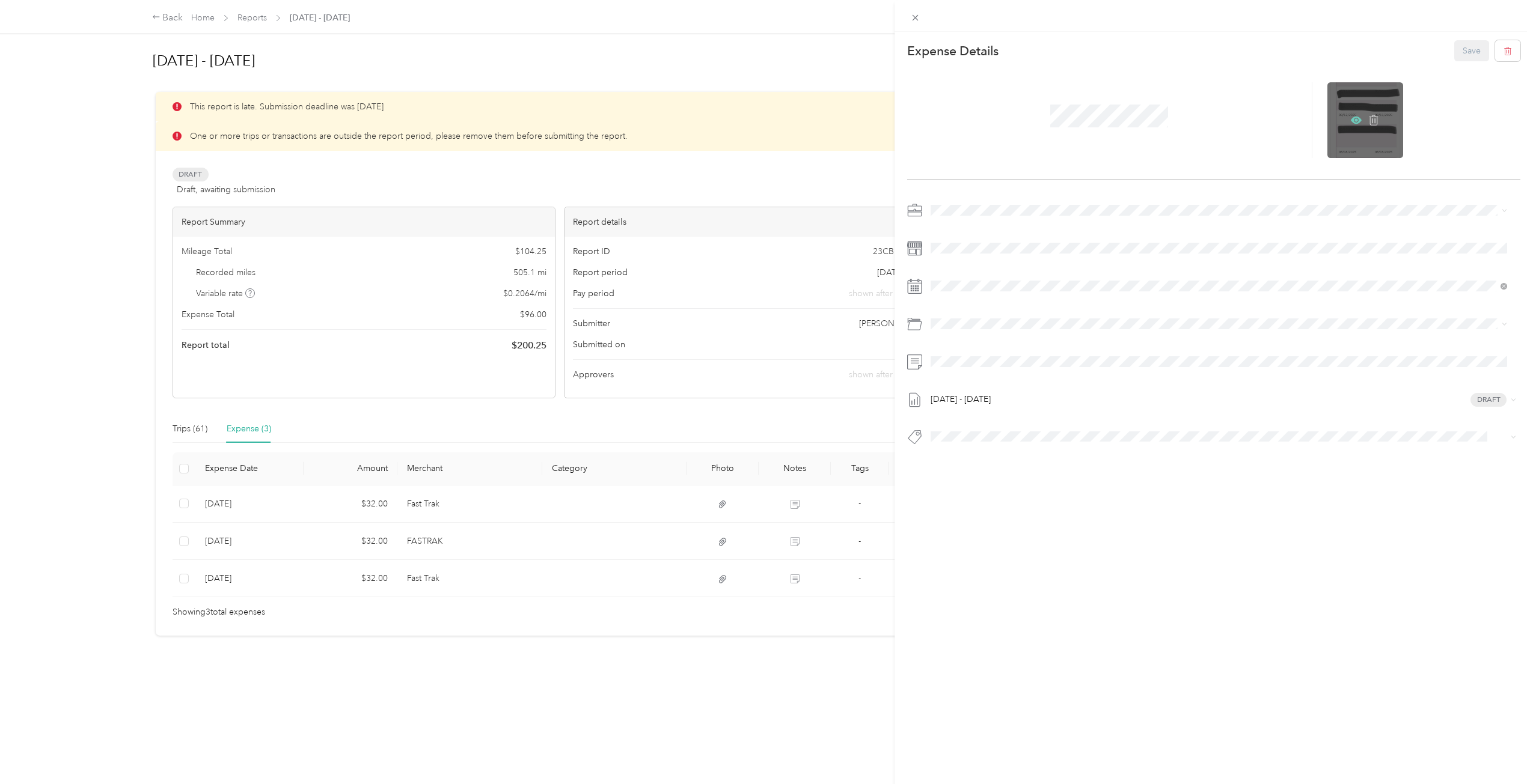
click at [1350, 116] on icon at bounding box center [1356, 120] width 11 height 11
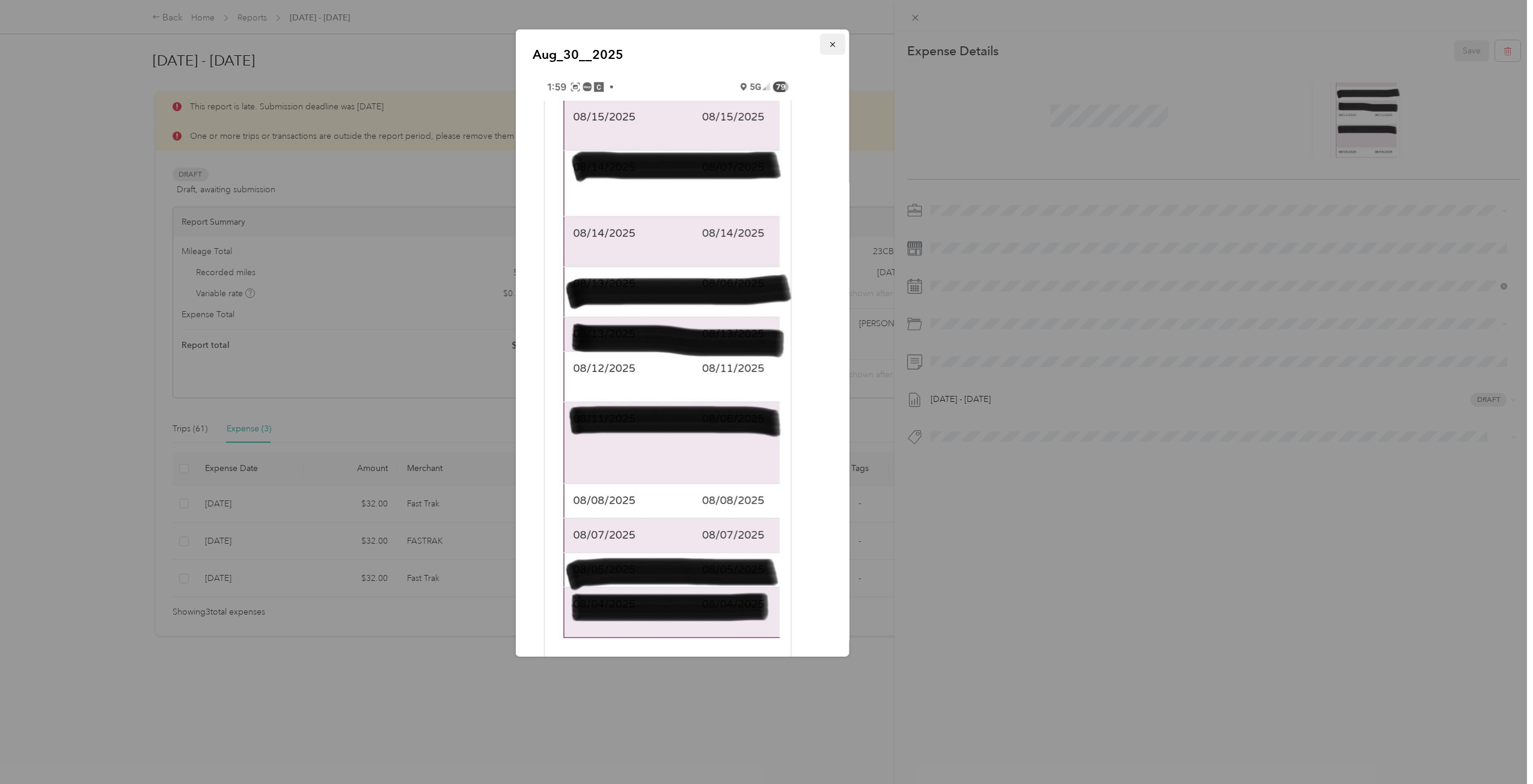
click at [828, 42] on icon "button" at bounding box center [832, 44] width 8 height 8
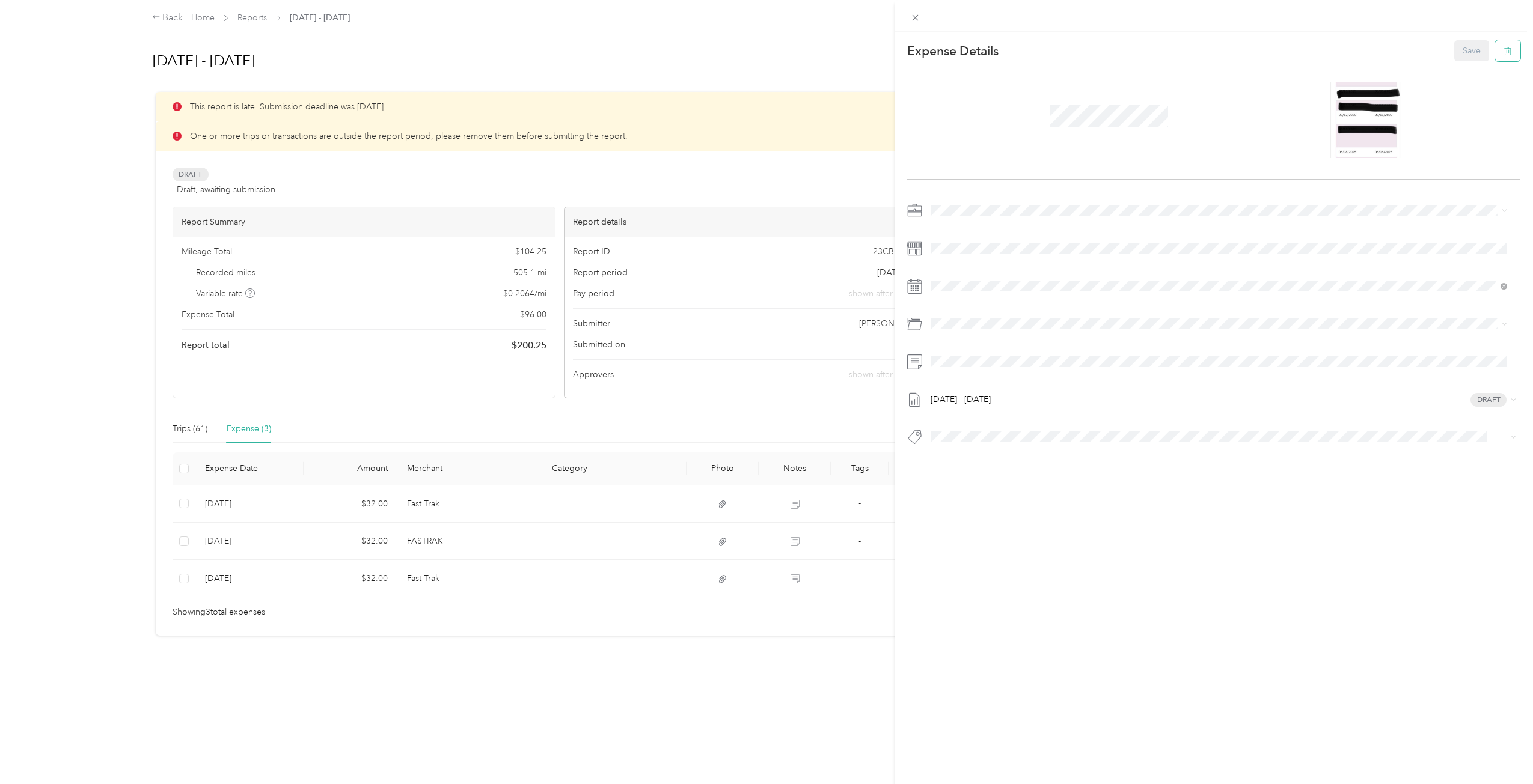
click at [1511, 52] on button "button" at bounding box center [1507, 50] width 25 height 21
click at [1454, 57] on button "Yes" at bounding box center [1462, 59] width 23 height 19
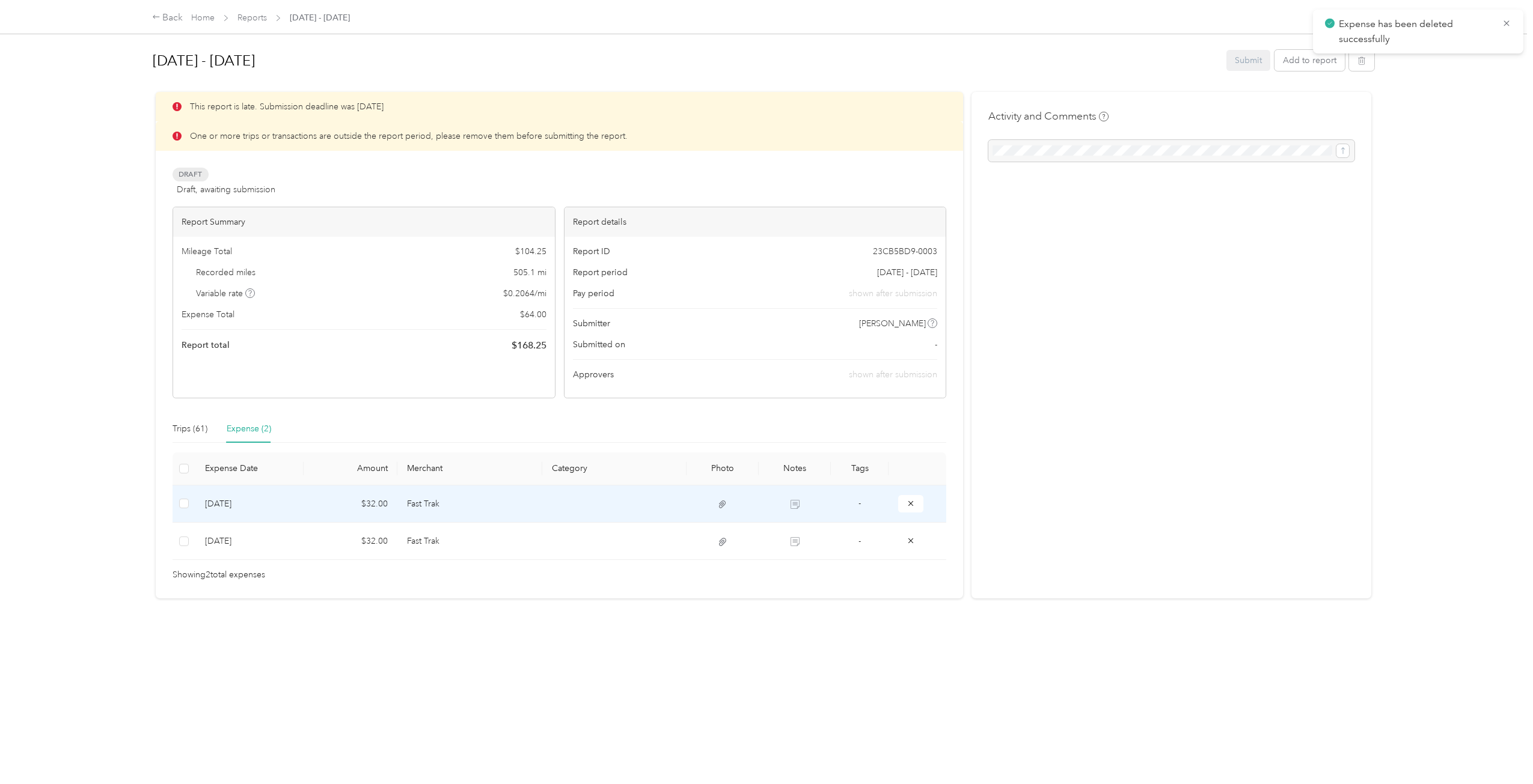
click at [238, 502] on td "[DATE]" at bounding box center [250, 504] width 108 height 37
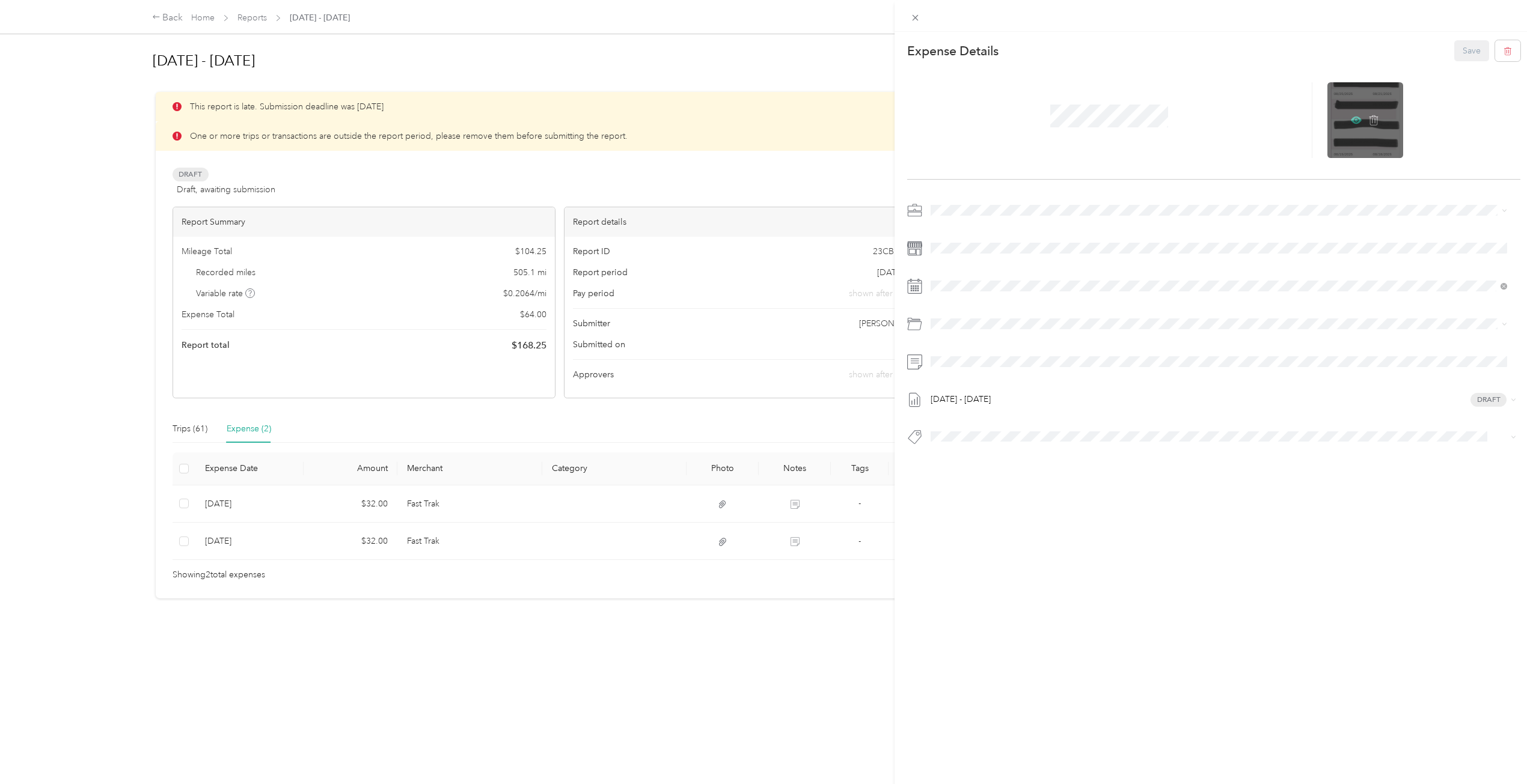
click at [1353, 121] on icon at bounding box center [1356, 119] width 11 height 7
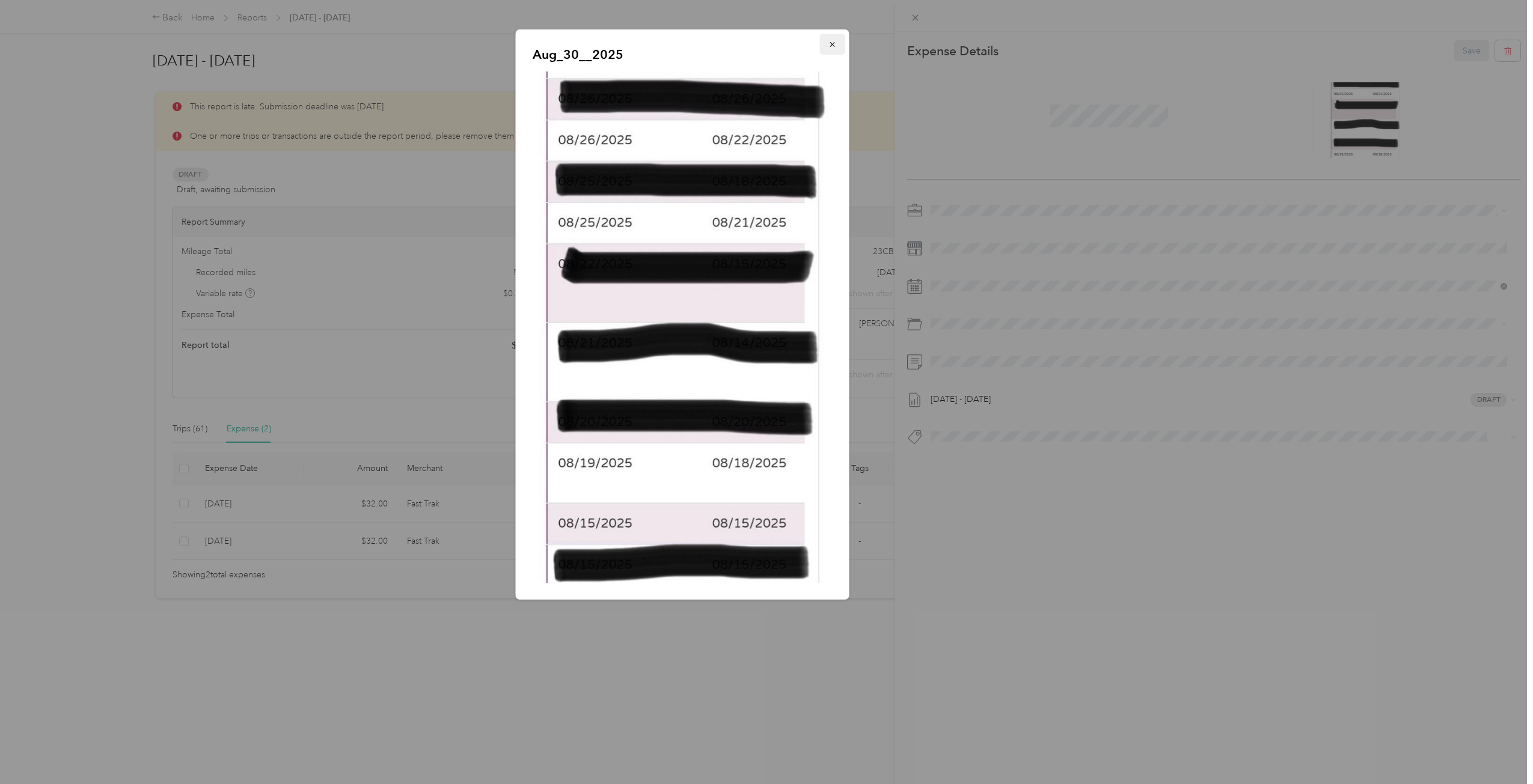
click at [836, 45] on icon "button" at bounding box center [832, 44] width 8 height 8
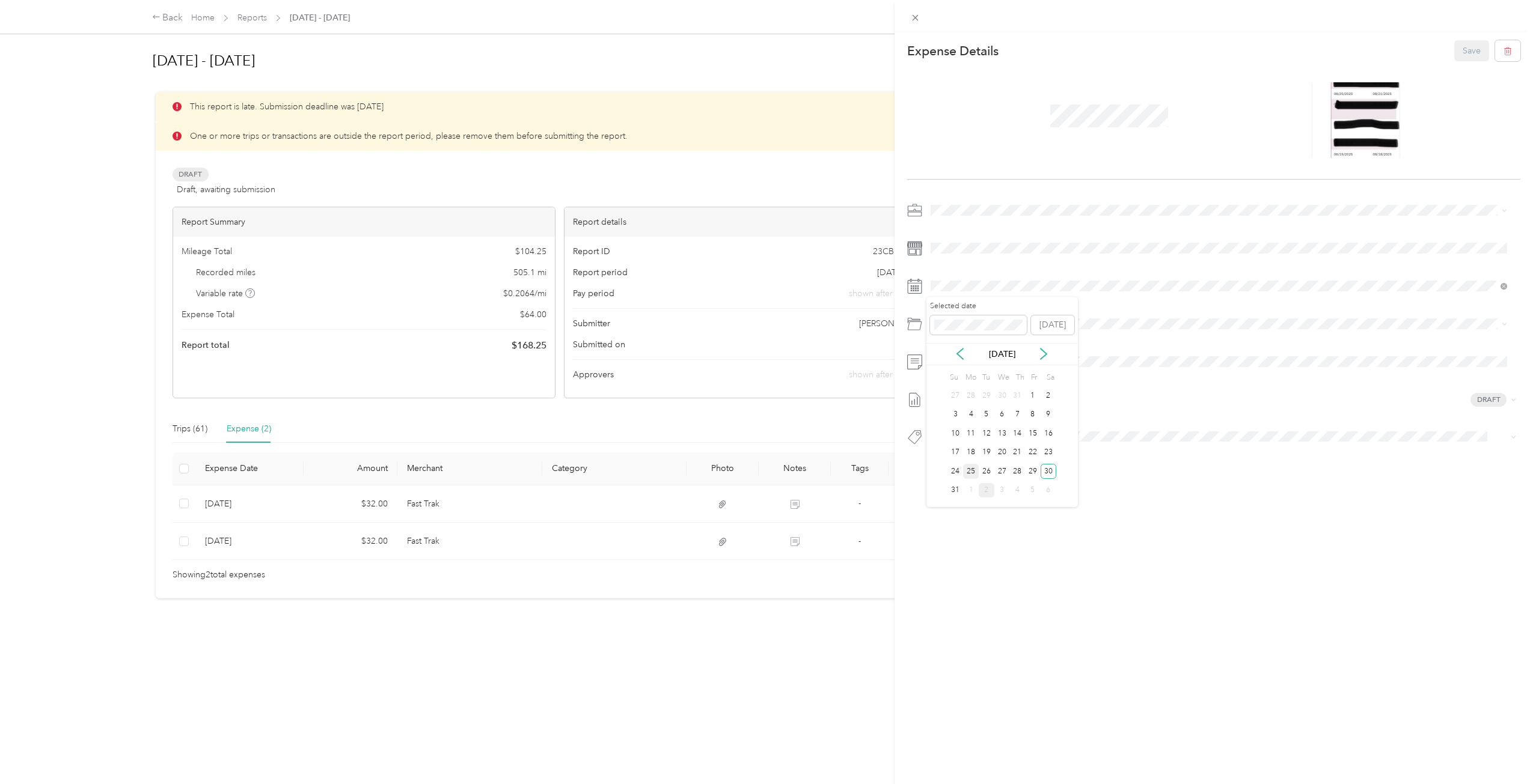
click at [974, 468] on div "25" at bounding box center [971, 471] width 15 height 15
click at [1057, 356] on span at bounding box center [1223, 361] width 595 height 19
click at [1205, 669] on div "This expense cannot be edited because it is either under review, approved, or p…" at bounding box center [1213, 424] width 639 height 784
click at [1471, 43] on button "Save" at bounding box center [1471, 50] width 35 height 21
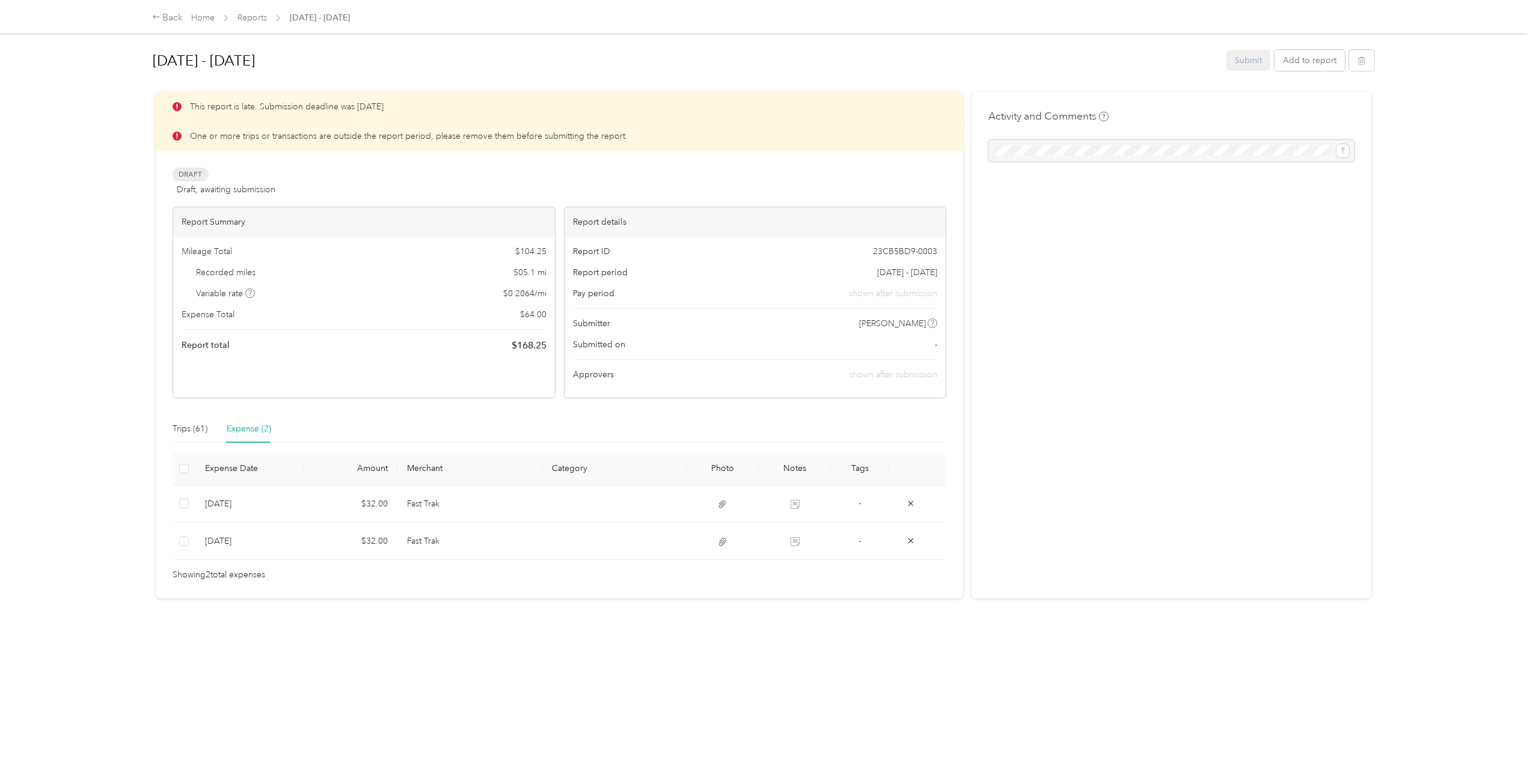
click at [1240, 61] on div "Submit Add to report" at bounding box center [1300, 60] width 148 height 21
click at [1239, 75] on div "[DATE] - [DATE] Submit Add to report" at bounding box center [763, 63] width 1222 height 35
click at [190, 431] on div "Trips (61)" at bounding box center [190, 429] width 35 height 13
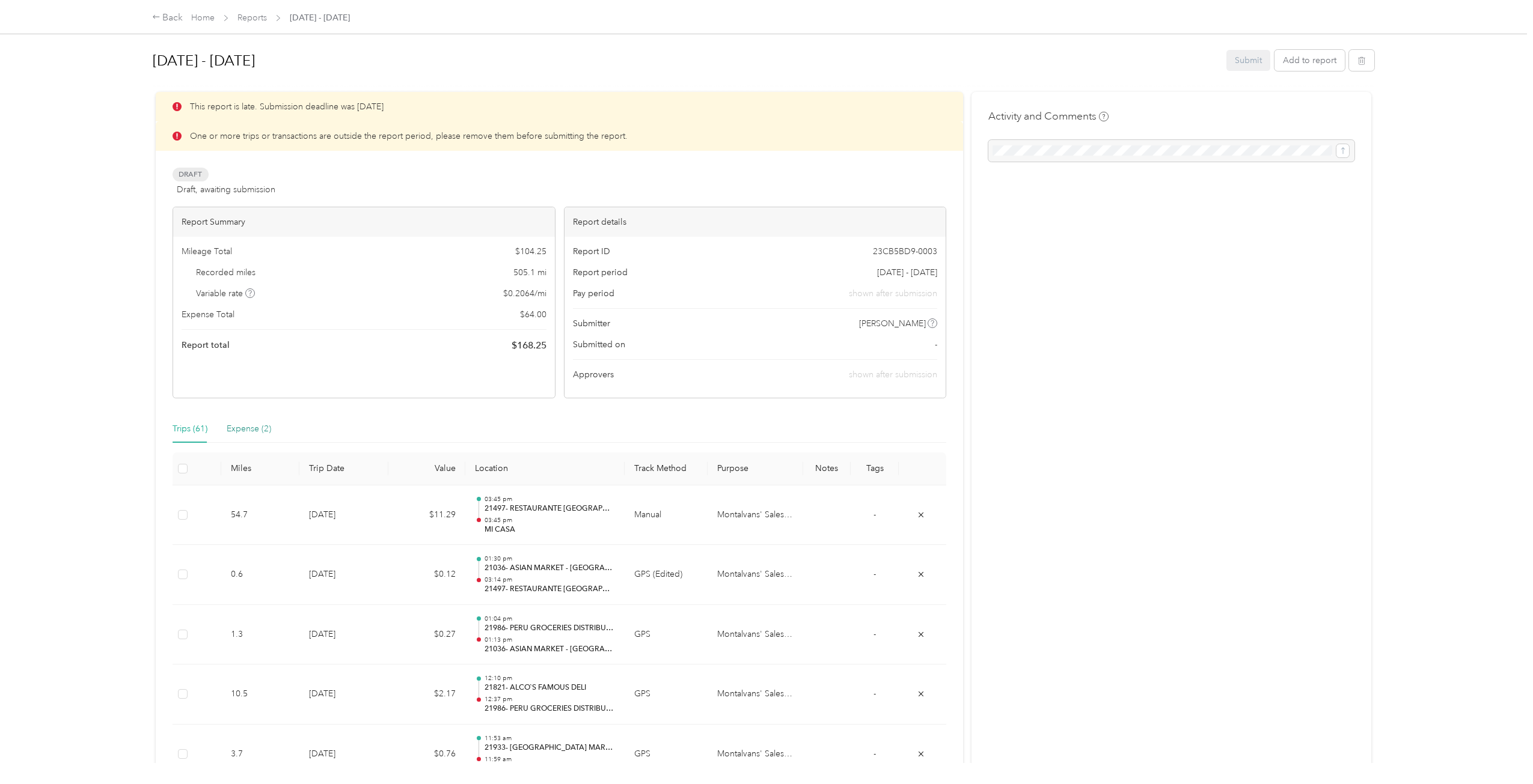
click at [251, 426] on div "Expense (2)" at bounding box center [249, 429] width 45 height 13
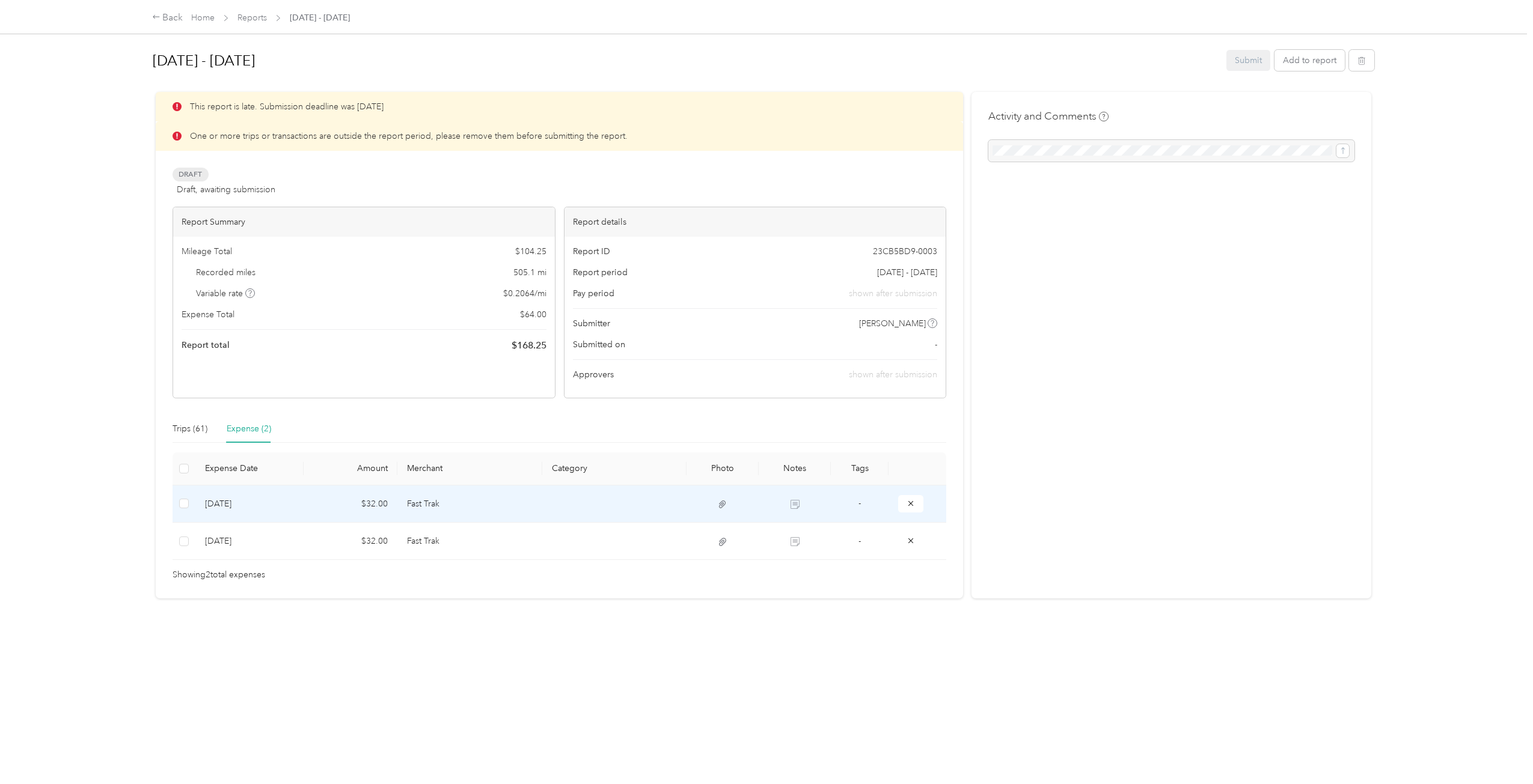
click at [277, 508] on td "[DATE]" at bounding box center [250, 504] width 108 height 37
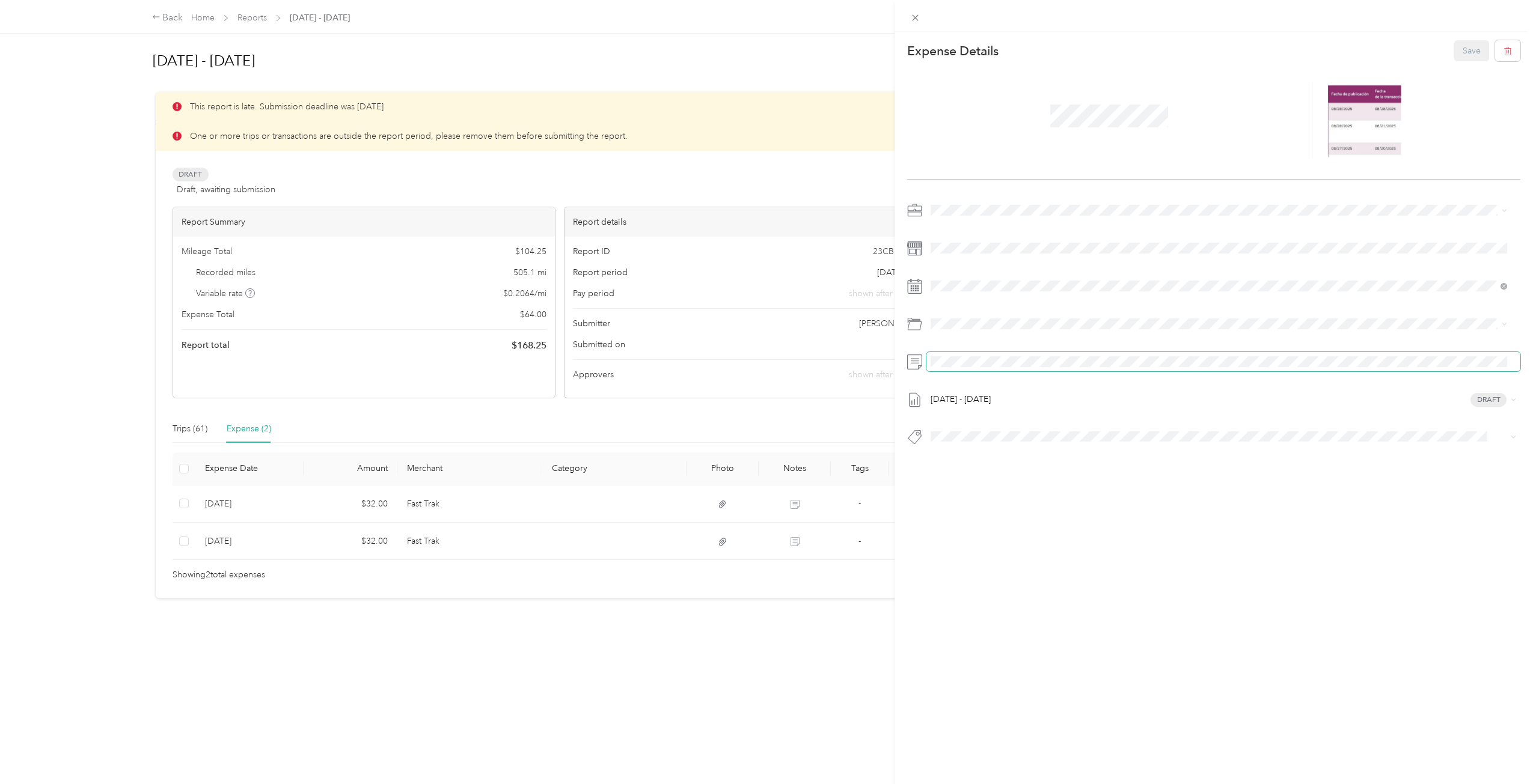
click at [916, 362] on div at bounding box center [1213, 361] width 614 height 19
click at [1029, 531] on div "This expense cannot be edited because it is either under review, approved, or p…" at bounding box center [1213, 424] width 639 height 784
click at [836, 370] on div "This expense cannot be edited because it is either under review, approved, or p…" at bounding box center [766, 392] width 1533 height 784
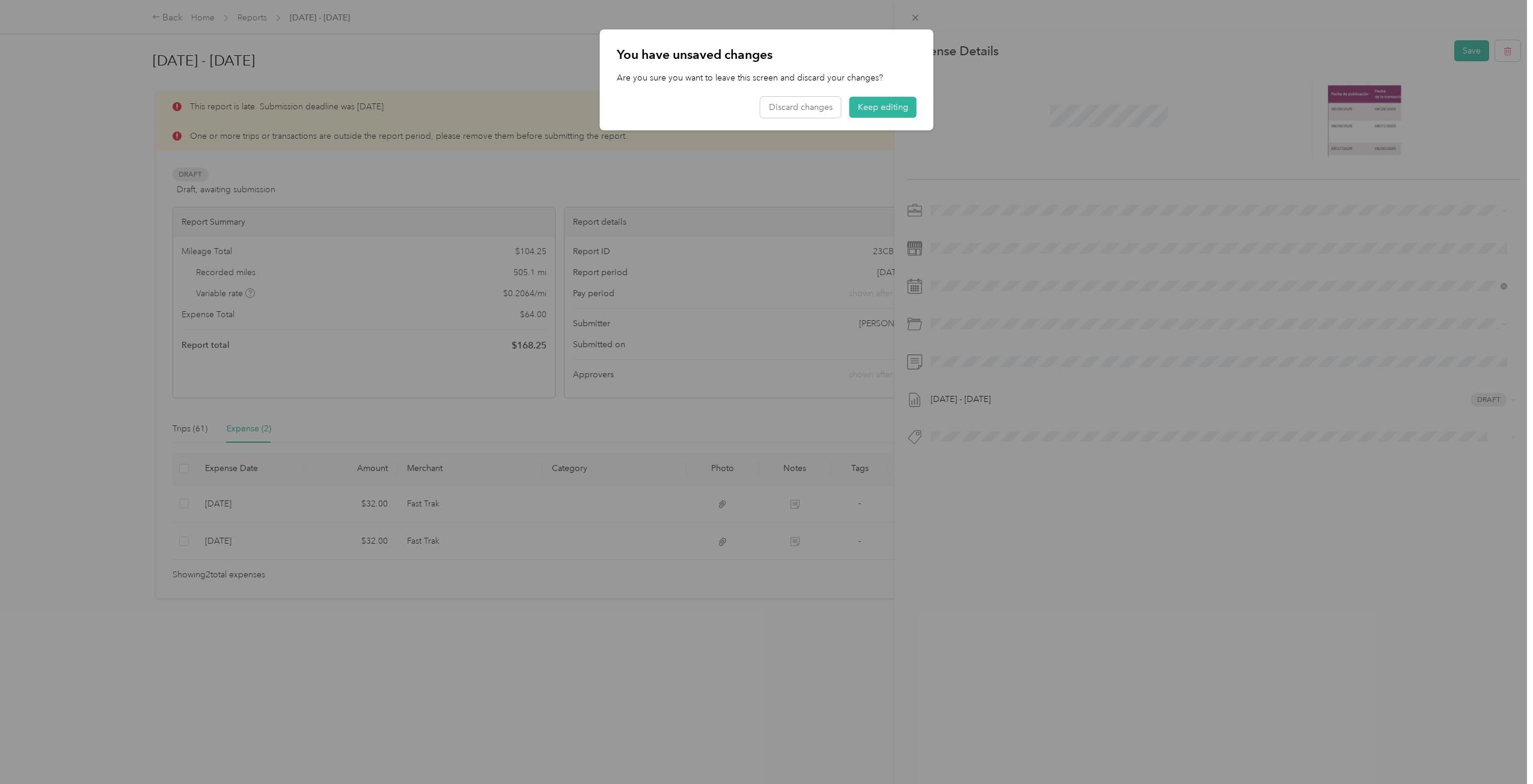
click at [891, 95] on div "You have unsaved changes Are you sure you want to leave this screen and discard…" at bounding box center [766, 79] width 334 height 101
click at [882, 115] on button "Keep editing" at bounding box center [882, 107] width 67 height 21
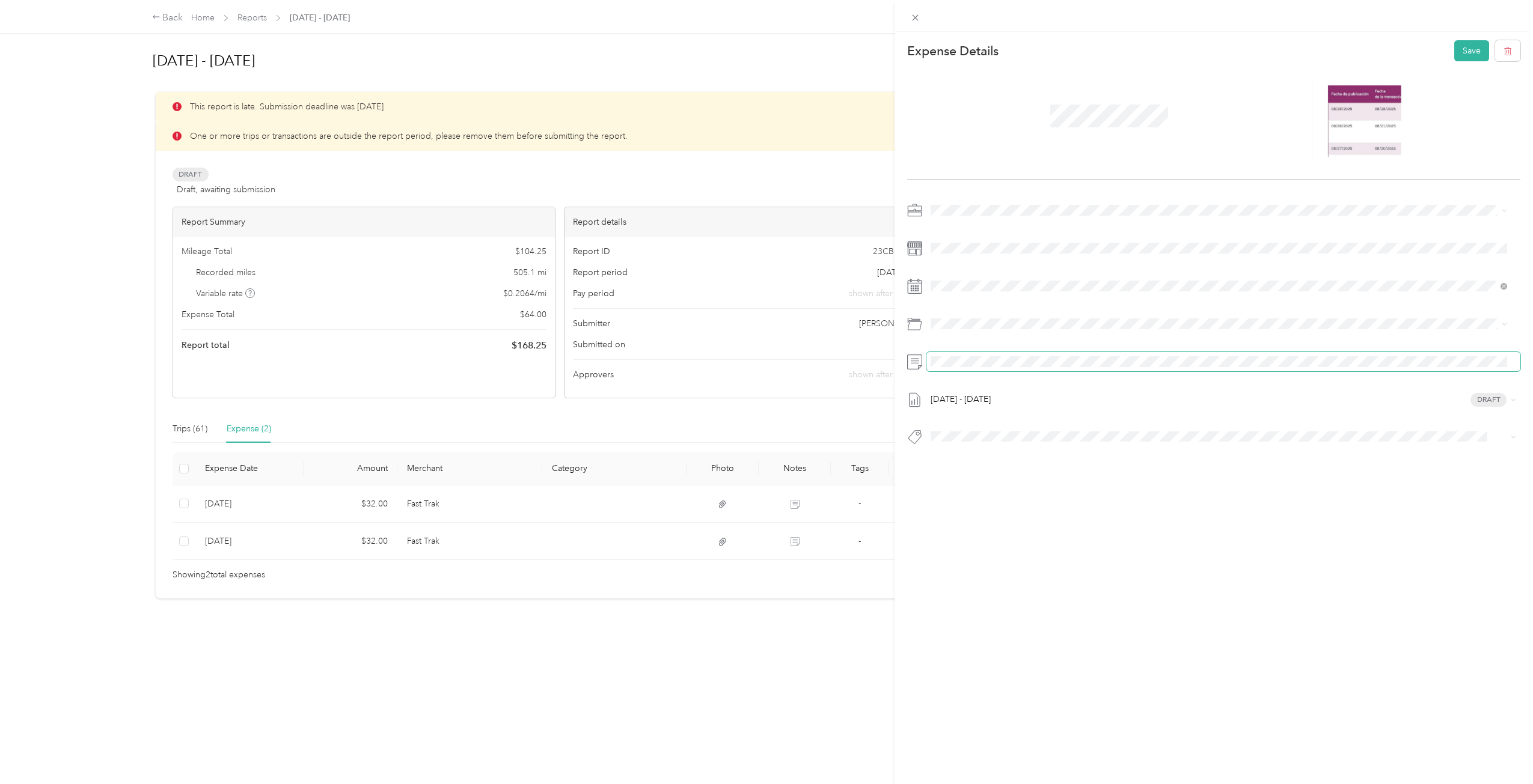
click at [985, 352] on span at bounding box center [1223, 361] width 595 height 19
click at [1139, 633] on div "This expense cannot be edited because it is either under review, approved, or p…" at bounding box center [1213, 424] width 639 height 784
click at [1464, 410] on div "[DATE] - [DATE] Draft" at bounding box center [1213, 327] width 614 height 253
click at [1498, 391] on div "[DATE] - [DATE] Draft" at bounding box center [1223, 399] width 595 height 19
click at [1468, 437] on span "Draft" at bounding box center [1470, 436] width 36 height 14
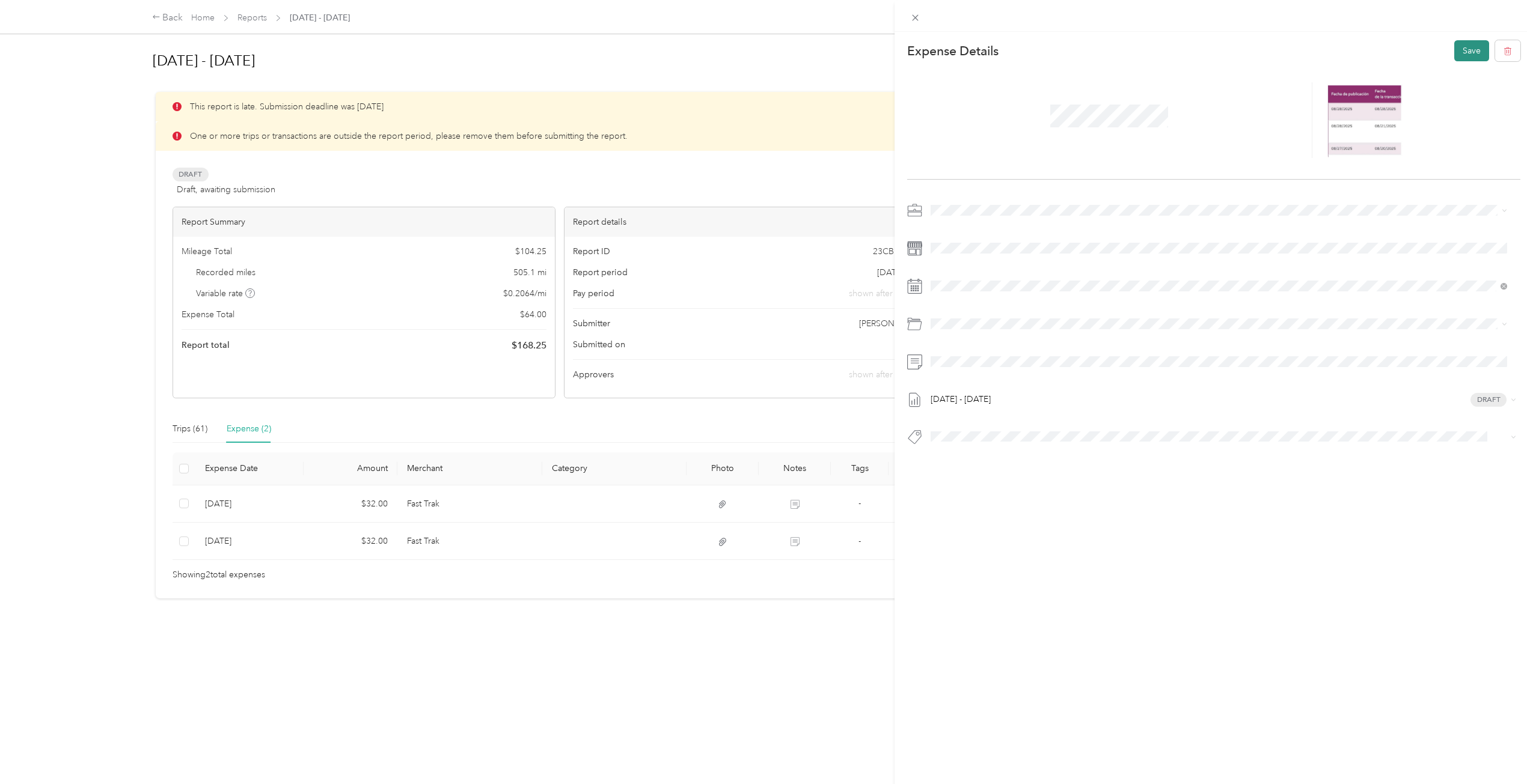
click at [1467, 51] on button "Save" at bounding box center [1471, 50] width 35 height 21
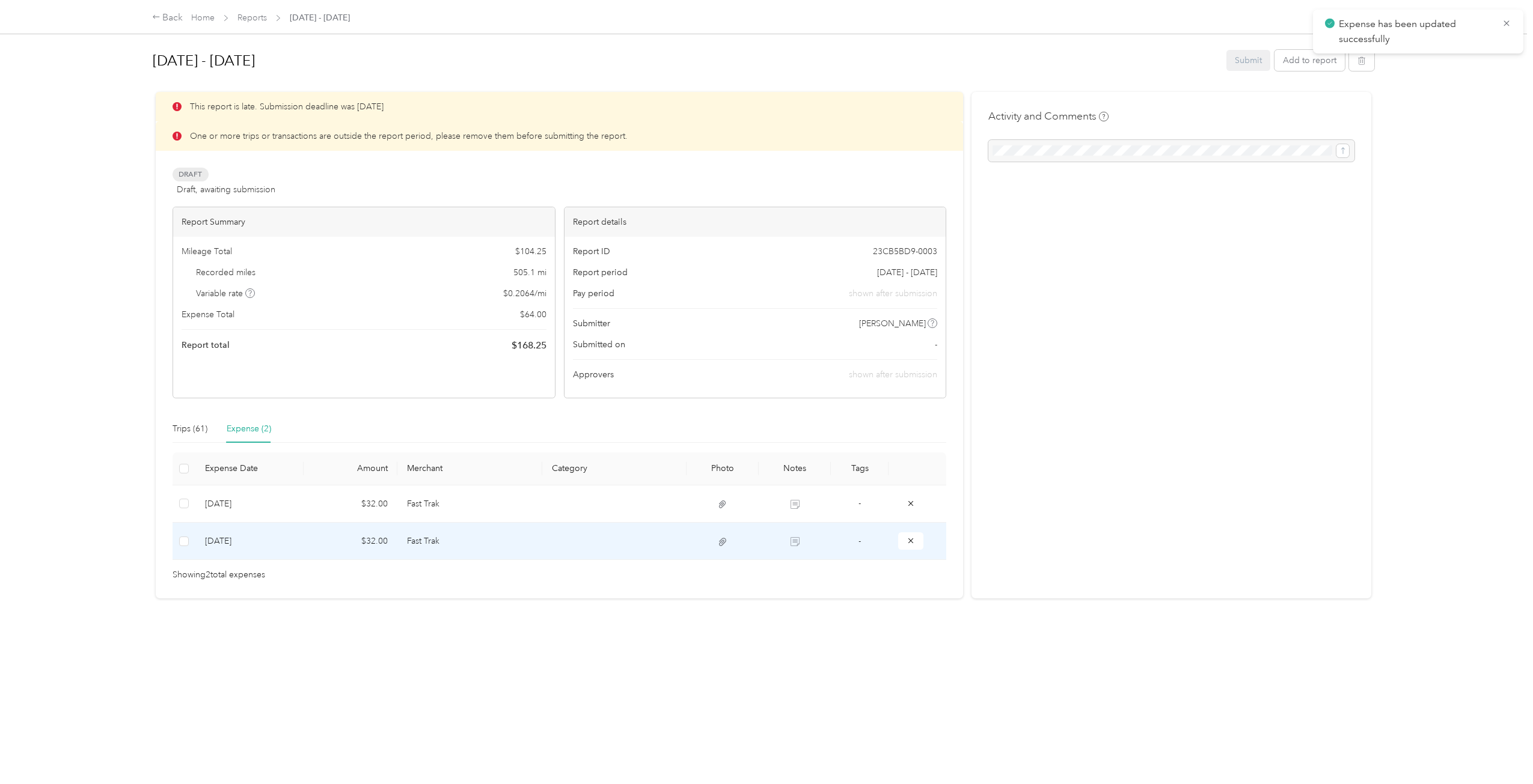
click at [530, 538] on td "Fast Trak" at bounding box center [469, 541] width 144 height 37
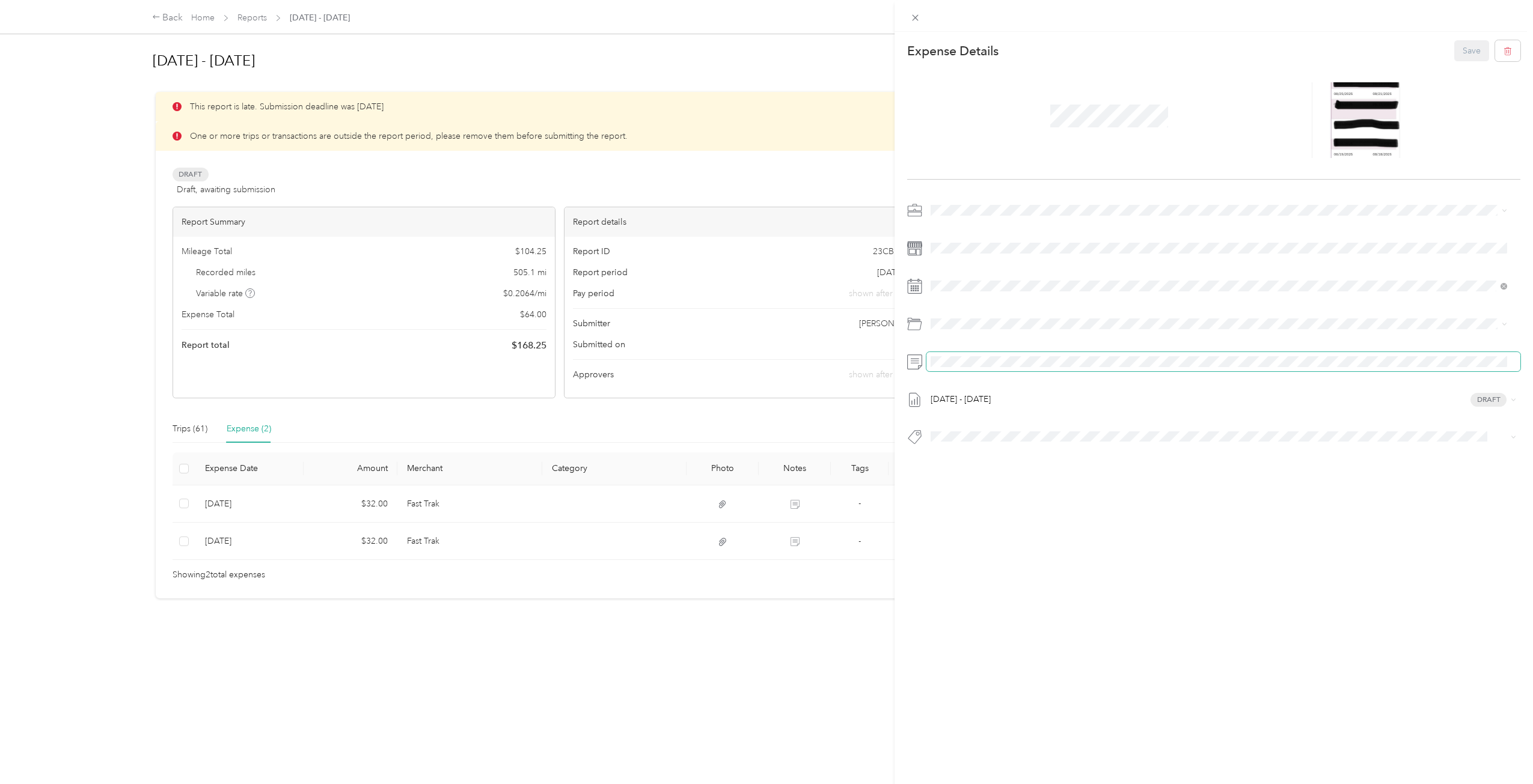
click at [914, 357] on div at bounding box center [1213, 361] width 614 height 19
click at [1462, 55] on button "Save" at bounding box center [1471, 50] width 35 height 21
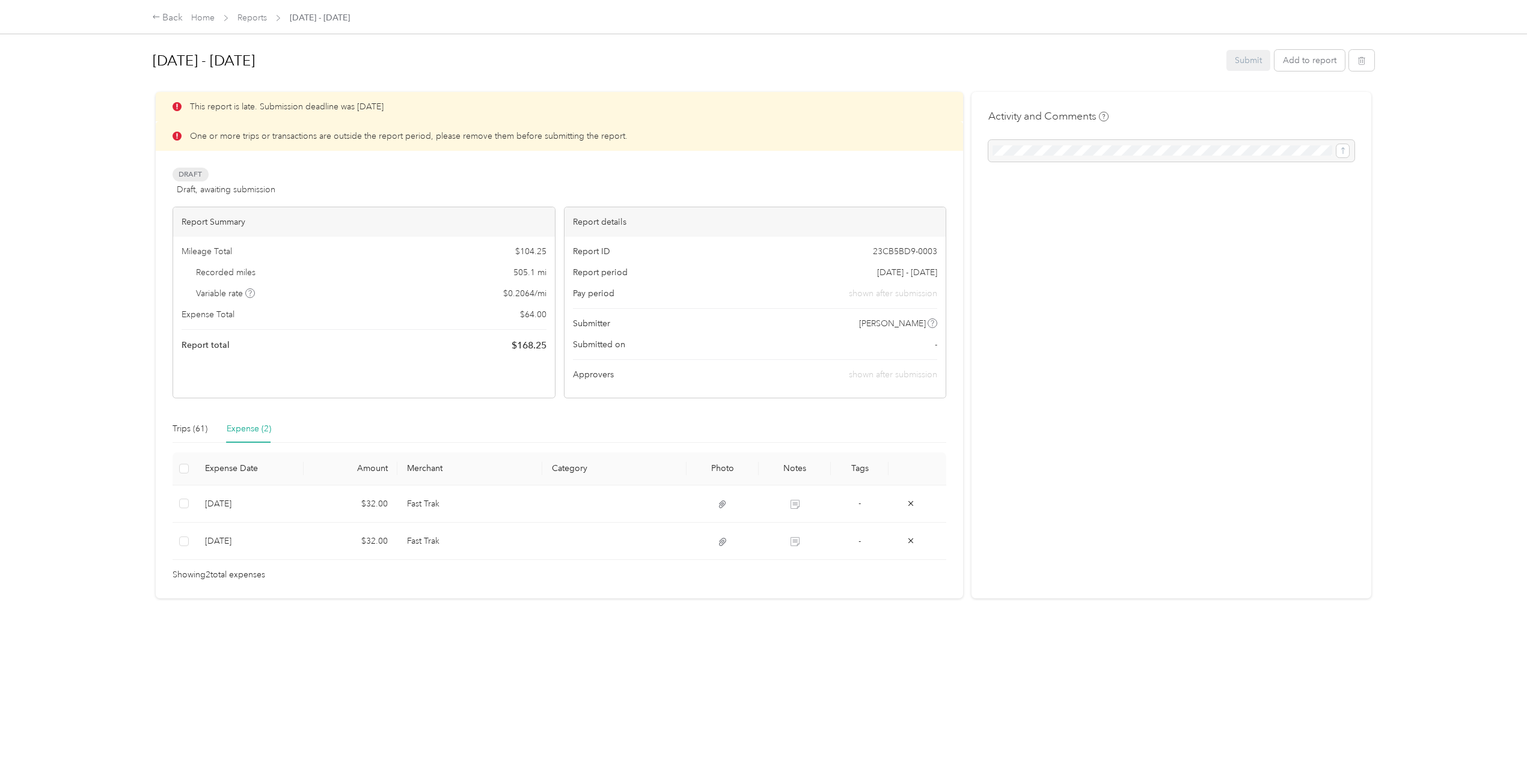
click at [174, 136] on icon at bounding box center [177, 136] width 9 height 9
click at [200, 428] on div "Trips (61)" at bounding box center [190, 429] width 35 height 13
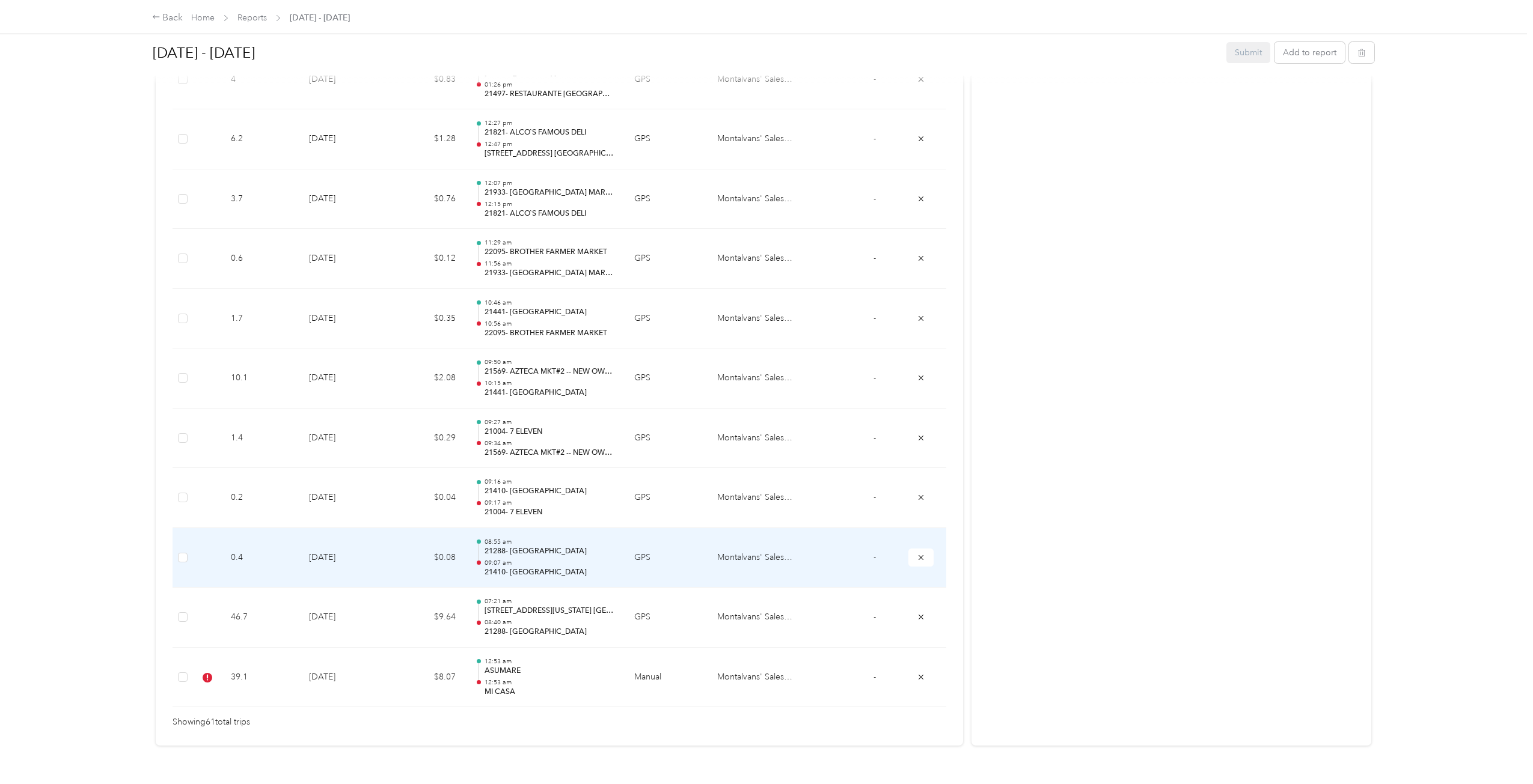
scroll to position [3459, 0]
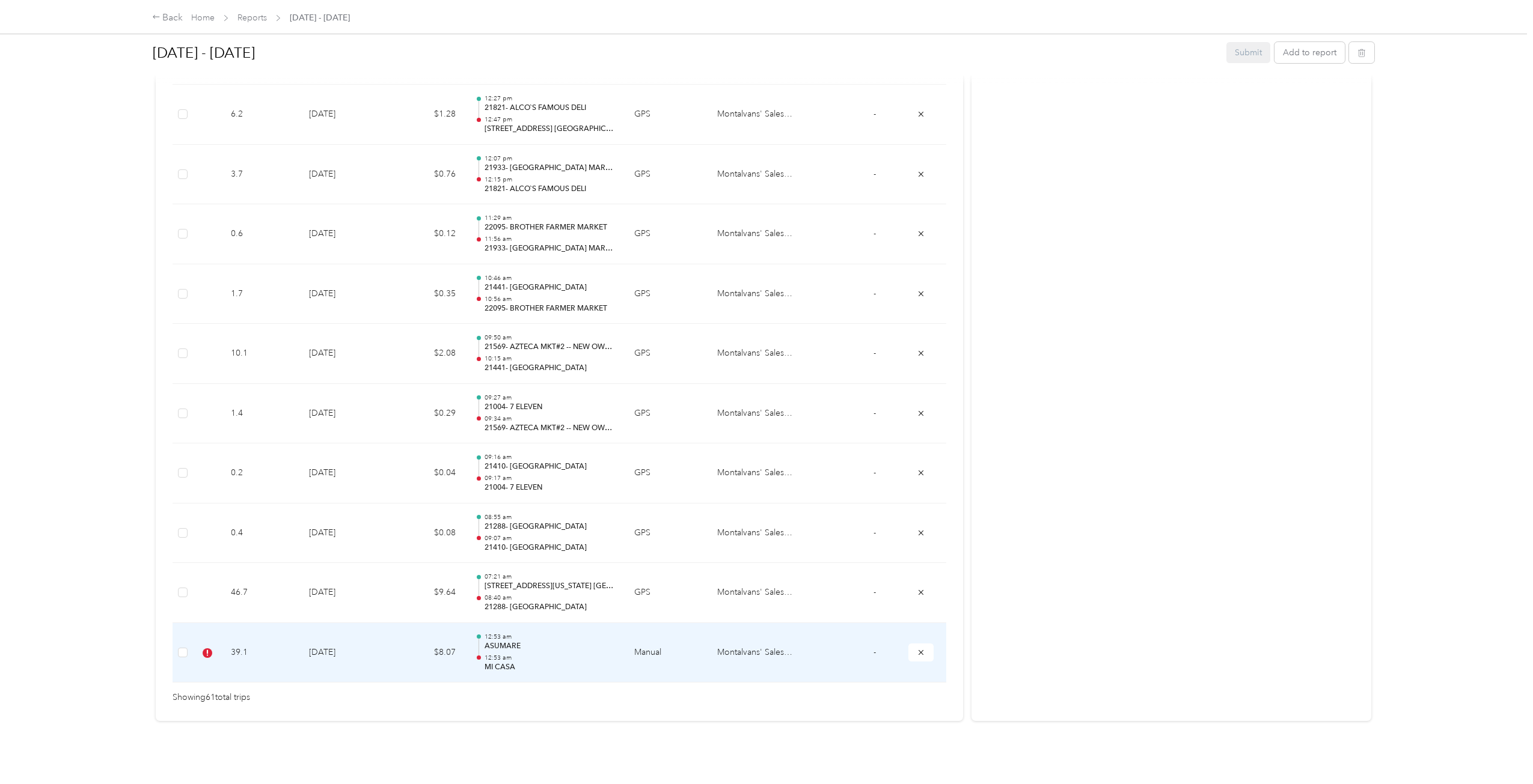
click at [318, 641] on td "[DATE]" at bounding box center [344, 653] width 89 height 60
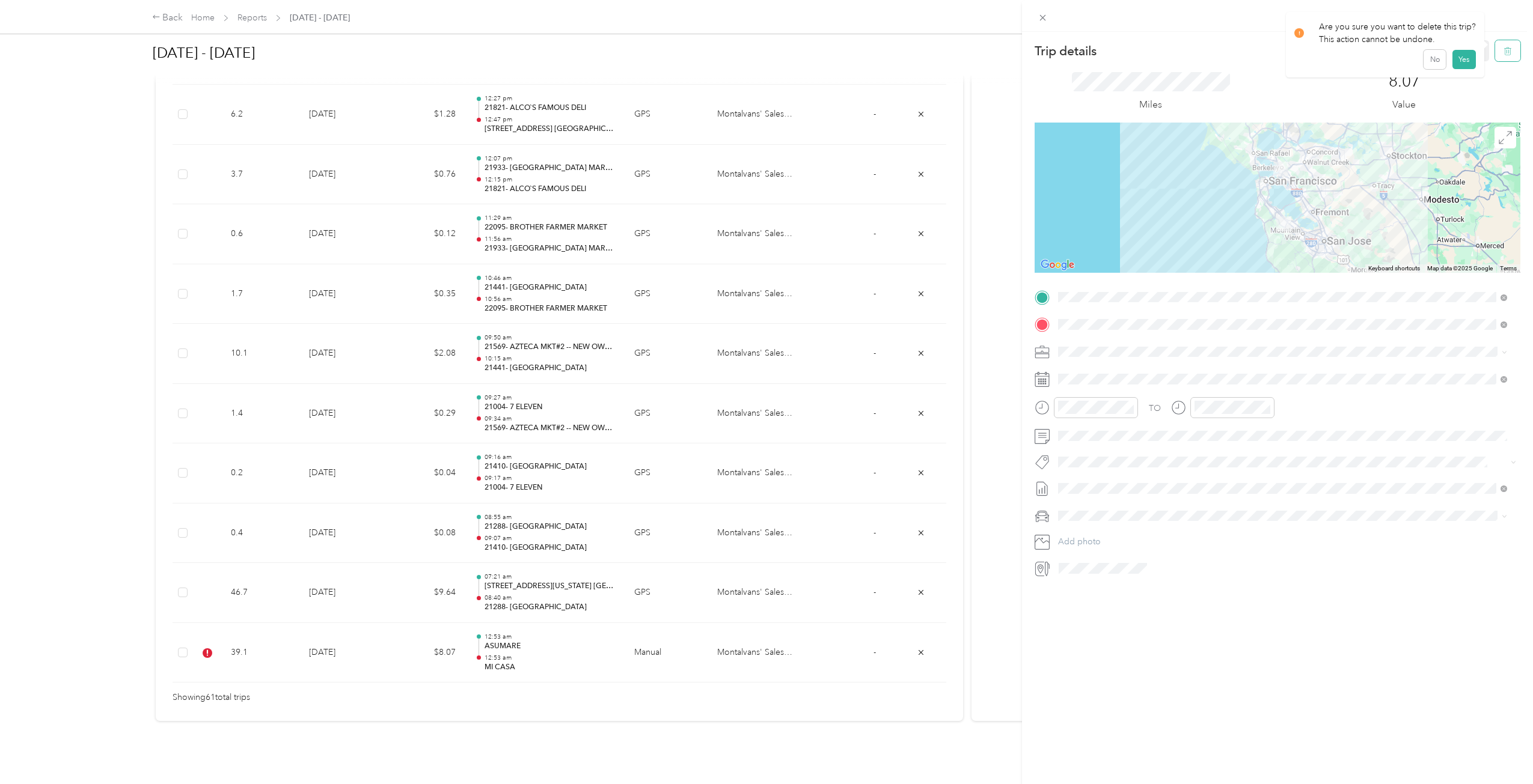
click at [1508, 51] on button "button" at bounding box center [1507, 50] width 25 height 21
click at [1462, 64] on button "Yes" at bounding box center [1463, 65] width 23 height 19
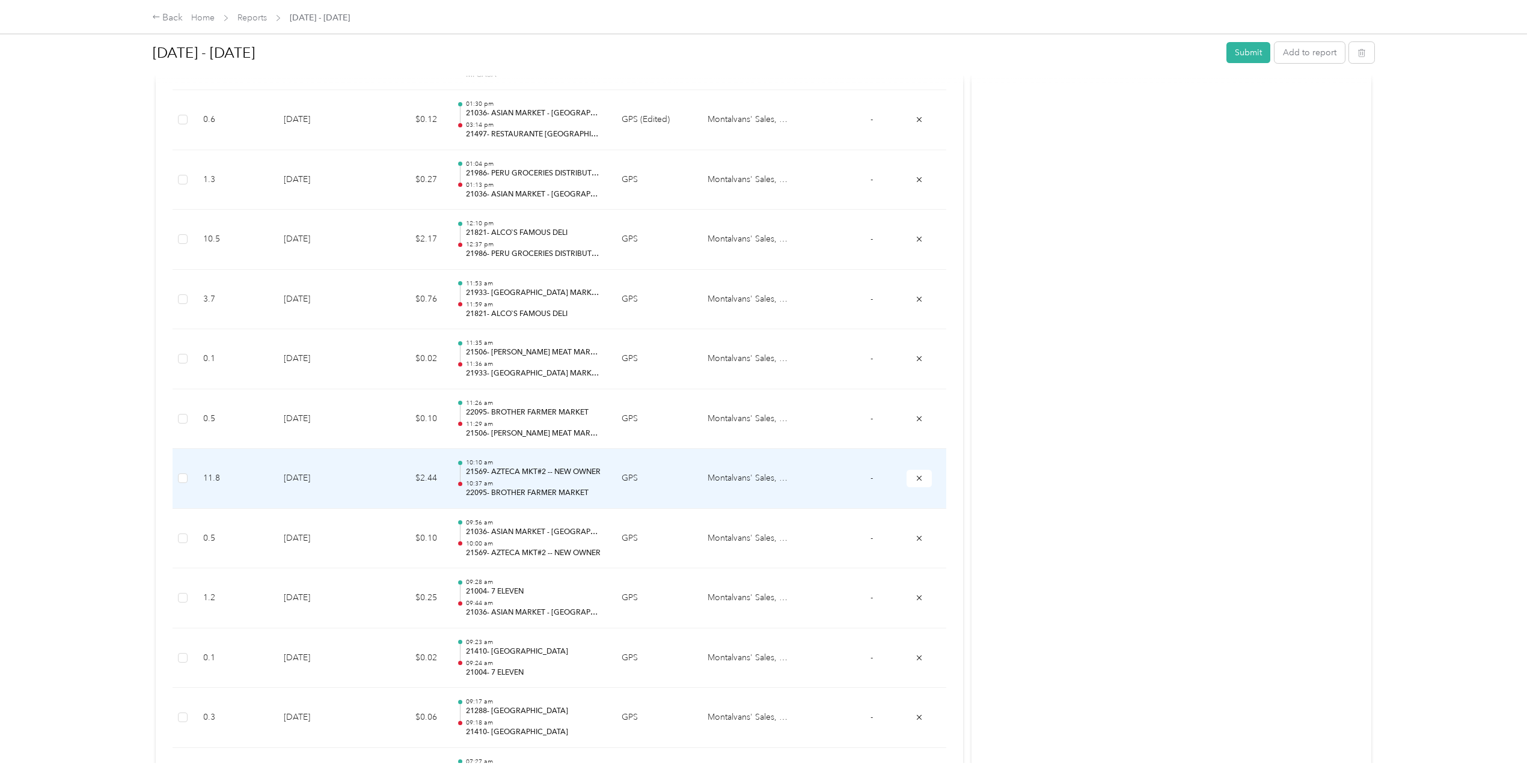
scroll to position [0, 0]
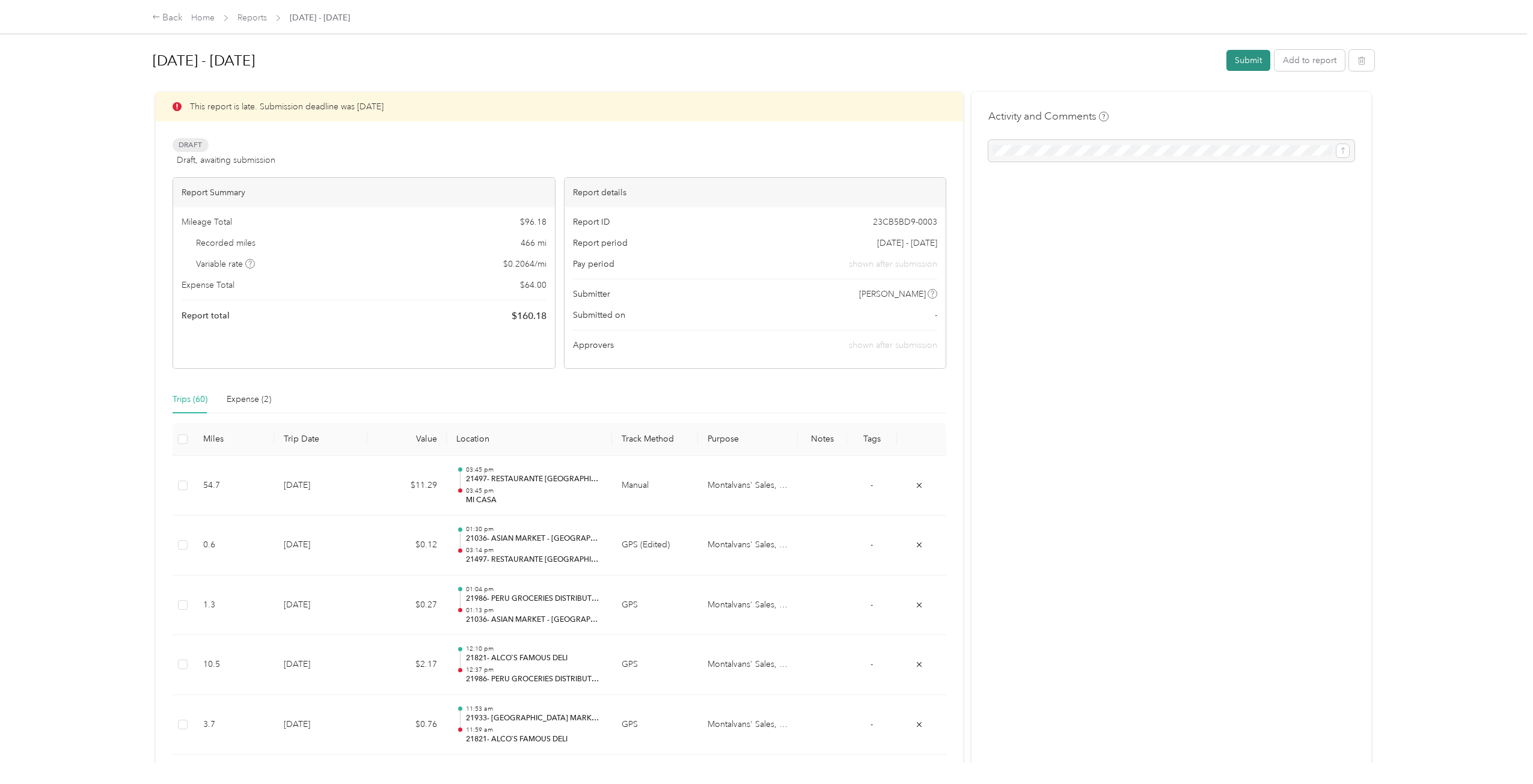
click at [1243, 55] on button "Submit" at bounding box center [1248, 60] width 44 height 21
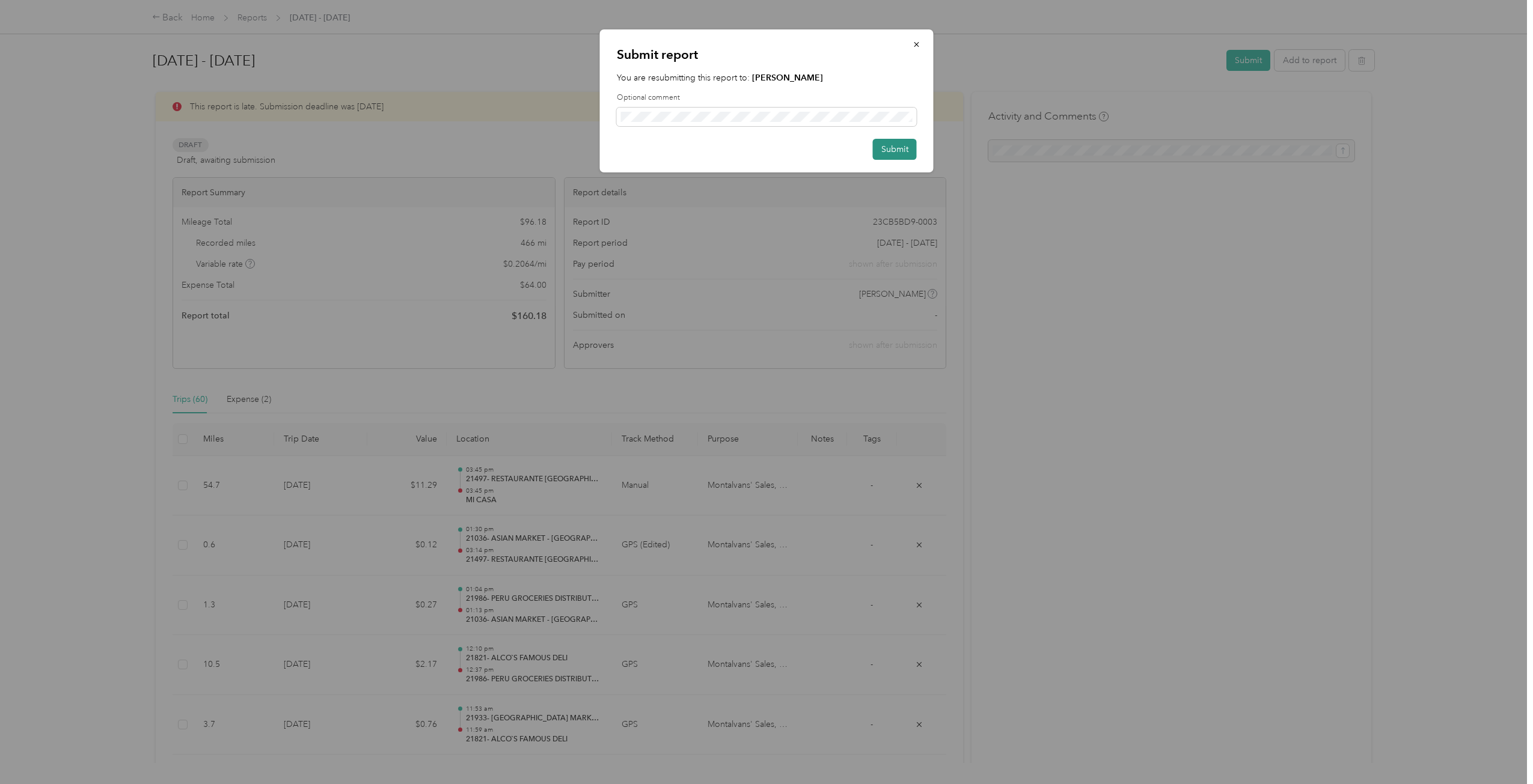
click at [902, 155] on button "Submit" at bounding box center [894, 149] width 44 height 21
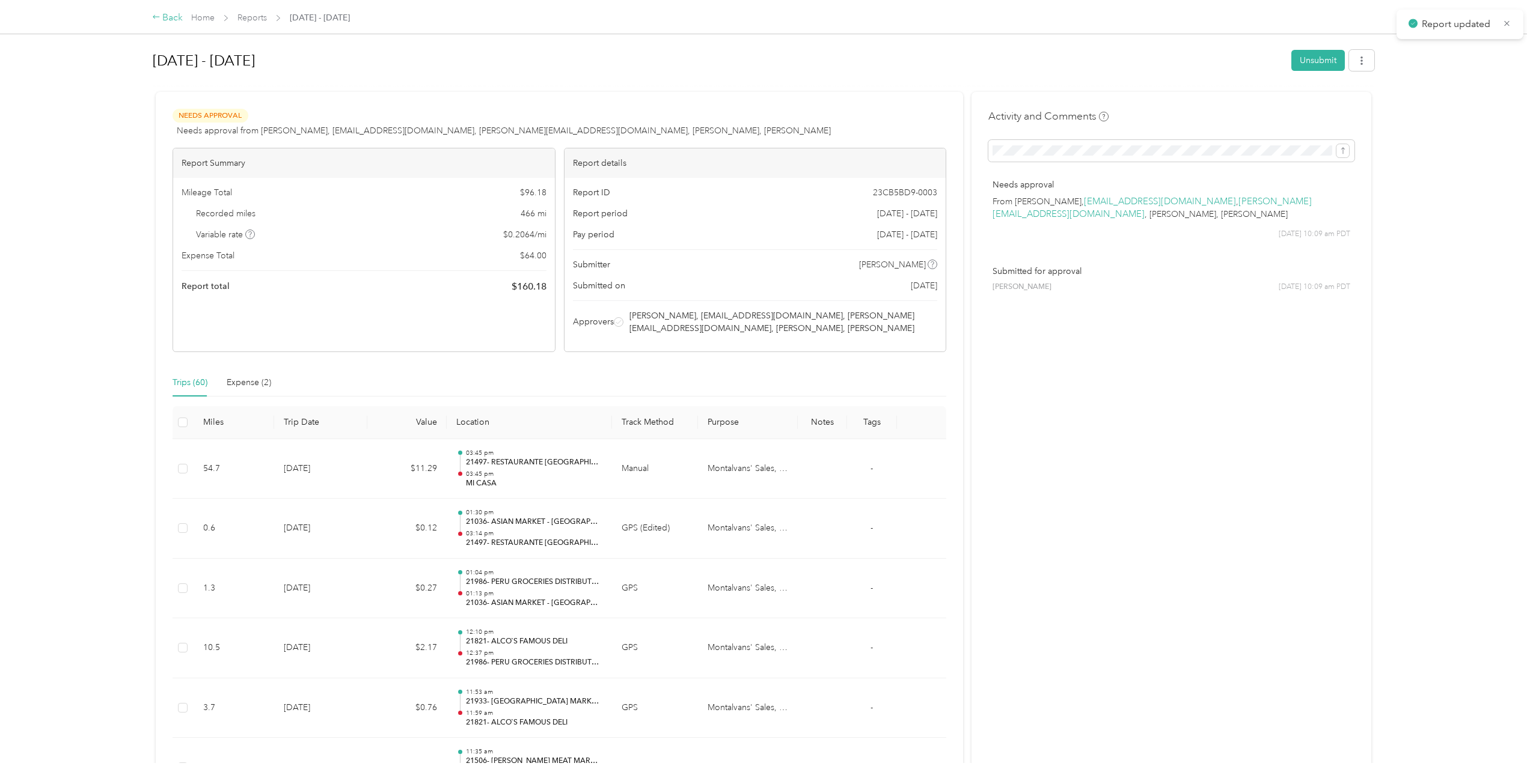
click at [170, 21] on div "Back" at bounding box center [167, 18] width 32 height 15
